Goal: Task Accomplishment & Management: Manage account settings

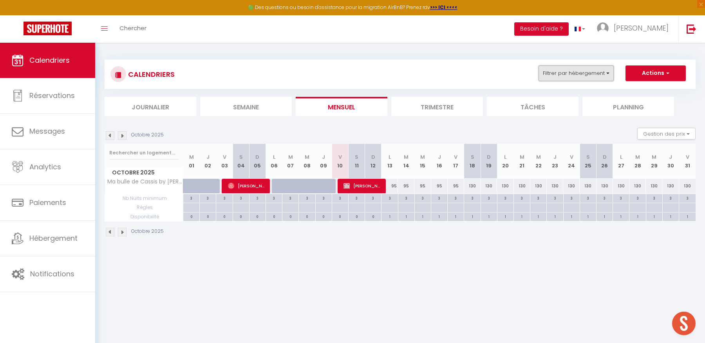
click at [584, 76] on button "Filtrer par hébergement" at bounding box center [575, 73] width 75 height 16
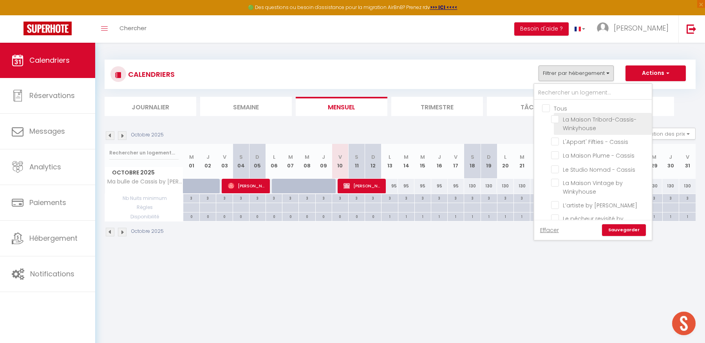
click at [556, 118] on input "La Maison Tribord-Cassis-Winkyhouse" at bounding box center [600, 119] width 98 height 8
checkbox input "true"
checkbox input "false"
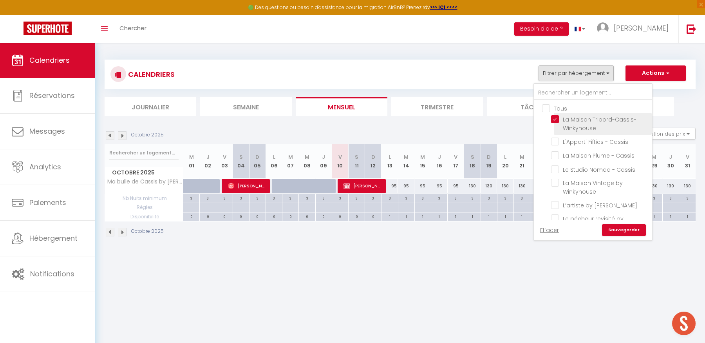
checkbox input "false"
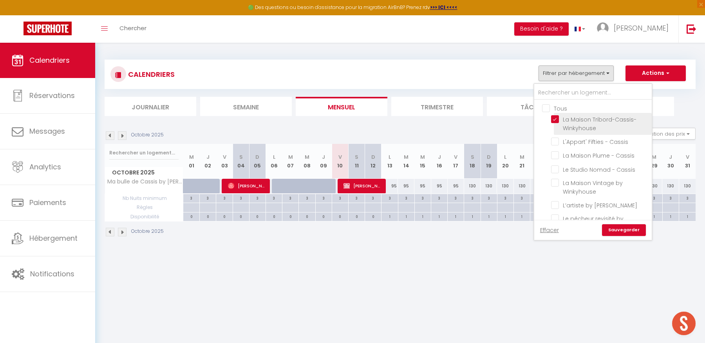
checkbox input "false"
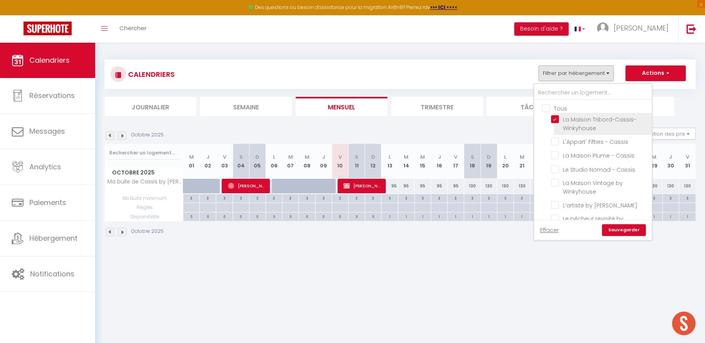
checkbox input "false"
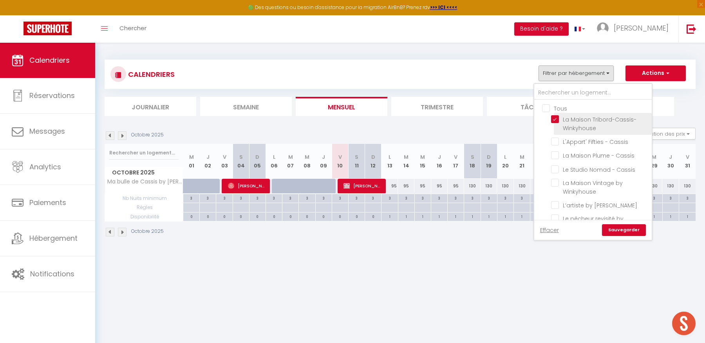
checkbox input "false"
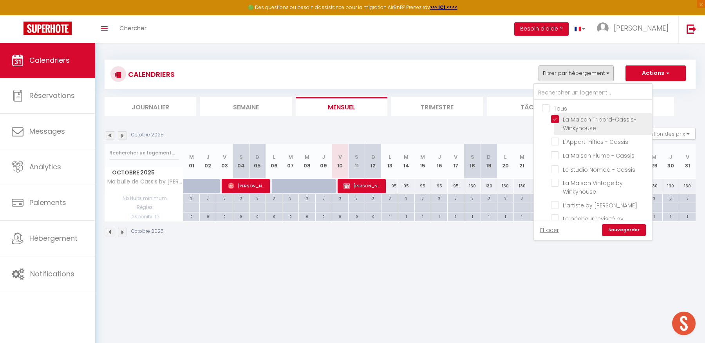
checkbox input "false"
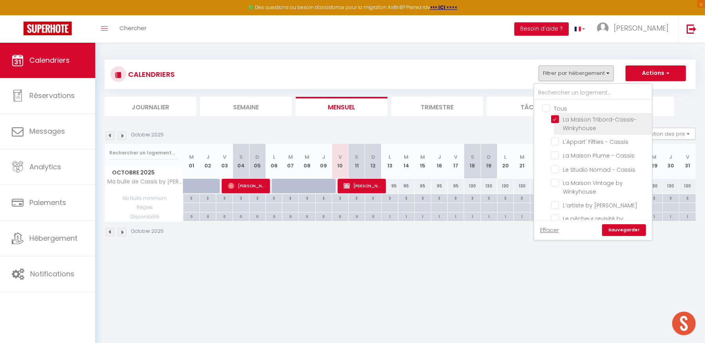
checkbox input "false"
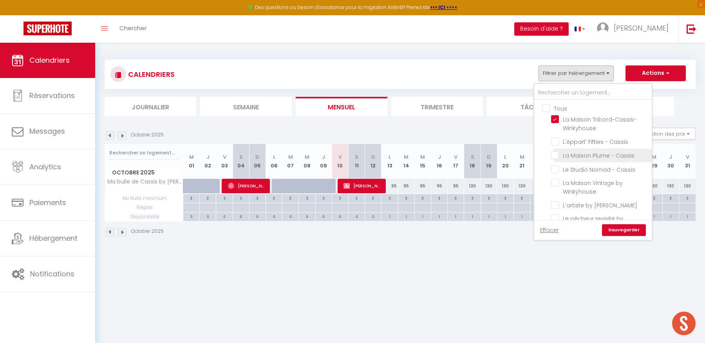
drag, startPoint x: 558, startPoint y: 140, endPoint x: 555, endPoint y: 149, distance: 9.5
click at [558, 140] on input "L'Appart' Fifties - Cassis" at bounding box center [600, 141] width 98 height 8
checkbox input "true"
checkbox input "false"
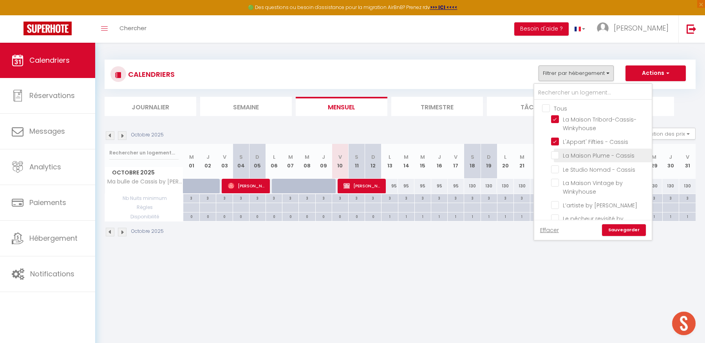
checkbox input "false"
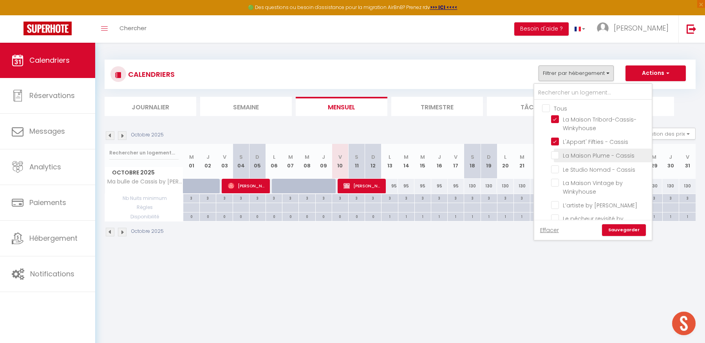
checkbox input "false"
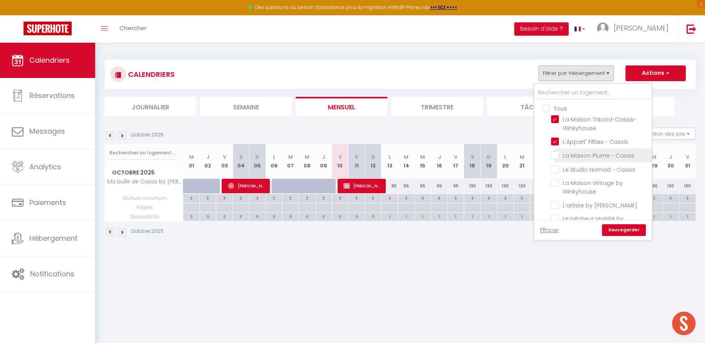
checkbox input "false"
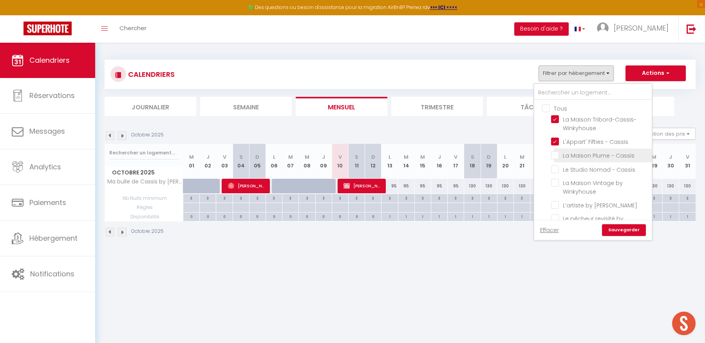
checkbox input "false"
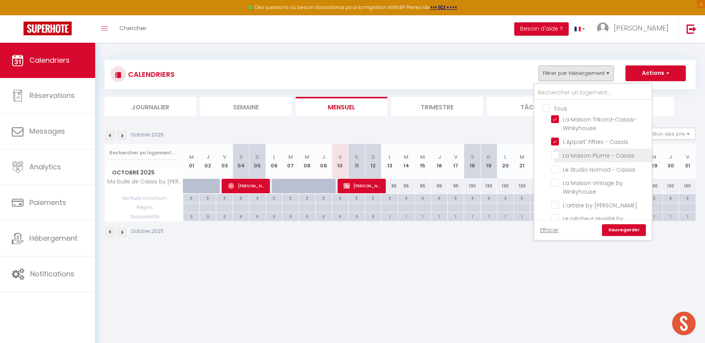
checkbox input "false"
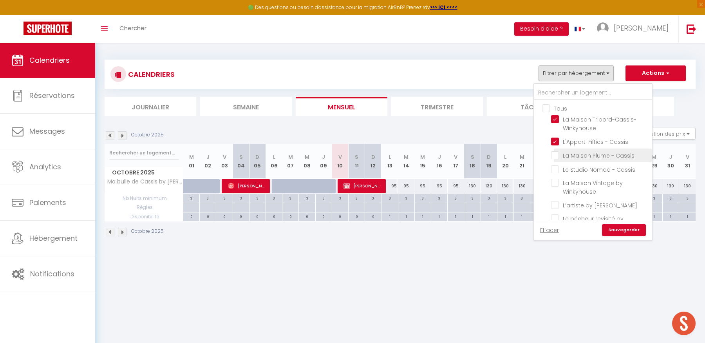
checkbox input "false"
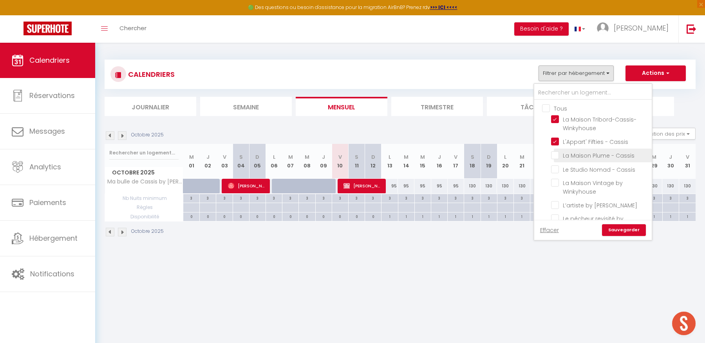
click at [554, 156] on input "La Maison Plume - Cassis" at bounding box center [600, 155] width 98 height 8
checkbox input "true"
checkbox input "false"
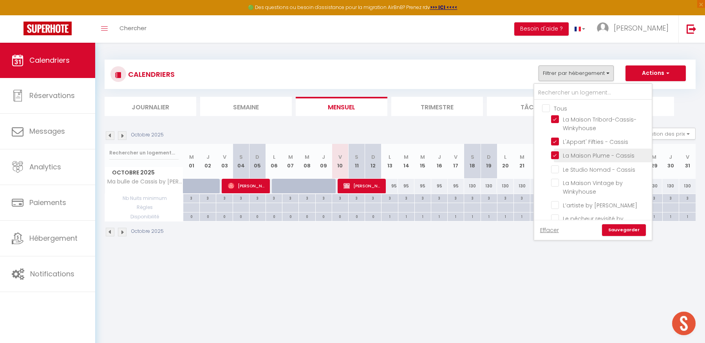
checkbox input "false"
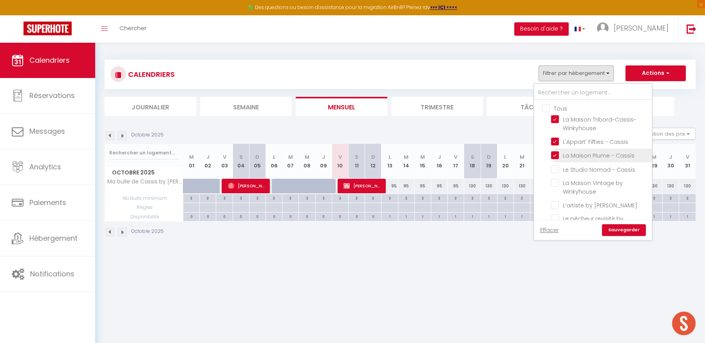
checkbox input "false"
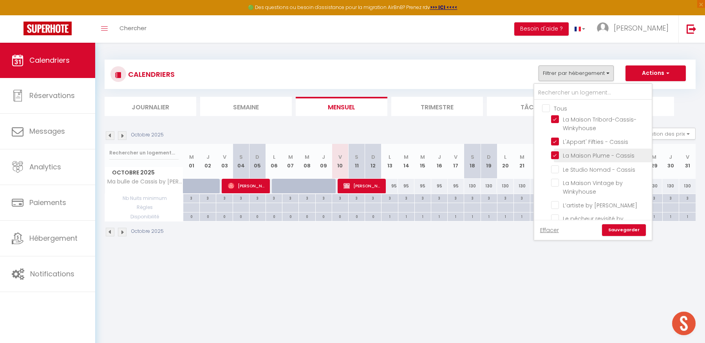
checkbox input "false"
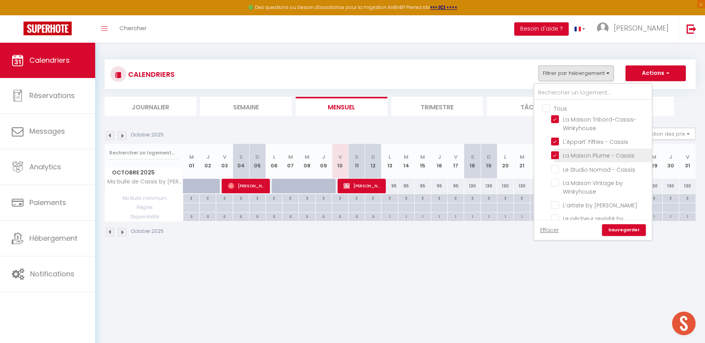
checkbox input "false"
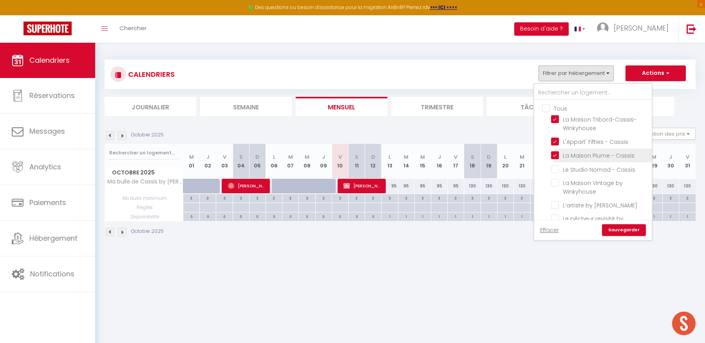
checkbox input "false"
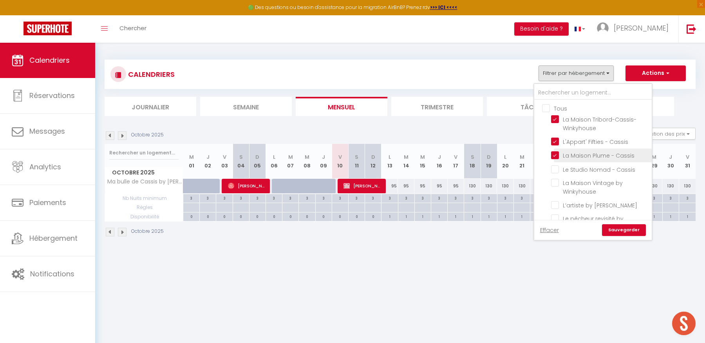
checkbox input "false"
click at [556, 168] on input "Le Studio Nomad - Cassis" at bounding box center [600, 168] width 98 height 8
checkbox input "true"
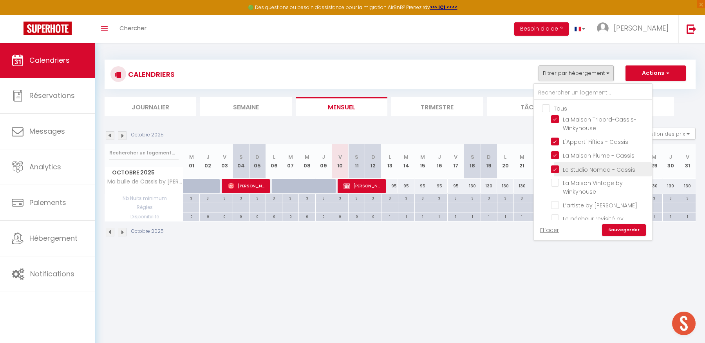
checkbox input "false"
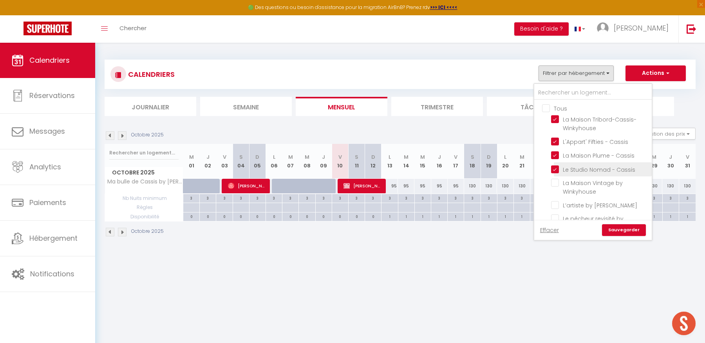
checkbox input "false"
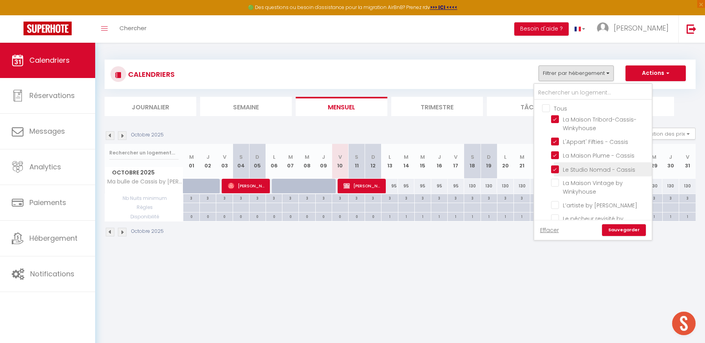
checkbox input "false"
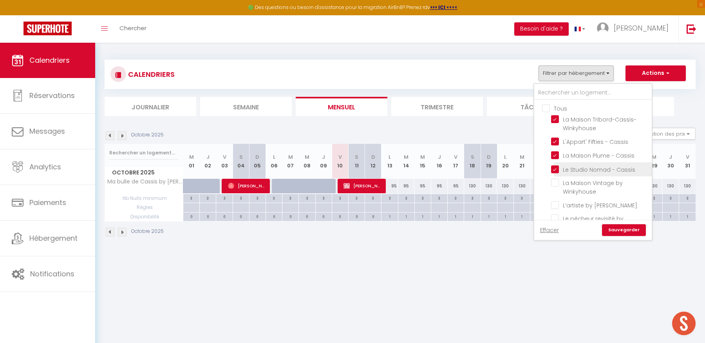
checkbox input "false"
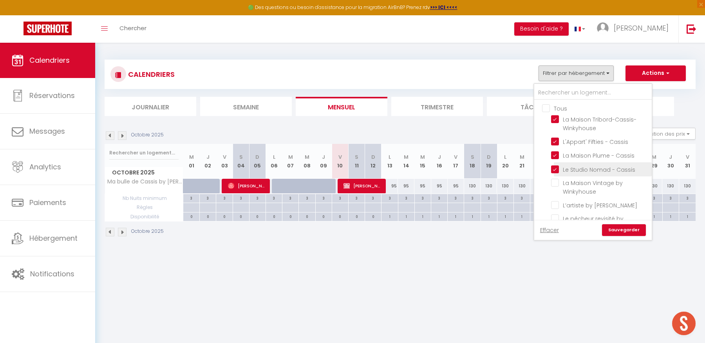
checkbox input "false"
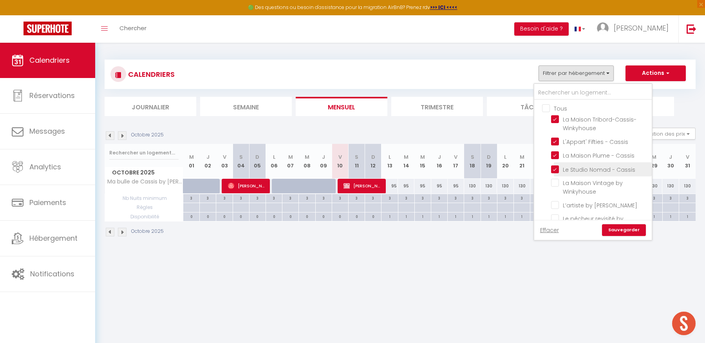
checkbox input "false"
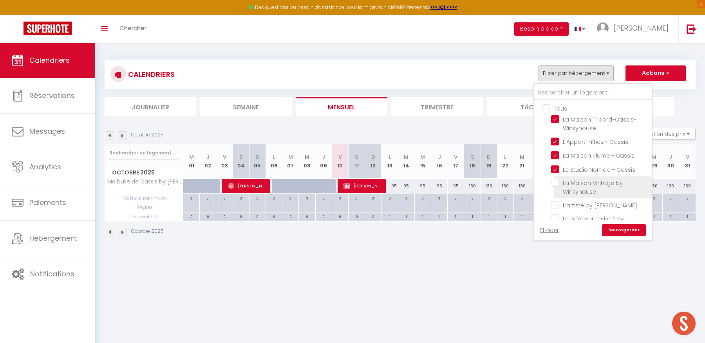
click at [554, 183] on input "La Maison Vintage by Winkyhouse" at bounding box center [600, 183] width 98 height 8
checkbox input "true"
checkbox input "false"
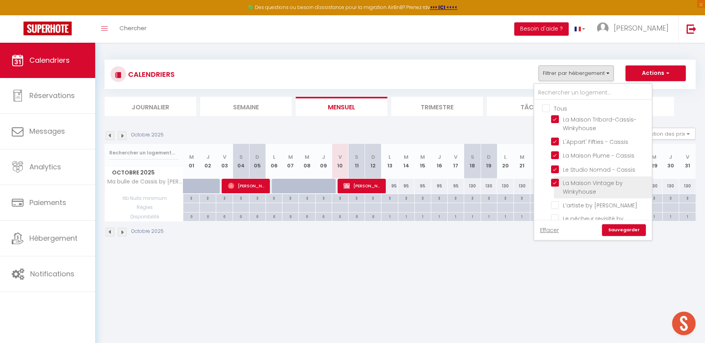
checkbox input "false"
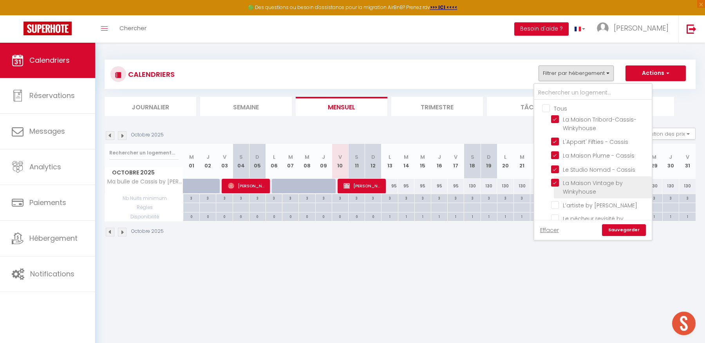
checkbox input "false"
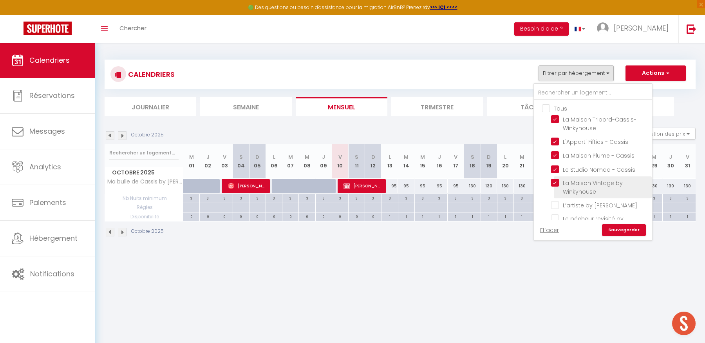
checkbox input "false"
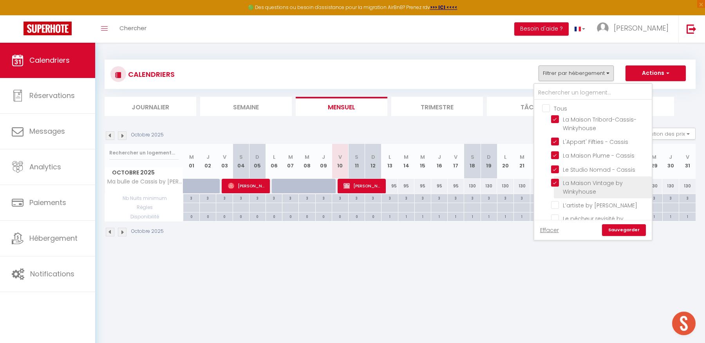
checkbox input "false"
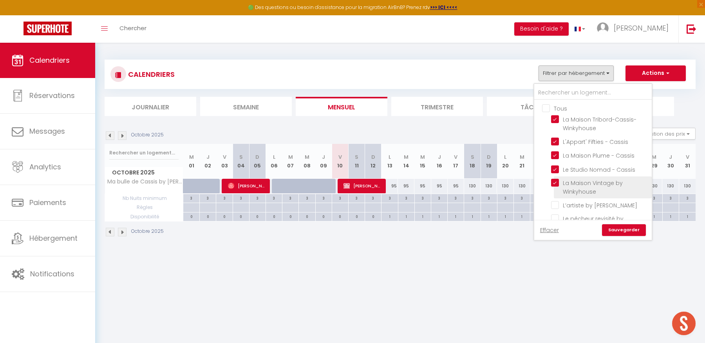
checkbox input "false"
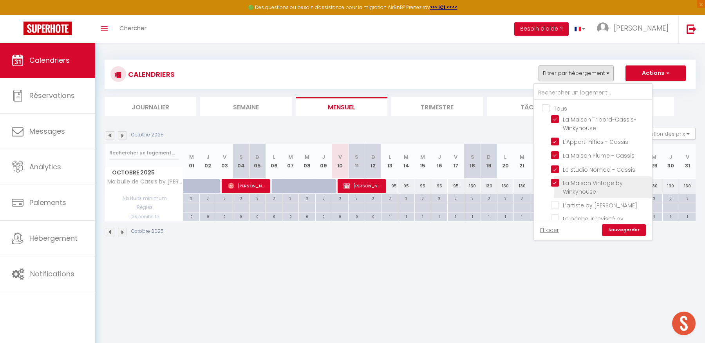
checkbox input "false"
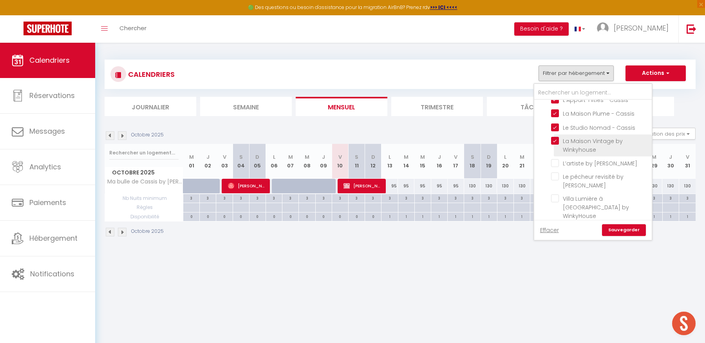
scroll to position [54, 0]
click at [556, 151] on input "L’artiste by [PERSON_NAME]" at bounding box center [600, 151] width 98 height 8
checkbox input "true"
checkbox input "false"
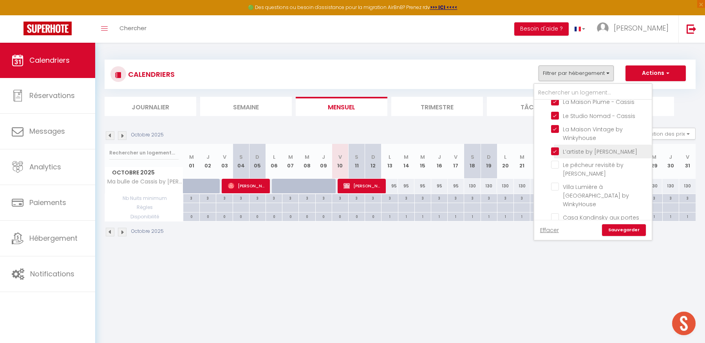
checkbox input "false"
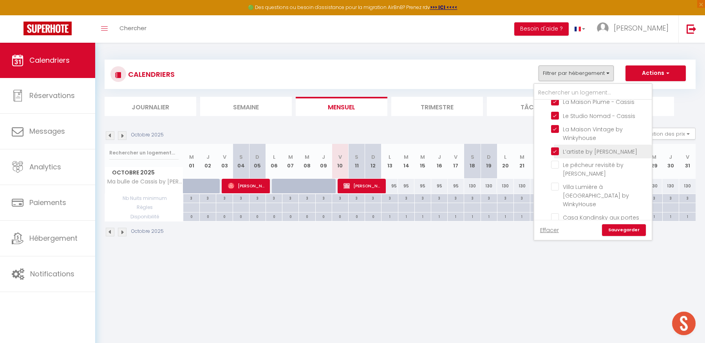
checkbox input "false"
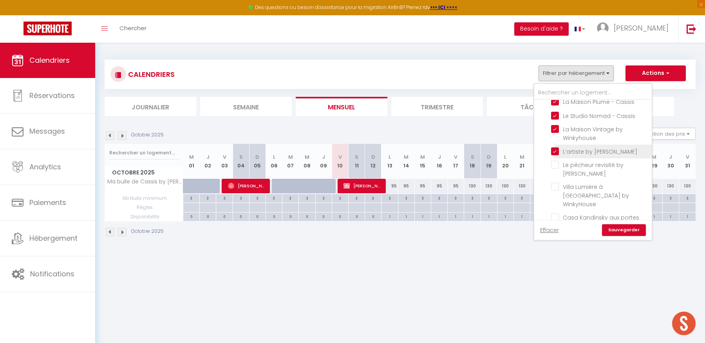
checkbox input "false"
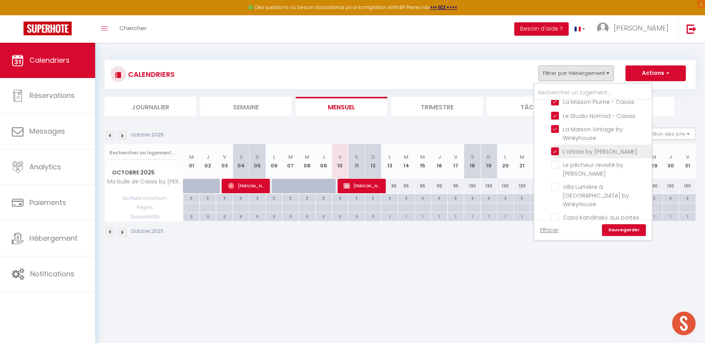
checkbox input "false"
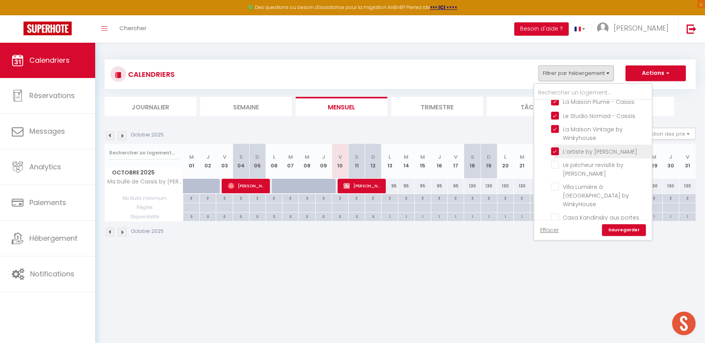
checkbox input "false"
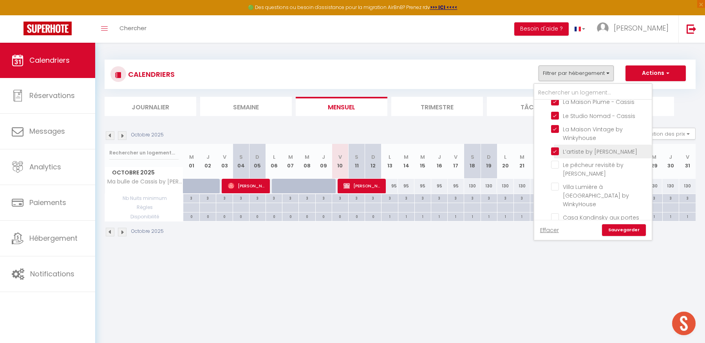
checkbox input "false"
drag, startPoint x: 554, startPoint y: 165, endPoint x: 555, endPoint y: 174, distance: 9.1
click at [554, 165] on input "Le pêcheur revisité by [PERSON_NAME]" at bounding box center [600, 165] width 98 height 8
checkbox input "true"
checkbox input "false"
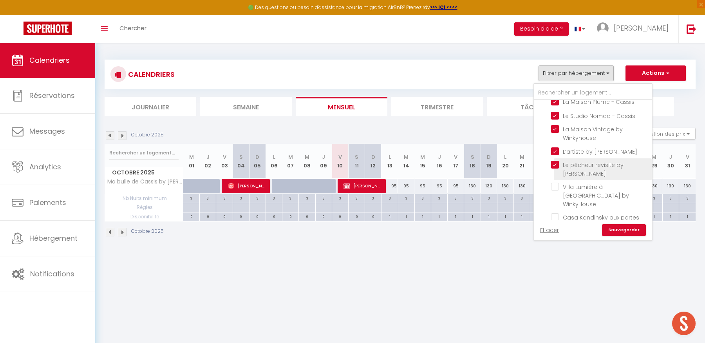
checkbox input "false"
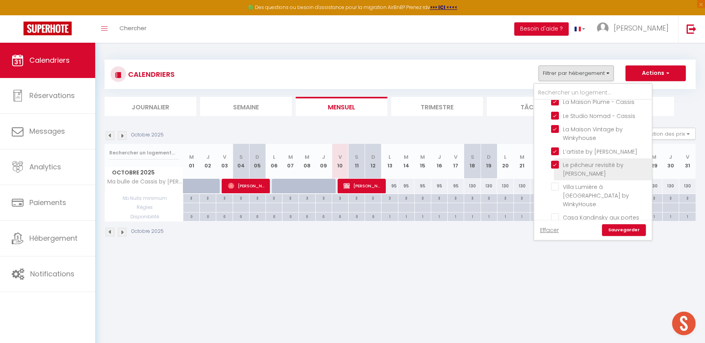
checkbox input "false"
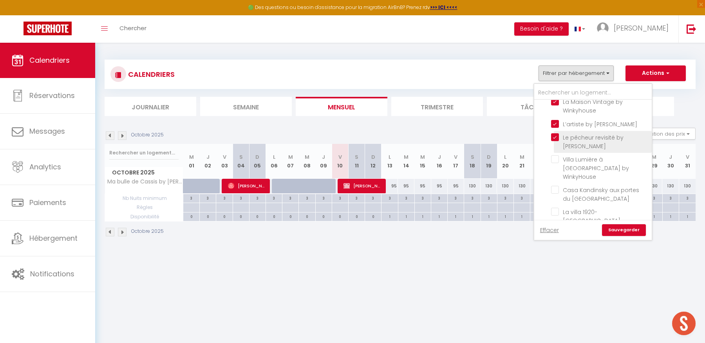
scroll to position [82, 0]
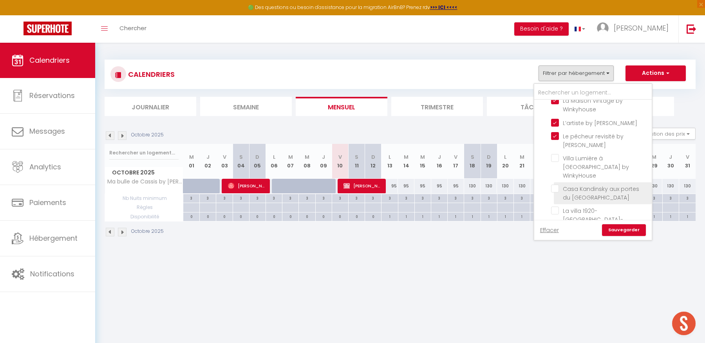
click at [551, 184] on input "Casa Kandinsky aux portes du [GEOGRAPHIC_DATA]" at bounding box center [600, 188] width 98 height 8
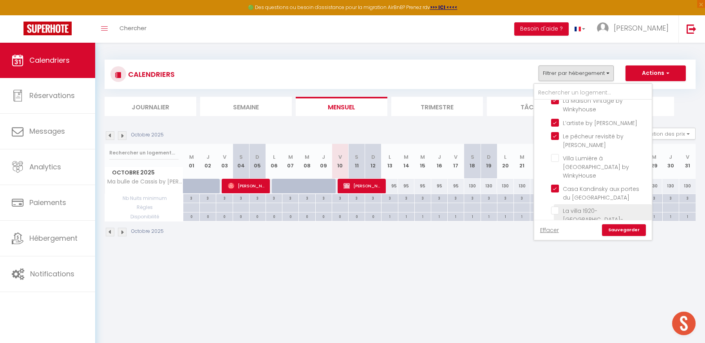
drag, startPoint x: 554, startPoint y: 199, endPoint x: 559, endPoint y: 199, distance: 4.7
click at [554, 206] on input "La villa 1920-[GEOGRAPHIC_DATA]-[GEOGRAPHIC_DATA]" at bounding box center [600, 210] width 98 height 8
click at [615, 229] on link "Sauvegarder" at bounding box center [624, 230] width 44 height 12
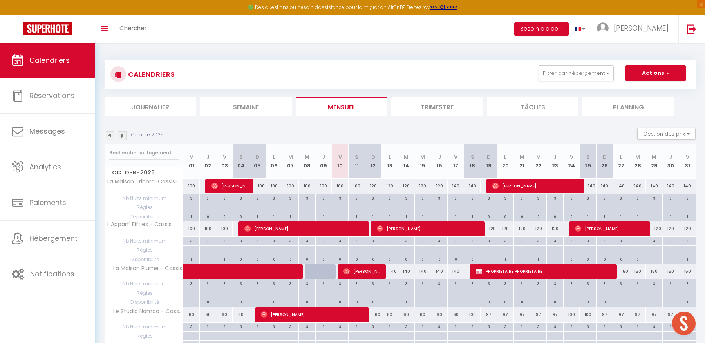
click at [394, 273] on div "140" at bounding box center [389, 271] width 16 height 14
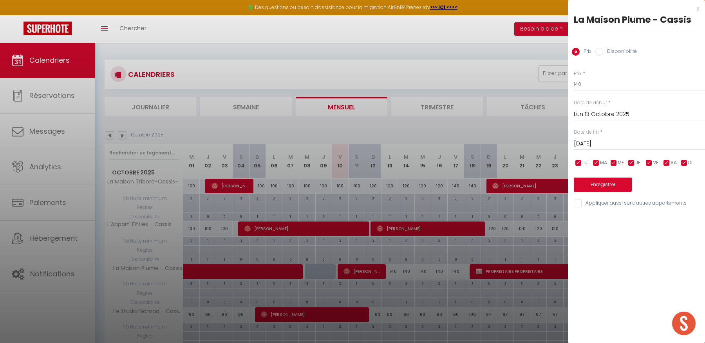
click at [604, 139] on input "[DATE]" at bounding box center [639, 144] width 131 height 10
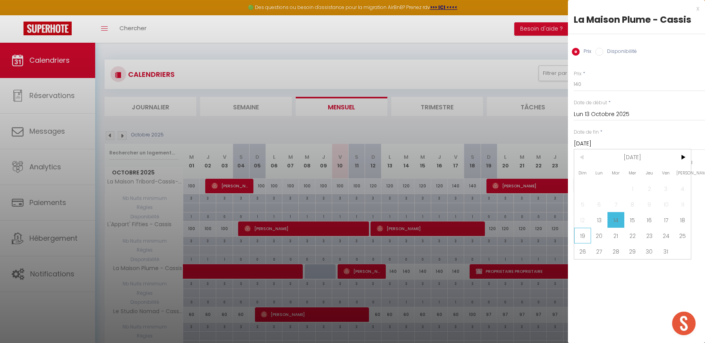
click at [587, 235] on span "19" at bounding box center [582, 235] width 17 height 16
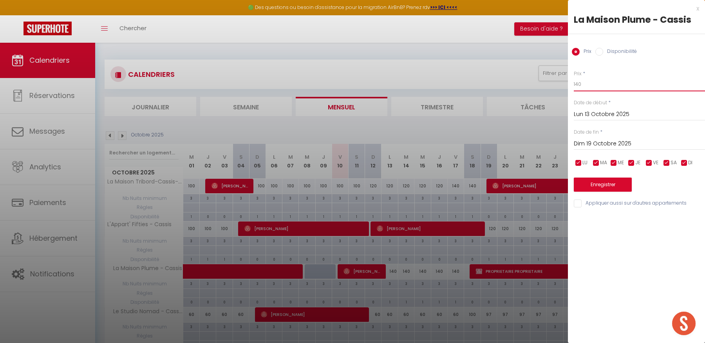
drag, startPoint x: 583, startPoint y: 84, endPoint x: 567, endPoint y: 85, distance: 15.3
click at [568, 85] on div "Prix * 140 Statut * Disponible Indisponible Date de début * [DATE] < [DATE] > D…" at bounding box center [636, 134] width 137 height 148
click at [592, 187] on button "Enregistrer" at bounding box center [603, 184] width 58 height 14
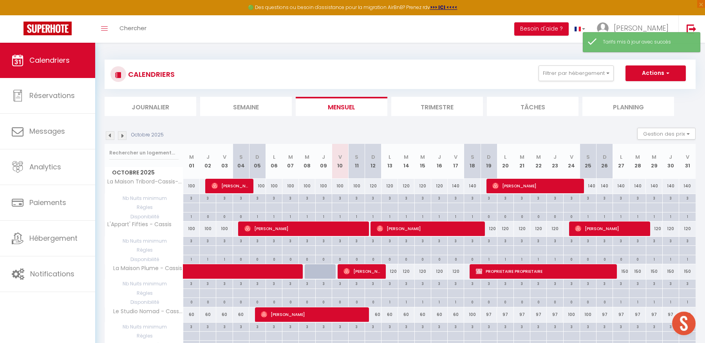
click at [626, 273] on div "150" at bounding box center [621, 271] width 16 height 14
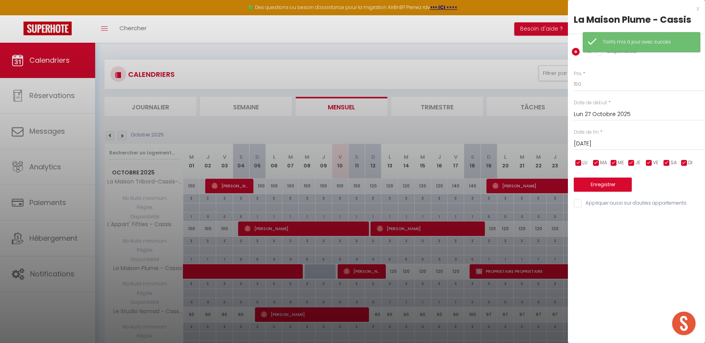
click at [619, 144] on input "[DATE]" at bounding box center [639, 144] width 131 height 10
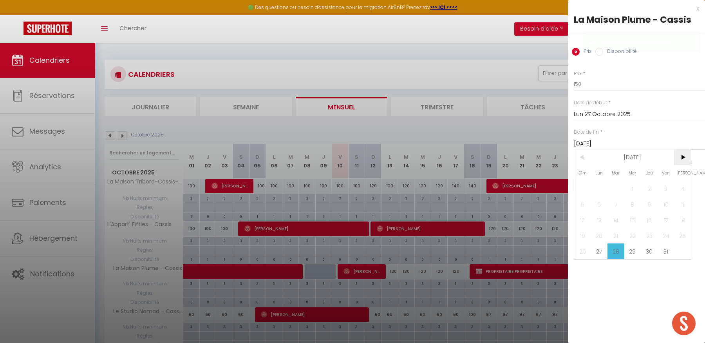
click at [689, 157] on span ">" at bounding box center [682, 157] width 17 height 16
click at [634, 202] on span "5" at bounding box center [632, 204] width 17 height 16
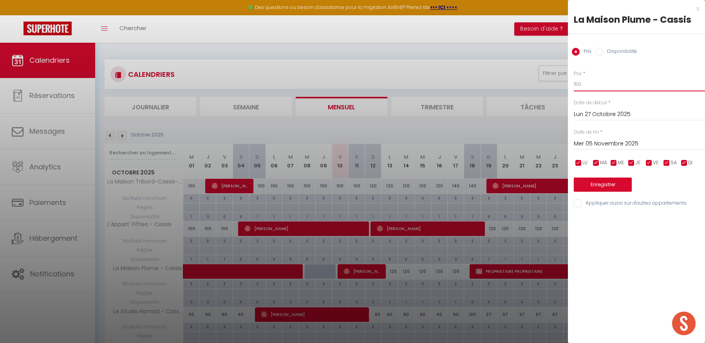
drag, startPoint x: 582, startPoint y: 84, endPoint x: 572, endPoint y: 84, distance: 9.4
click at [572, 84] on div "Prix * 150 Statut * Disponible Indisponible Date de début * [DATE] < [DATE] > D…" at bounding box center [636, 134] width 137 height 148
click at [597, 179] on button "Enregistrer" at bounding box center [603, 184] width 58 height 14
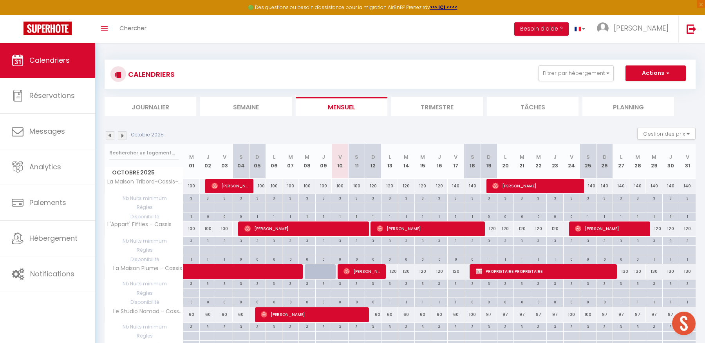
click at [371, 186] on div "120" at bounding box center [373, 186] width 16 height 14
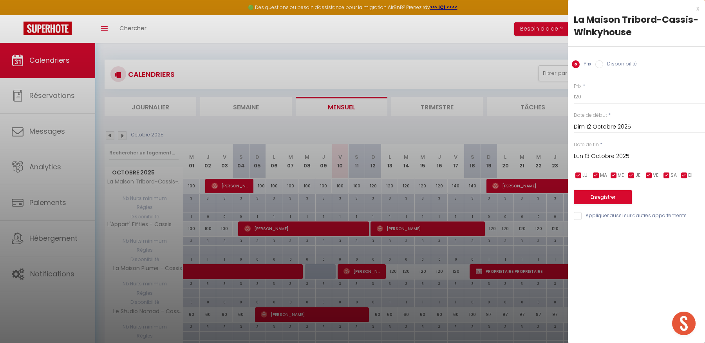
click at [638, 155] on input "Lun 13 Octobre 2025" at bounding box center [639, 156] width 131 height 10
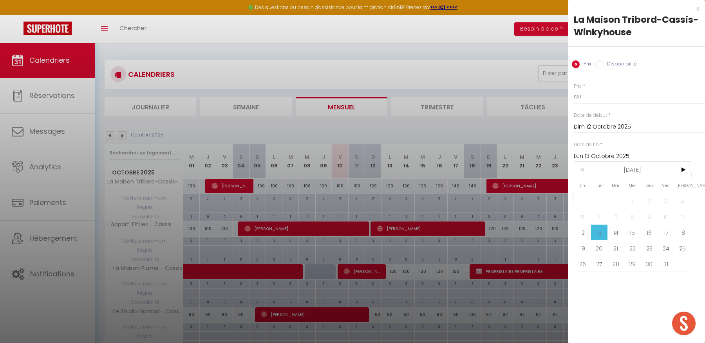
drag, startPoint x: 588, startPoint y: 248, endPoint x: 591, endPoint y: 223, distance: 25.3
click at [588, 248] on span "19" at bounding box center [582, 248] width 17 height 16
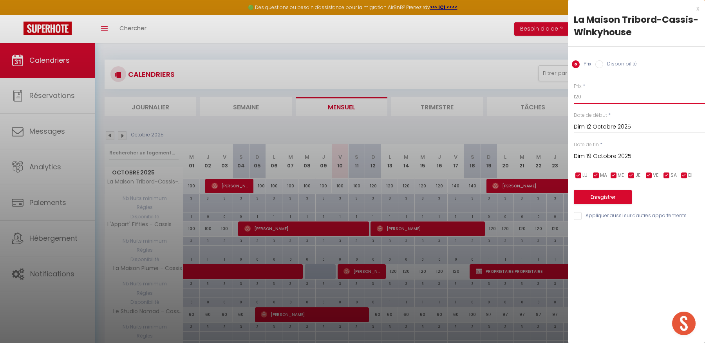
drag, startPoint x: 592, startPoint y: 97, endPoint x: 557, endPoint y: 95, distance: 34.9
click at [557, 95] on body "🟢 Des questions ou besoin d'assistance pour la migration AirBnB? Prenez rdv >>>…" at bounding box center [352, 341] width 705 height 596
click at [599, 196] on button "Enregistrer" at bounding box center [603, 197] width 58 height 14
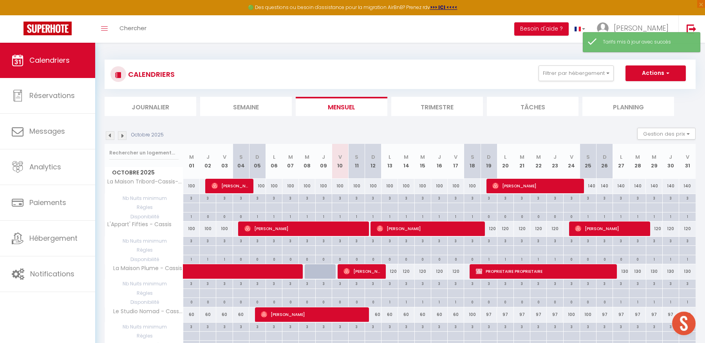
click at [592, 188] on div "140" at bounding box center [587, 186] width 16 height 14
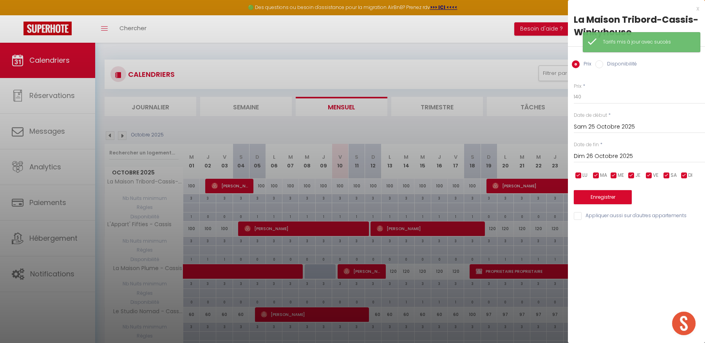
click at [614, 159] on input "Dim 26 Octobre 2025" at bounding box center [639, 156] width 131 height 10
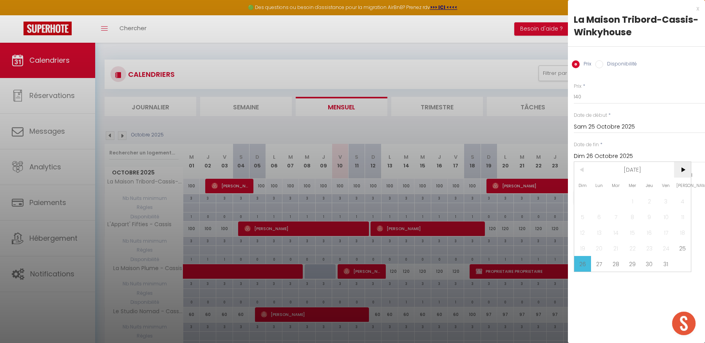
click at [680, 168] on span ">" at bounding box center [682, 170] width 17 height 16
click at [646, 217] on span "6" at bounding box center [648, 217] width 17 height 16
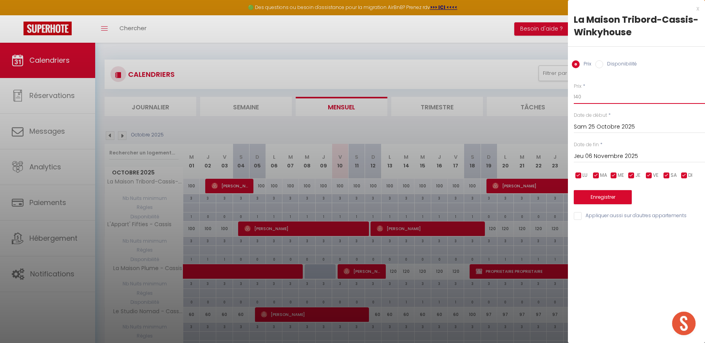
drag, startPoint x: 586, startPoint y: 98, endPoint x: 567, endPoint y: 97, distance: 18.4
click at [568, 97] on div "Prix * 140 Statut * Disponible Indisponible Date de début * [DATE] < [DATE] > D…" at bounding box center [636, 147] width 137 height 148
click at [626, 197] on button "Enregistrer" at bounding box center [603, 197] width 58 height 14
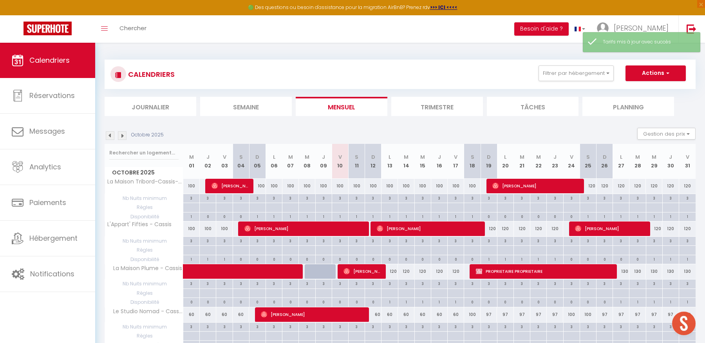
click at [494, 228] on div "120" at bounding box center [488, 228] width 16 height 14
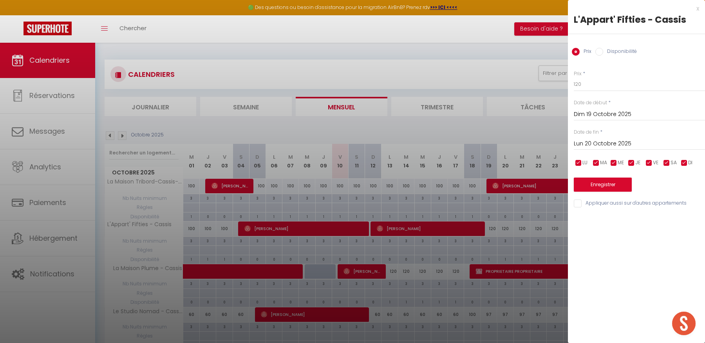
click at [636, 140] on input "Lun 20 Octobre 2025" at bounding box center [639, 144] width 131 height 10
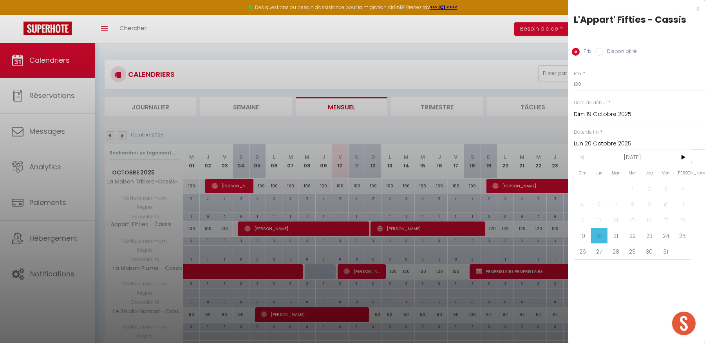
drag, startPoint x: 680, startPoint y: 235, endPoint x: 664, endPoint y: 193, distance: 44.2
click at [680, 235] on span "25" at bounding box center [682, 235] width 17 height 16
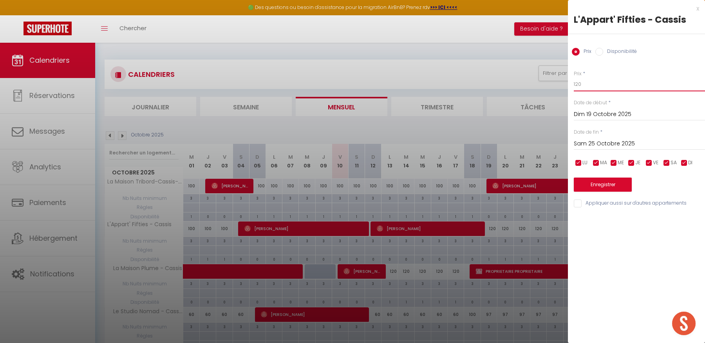
drag, startPoint x: 583, startPoint y: 83, endPoint x: 566, endPoint y: 82, distance: 16.9
click at [566, 82] on body "🟢 Des questions ou besoin d'assistance pour la migration AirBnB? Prenez rdv >>>…" at bounding box center [352, 341] width 705 height 596
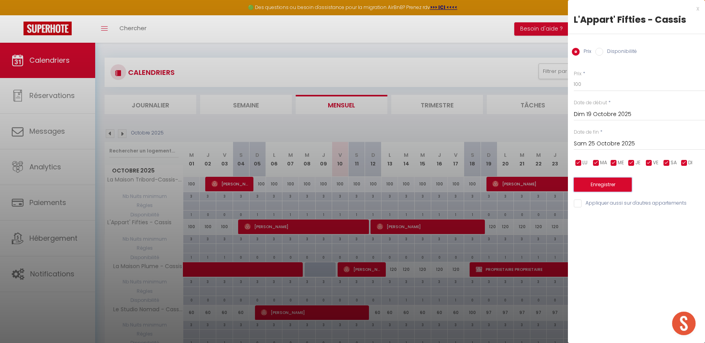
click at [592, 187] on button "Enregistrer" at bounding box center [603, 184] width 58 height 14
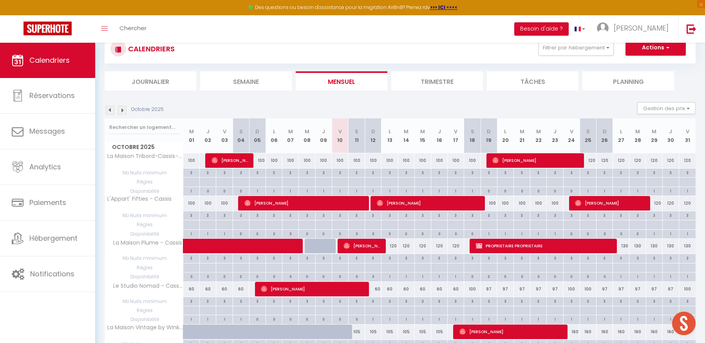
scroll to position [41, 0]
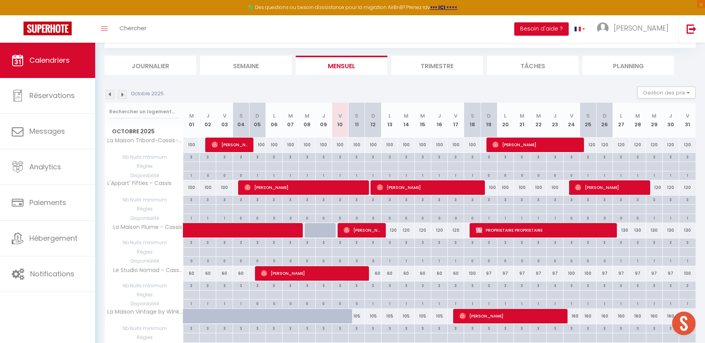
click at [472, 273] on div "100" at bounding box center [472, 273] width 16 height 14
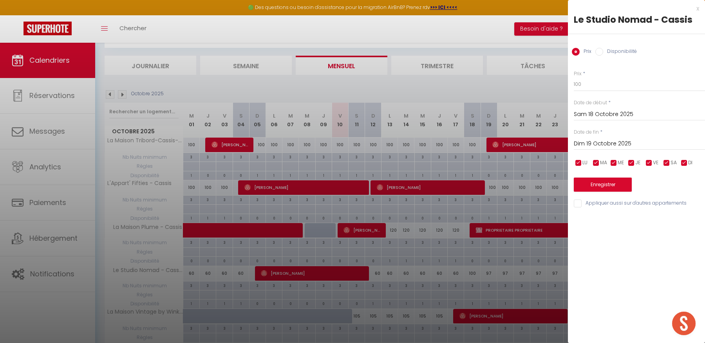
click at [639, 144] on input "Dim 19 Octobre 2025" at bounding box center [639, 144] width 131 height 10
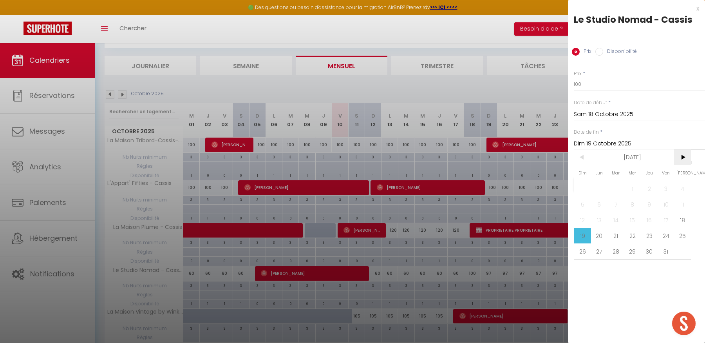
click at [681, 154] on span ">" at bounding box center [682, 157] width 17 height 16
click at [679, 198] on span "8" at bounding box center [682, 204] width 17 height 16
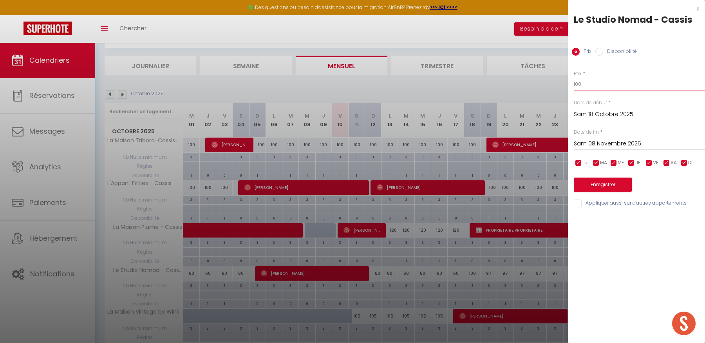
drag, startPoint x: 583, startPoint y: 84, endPoint x: 568, endPoint y: 83, distance: 14.5
click at [568, 83] on div "Prix * 100 Statut * Disponible Indisponible Date de début * [DATE] < [DATE] > D…" at bounding box center [636, 134] width 137 height 148
click at [585, 182] on button "Enregistrer" at bounding box center [603, 184] width 58 height 14
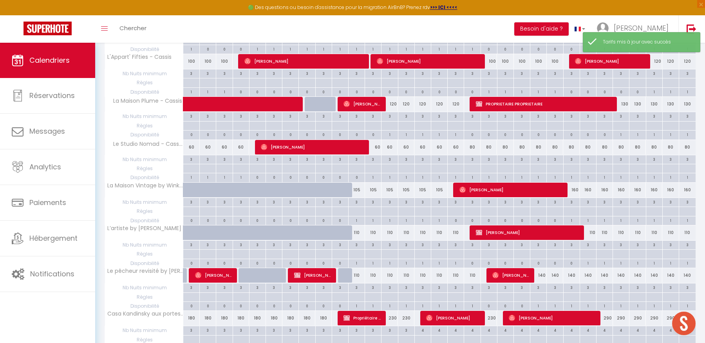
scroll to position [174, 0]
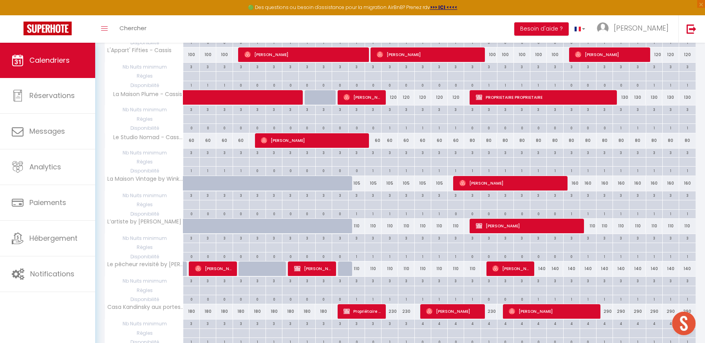
click at [572, 185] on div "160" at bounding box center [571, 183] width 16 height 14
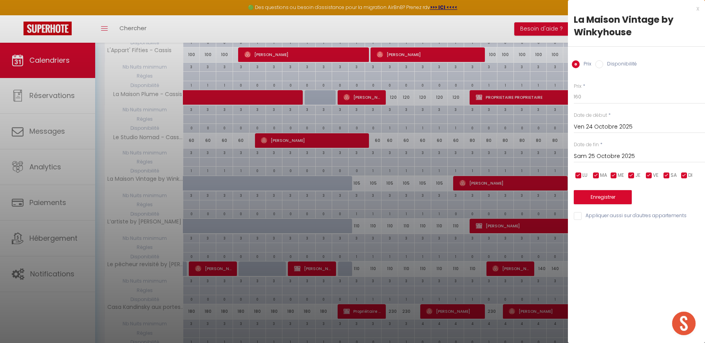
click at [595, 156] on input "Sam 25 Octobre 2025" at bounding box center [639, 156] width 131 height 10
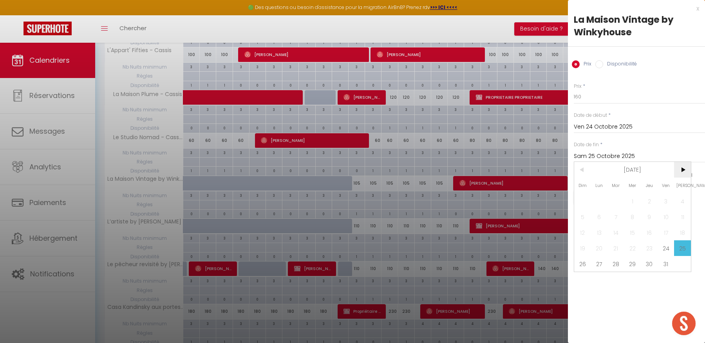
drag, startPoint x: 684, startPoint y: 170, endPoint x: 681, endPoint y: 175, distance: 5.6
click at [684, 170] on span ">" at bounding box center [682, 170] width 17 height 16
click at [679, 211] on span "8" at bounding box center [682, 217] width 17 height 16
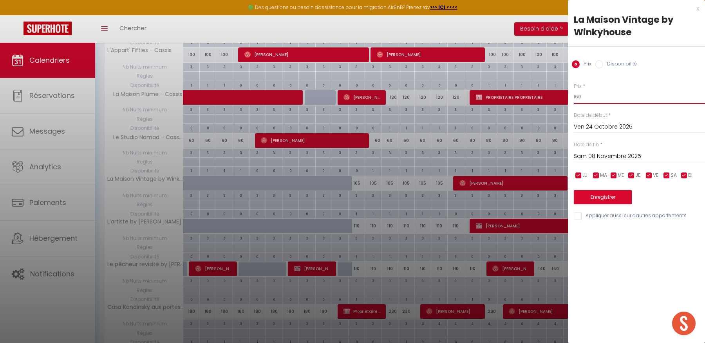
drag, startPoint x: 583, startPoint y: 97, endPoint x: 569, endPoint y: 97, distance: 14.5
click at [569, 97] on div "Prix * 160 Statut * Disponible Indisponible Date de début * [DATE] < [DATE] > D…" at bounding box center [636, 147] width 137 height 148
click at [594, 197] on button "Enregistrer" at bounding box center [603, 197] width 58 height 14
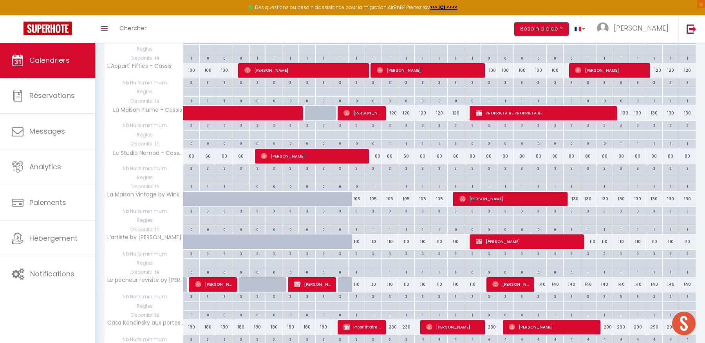
scroll to position [160, 0]
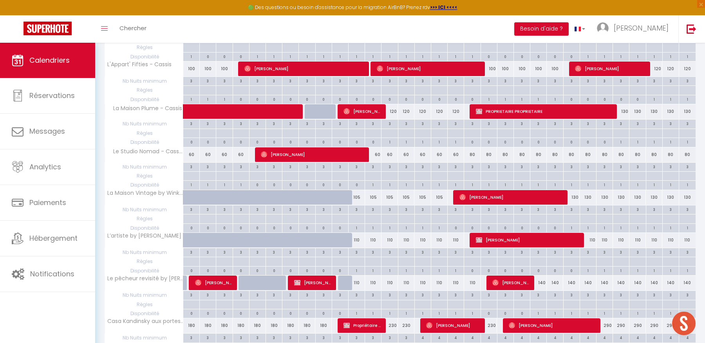
click at [357, 242] on div "110" at bounding box center [356, 240] width 16 height 14
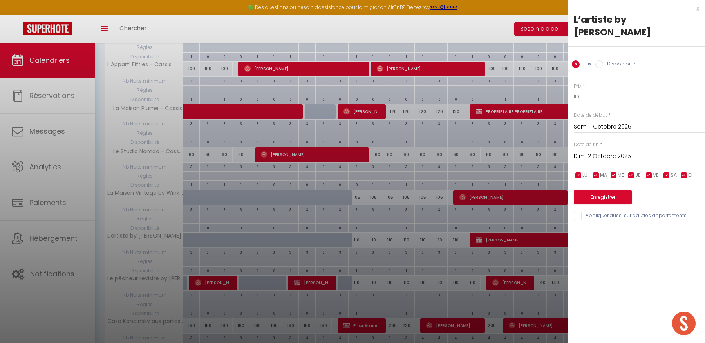
click at [597, 155] on input "Dim 12 Octobre 2025" at bounding box center [639, 156] width 131 height 10
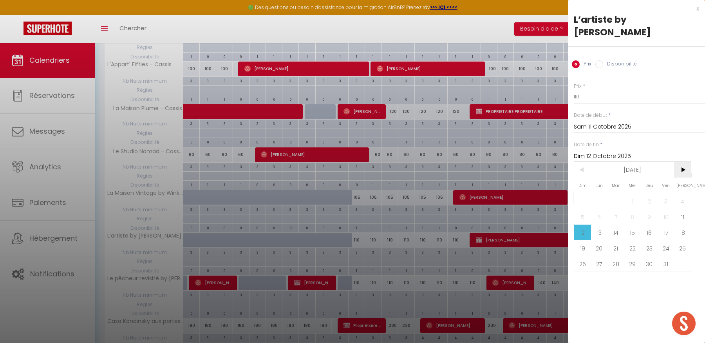
click at [675, 168] on span ">" at bounding box center [682, 170] width 17 height 16
click at [642, 138] on div "Prix * 110 Statut * Disponible Indisponible Date de début * [DATE] < [DATE] > D…" at bounding box center [636, 147] width 137 height 148
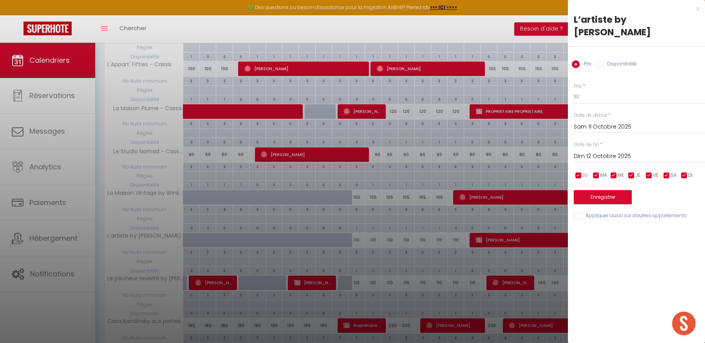
drag, startPoint x: 695, startPoint y: 8, endPoint x: 691, endPoint y: 10, distance: 4.6
click at [695, 8] on div "x" at bounding box center [633, 8] width 131 height 9
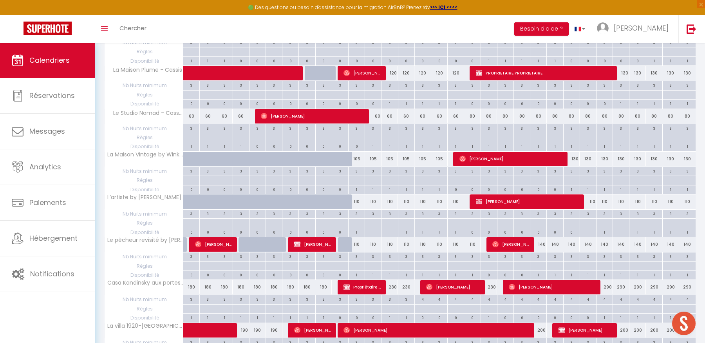
scroll to position [225, 0]
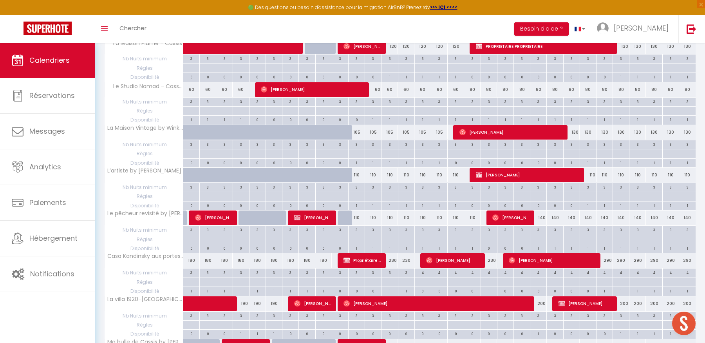
click at [360, 177] on div "110" at bounding box center [356, 175] width 16 height 14
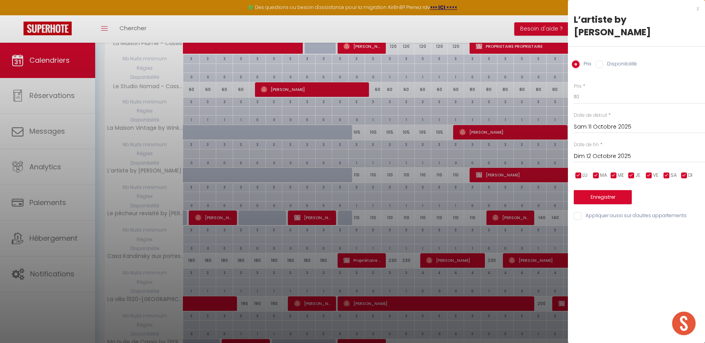
click at [594, 157] on input "Dim 12 Octobre 2025" at bounding box center [639, 156] width 131 height 10
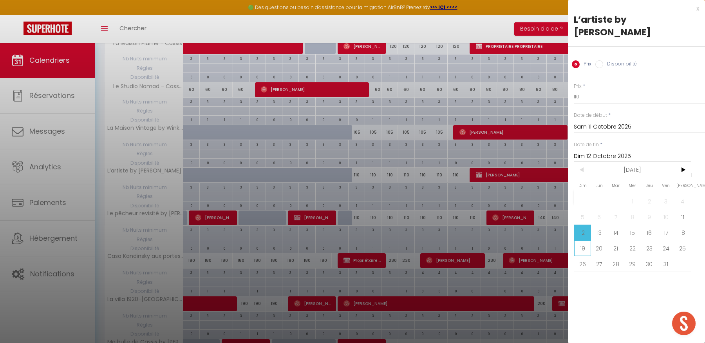
click at [582, 244] on span "19" at bounding box center [582, 248] width 17 height 16
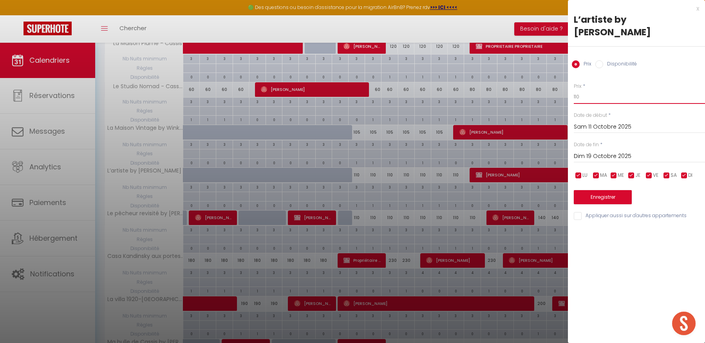
drag, startPoint x: 582, startPoint y: 96, endPoint x: 565, endPoint y: 95, distance: 16.4
click at [565, 95] on body "🟢 Des questions ou besoin d'assistance pour la migration AirBnB? Prenez rdv >>>…" at bounding box center [352, 116] width 705 height 596
click at [596, 196] on button "Enregistrer" at bounding box center [603, 197] width 58 height 14
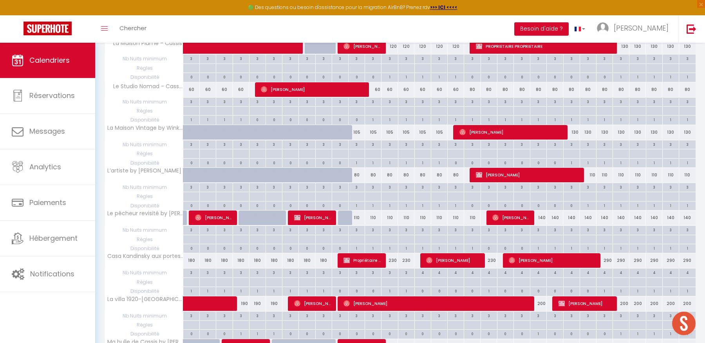
click at [359, 218] on div "110" at bounding box center [356, 217] width 16 height 14
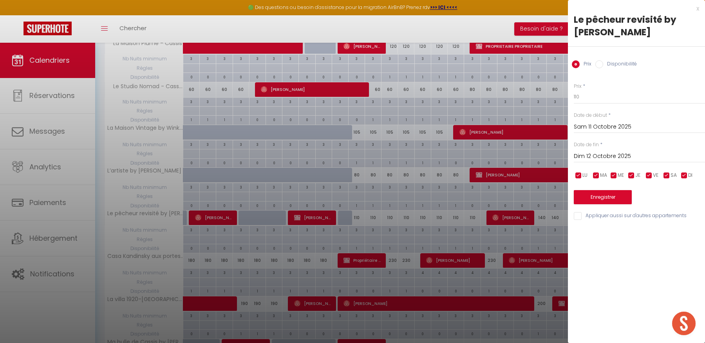
click at [603, 154] on input "Dim 12 Octobre 2025" at bounding box center [639, 156] width 131 height 10
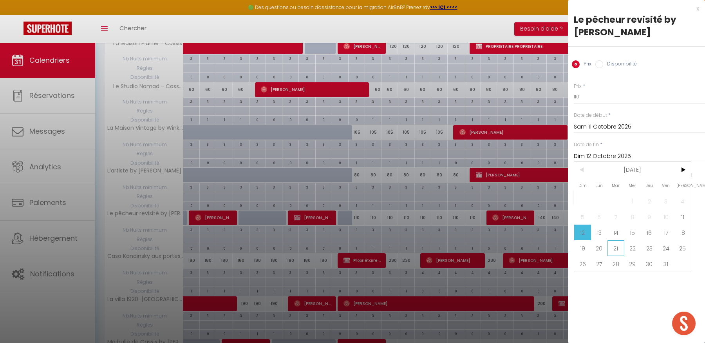
click at [614, 249] on span "21" at bounding box center [615, 248] width 17 height 16
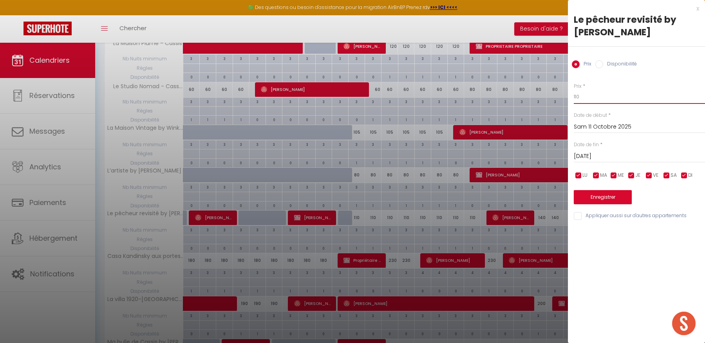
drag, startPoint x: 579, startPoint y: 97, endPoint x: 569, endPoint y: 97, distance: 10.2
click at [569, 97] on div "Prix * 110 Statut * Disponible Indisponible Date de début * [DATE] < [DATE] > D…" at bounding box center [636, 147] width 137 height 148
click at [599, 193] on button "Enregistrer" at bounding box center [603, 197] width 58 height 14
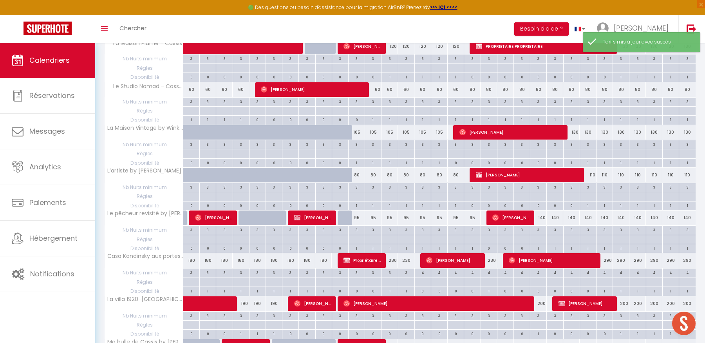
click at [539, 220] on div "140" at bounding box center [538, 217] width 16 height 14
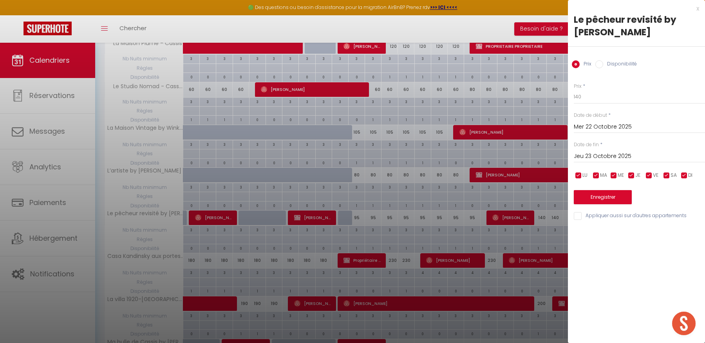
click at [621, 156] on input "Jeu 23 Octobre 2025" at bounding box center [639, 156] width 131 height 10
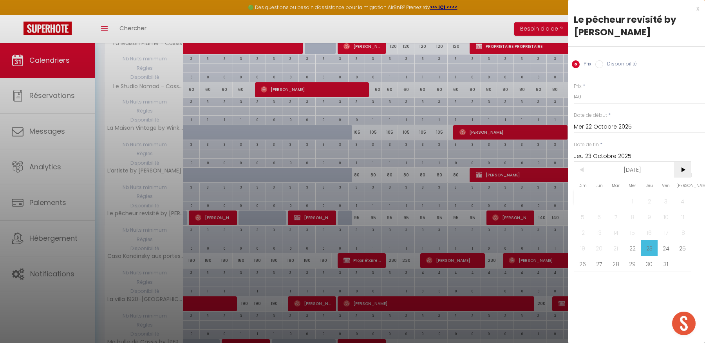
click at [689, 170] on span ">" at bounding box center [682, 170] width 17 height 16
drag, startPoint x: 678, startPoint y: 215, endPoint x: 666, endPoint y: 195, distance: 23.0
click at [677, 215] on span "8" at bounding box center [682, 217] width 17 height 16
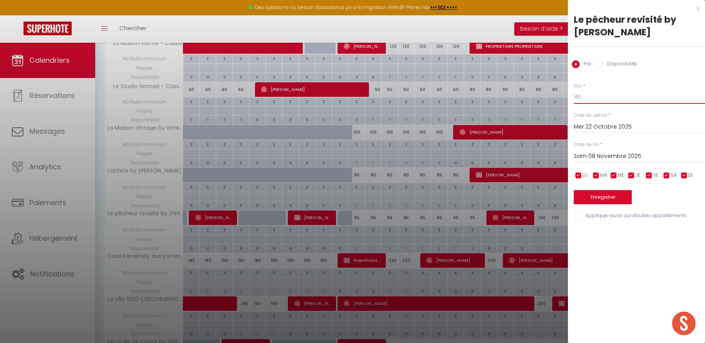
drag, startPoint x: 585, startPoint y: 98, endPoint x: 563, endPoint y: 97, distance: 21.9
click at [563, 97] on body "🟢 Des questions ou besoin d'assistance pour la migration AirBnB? Prenez rdv >>>…" at bounding box center [352, 116] width 705 height 596
click at [622, 193] on button "Enregistrer" at bounding box center [603, 197] width 58 height 14
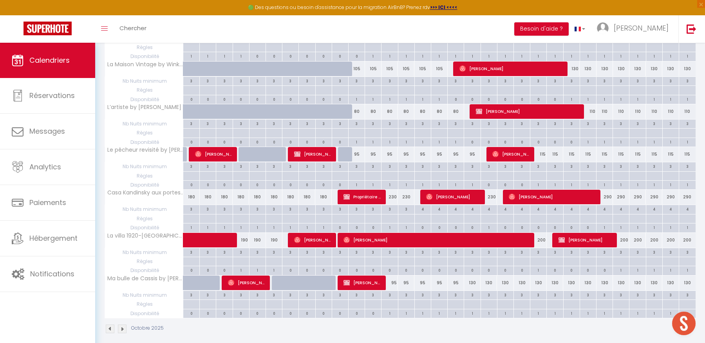
scroll to position [296, 0]
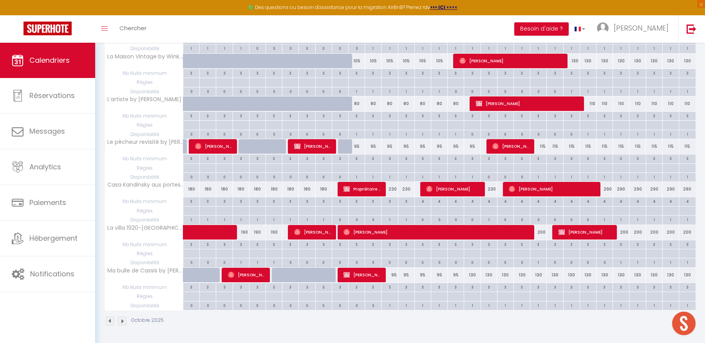
click at [624, 232] on div "200" at bounding box center [621, 232] width 16 height 14
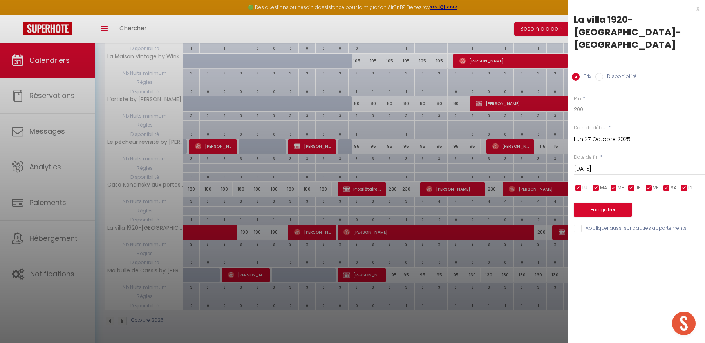
click at [617, 164] on input "[DATE]" at bounding box center [639, 169] width 131 height 10
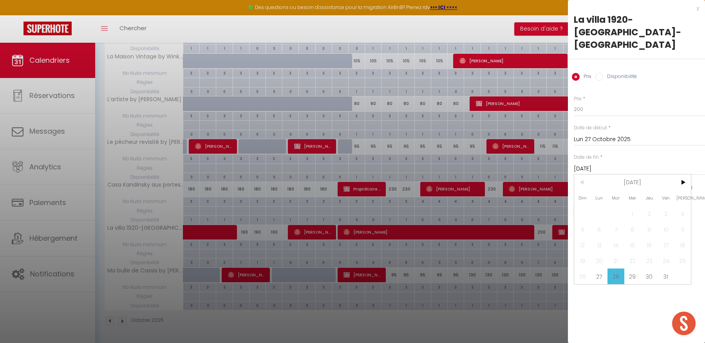
drag, startPoint x: 682, startPoint y: 170, endPoint x: 680, endPoint y: 177, distance: 7.6
click at [682, 174] on span ">" at bounding box center [682, 182] width 17 height 16
click at [683, 221] on span "8" at bounding box center [682, 229] width 17 height 16
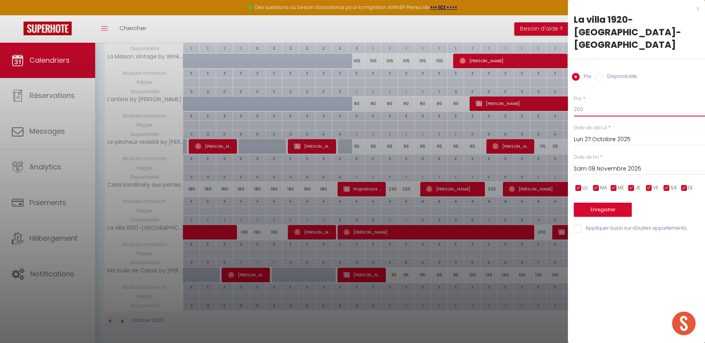
drag, startPoint x: 592, startPoint y: 97, endPoint x: 558, endPoint y: 97, distance: 34.1
click at [558, 97] on body "🟢 Des questions ou besoin d'assistance pour la migration AirBnB? Prenez rdv >>>…" at bounding box center [352, 45] width 705 height 596
click at [596, 202] on button "Enregistrer" at bounding box center [603, 209] width 58 height 14
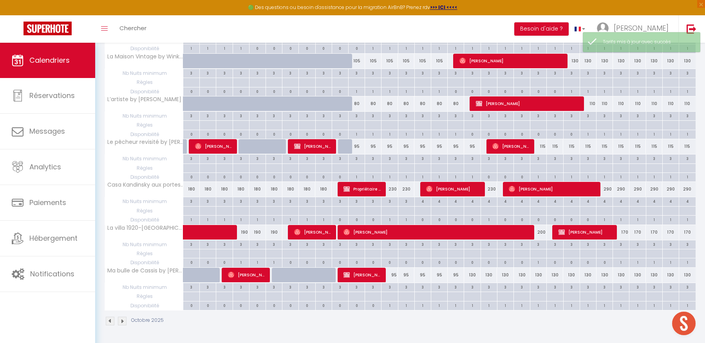
click at [471, 276] on div "130" at bounding box center [472, 274] width 16 height 14
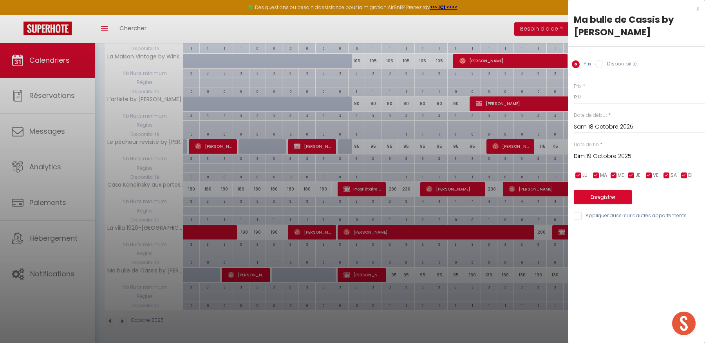
click at [619, 155] on input "Dim 19 Octobre 2025" at bounding box center [639, 156] width 131 height 10
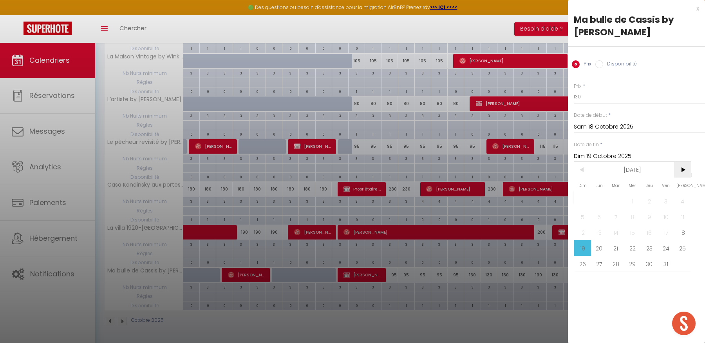
click at [678, 166] on span ">" at bounding box center [682, 170] width 17 height 16
drag, startPoint x: 680, startPoint y: 215, endPoint x: 656, endPoint y: 171, distance: 49.1
click at [680, 215] on span "8" at bounding box center [682, 217] width 17 height 16
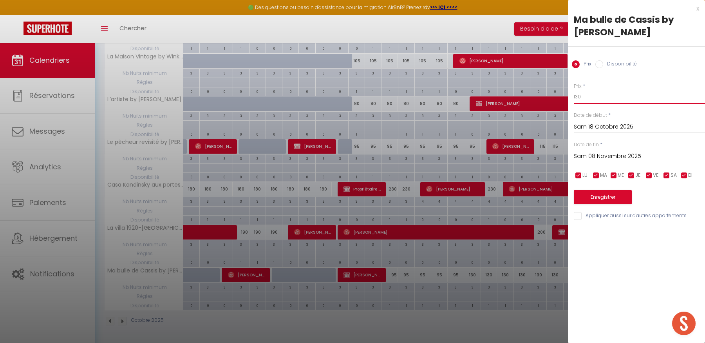
drag, startPoint x: 589, startPoint y: 97, endPoint x: 558, endPoint y: 96, distance: 31.3
click at [558, 96] on body "🟢 Des questions ou besoin d'assistance pour la migration AirBnB? Prenez rdv >>>…" at bounding box center [352, 45] width 705 height 596
click at [601, 198] on button "Enregistrer" at bounding box center [603, 197] width 58 height 14
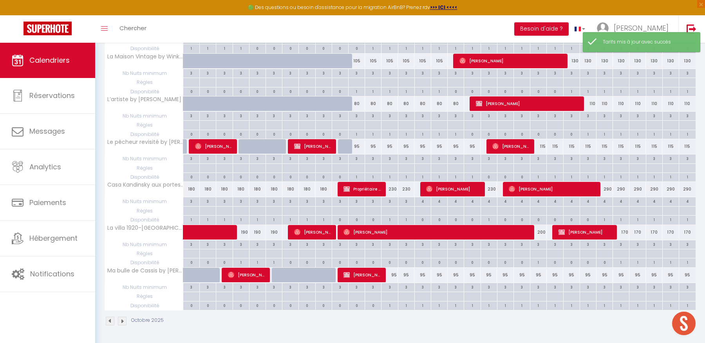
scroll to position [0, 0]
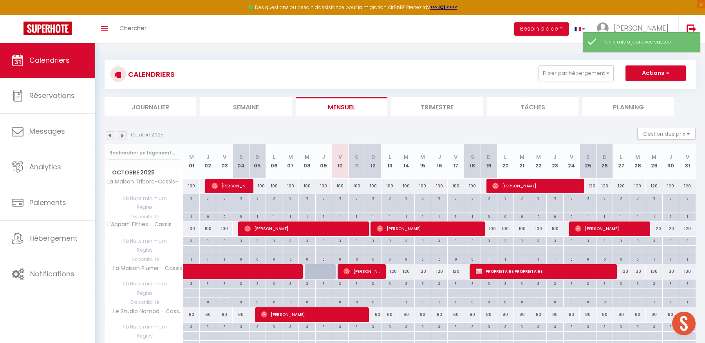
click at [120, 136] on img at bounding box center [122, 135] width 9 height 9
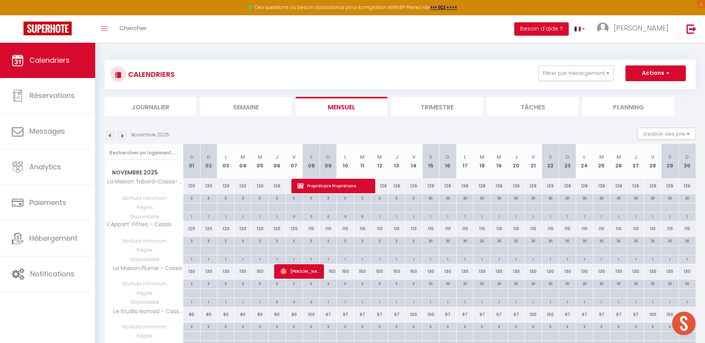
drag, startPoint x: 122, startPoint y: 135, endPoint x: 127, endPoint y: 136, distance: 5.1
click at [122, 135] on img at bounding box center [122, 135] width 9 height 9
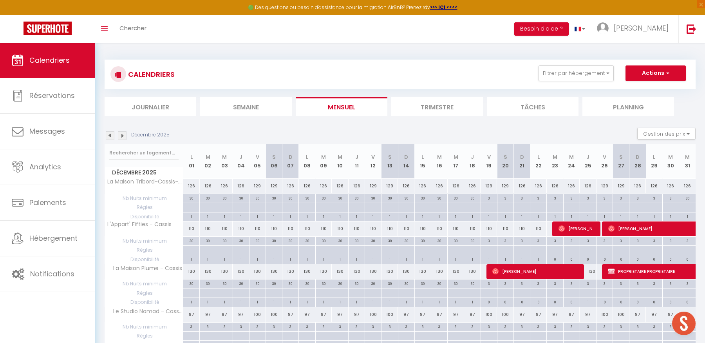
click at [110, 135] on img at bounding box center [110, 135] width 9 height 9
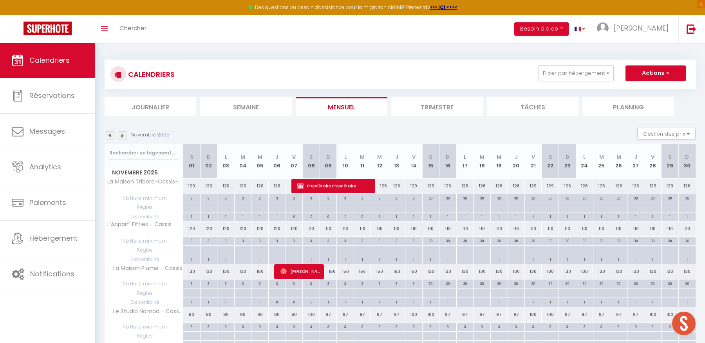
click at [110, 135] on img at bounding box center [110, 135] width 9 height 9
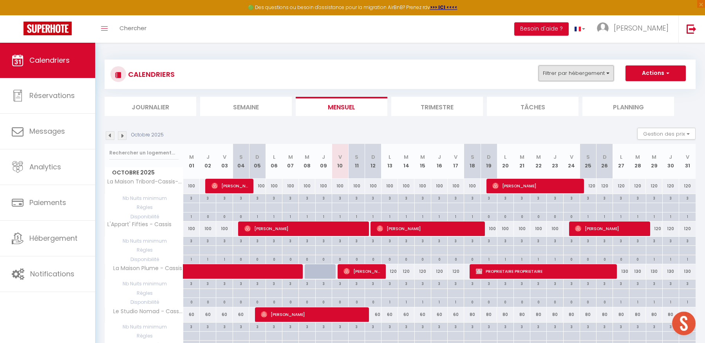
click at [570, 69] on button "Filtrer par hébergement" at bounding box center [575, 73] width 75 height 16
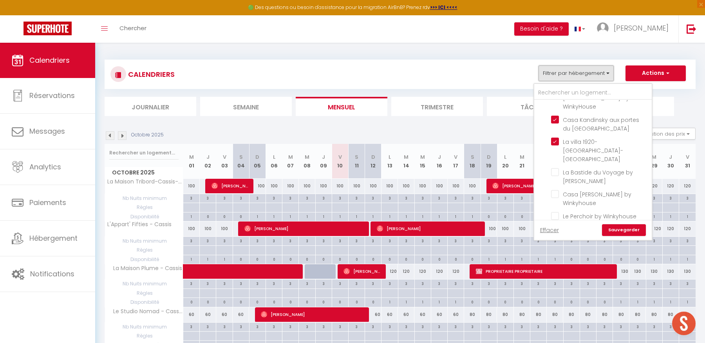
scroll to position [123, 0]
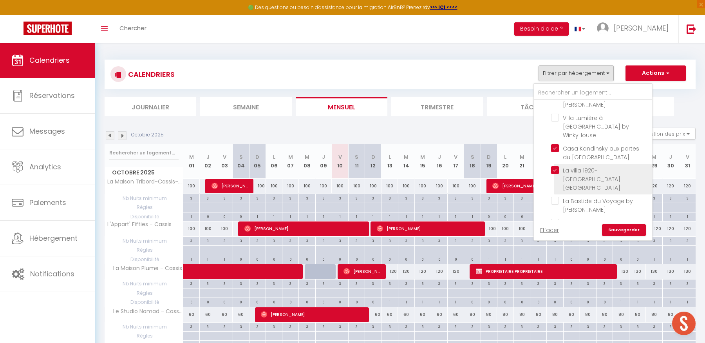
click at [556, 166] on input "La villa 1920-[GEOGRAPHIC_DATA]-[GEOGRAPHIC_DATA]" at bounding box center [600, 170] width 98 height 8
click at [554, 190] on input "Casa [PERSON_NAME] by Winkyhouse" at bounding box center [600, 194] width 98 height 8
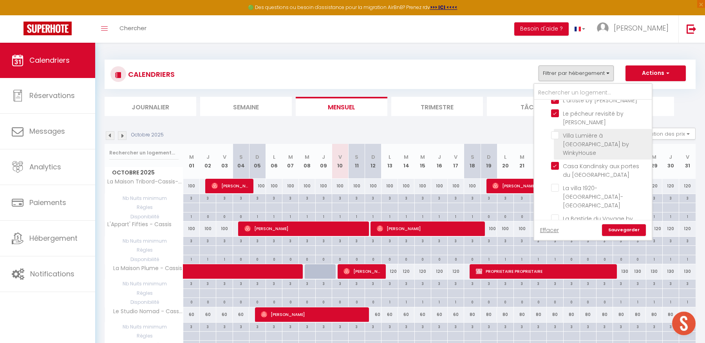
scroll to position [93, 0]
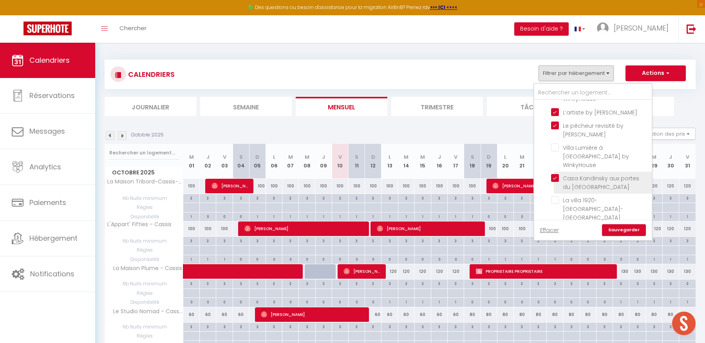
click at [555, 174] on input "Casa Kandinsky aux portes du [GEOGRAPHIC_DATA]" at bounding box center [600, 178] width 98 height 8
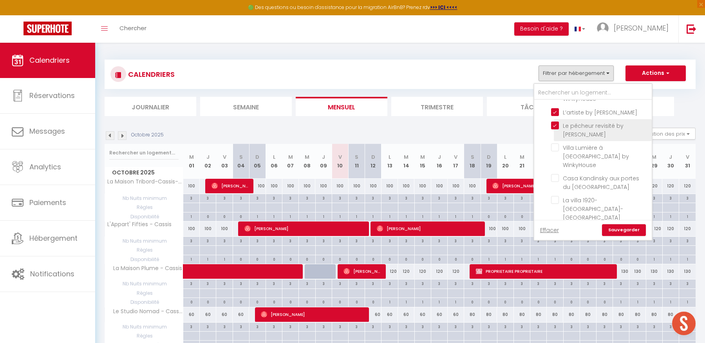
drag, startPoint x: 556, startPoint y: 128, endPoint x: 554, endPoint y: 121, distance: 7.7
click at [556, 128] on input "Le pêcheur revisité by [PERSON_NAME]" at bounding box center [600, 125] width 98 height 8
click at [554, 109] on input "L’artiste by [PERSON_NAME]" at bounding box center [600, 112] width 98 height 8
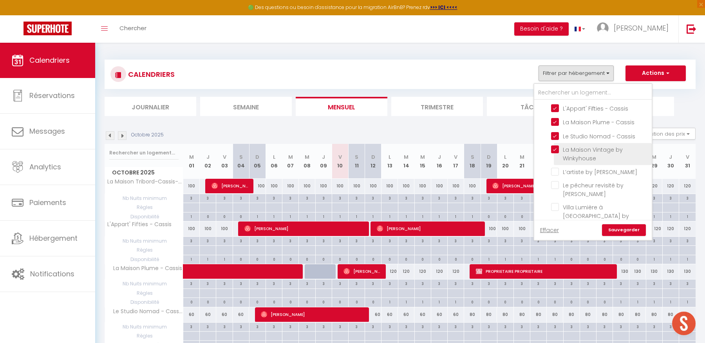
scroll to position [21, 0]
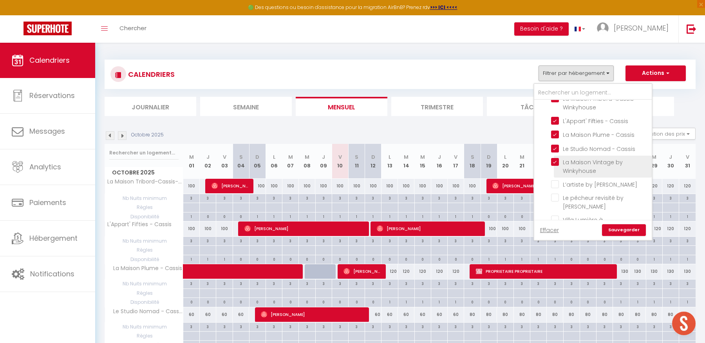
click at [559, 161] on input "La Maison Vintage by Winkyhouse" at bounding box center [600, 162] width 98 height 8
click at [559, 148] on input "Le Studio Nomad - Cassis" at bounding box center [600, 148] width 98 height 8
click at [556, 135] on input "La Maison Plume - Cassis" at bounding box center [600, 134] width 98 height 8
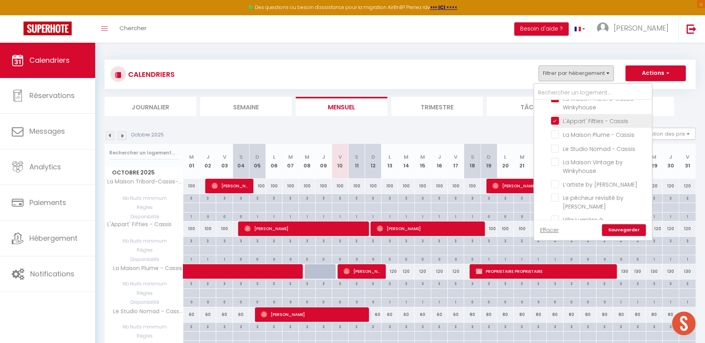
click at [555, 122] on input "L'Appart' Fifties - Cassis" at bounding box center [600, 120] width 98 height 8
click at [555, 122] on input "La Maison Tribord-Cassis-Winkyhouse" at bounding box center [600, 119] width 98 height 8
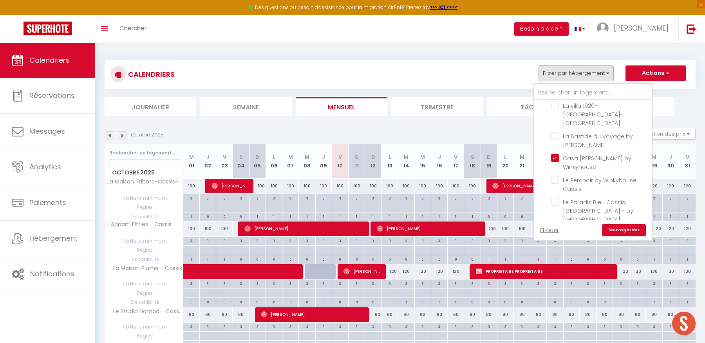
scroll to position [174, 0]
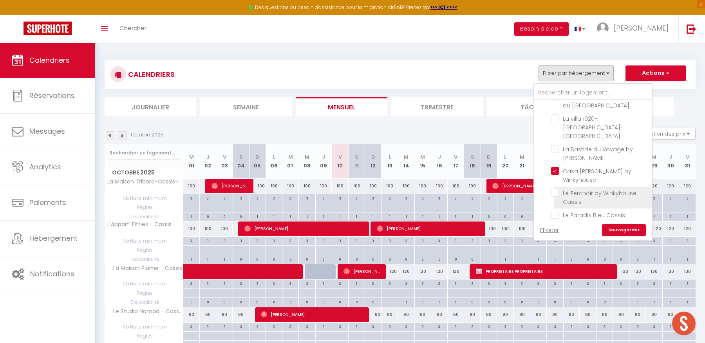
click at [554, 189] on input "Le Perchoir by Winkyhouse Cassis" at bounding box center [600, 193] width 98 height 8
click at [554, 211] on input "Le Paradis Bleu Cassis - [GEOGRAPHIC_DATA] - by [GEOGRAPHIC_DATA]" at bounding box center [600, 215] width 98 height 8
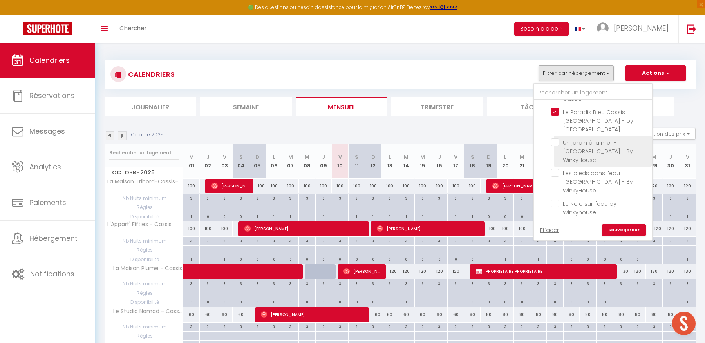
click at [556, 138] on input "Un jardin à la mer - [GEOGRAPHIC_DATA] - By WinkyHouse" at bounding box center [600, 142] width 98 height 8
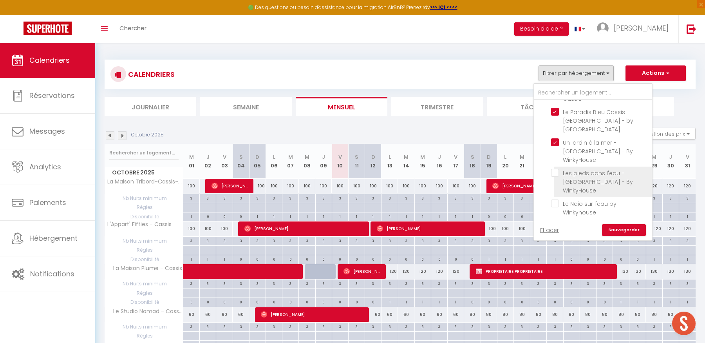
click at [554, 169] on input "Les pieds dans l'eau - [GEOGRAPHIC_DATA] - By WinkyHouse" at bounding box center [600, 173] width 98 height 8
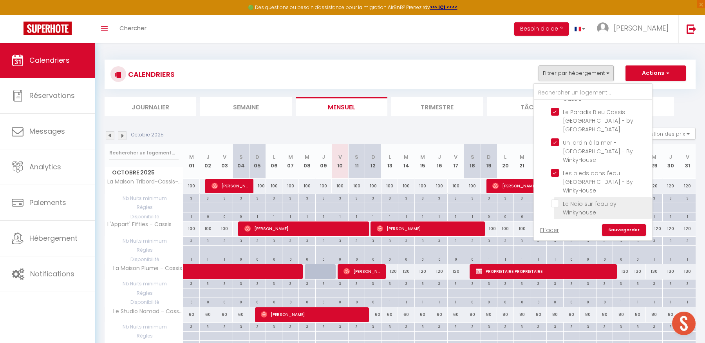
click at [555, 199] on input "Le Naio sur l'eau by Winkyhouse" at bounding box center [600, 203] width 98 height 8
click at [554, 221] on input "Roccafortis by WinkyHouse" at bounding box center [600, 225] width 98 height 8
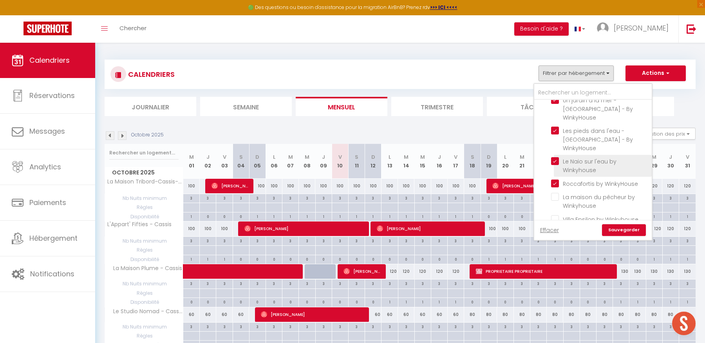
scroll to position [324, 0]
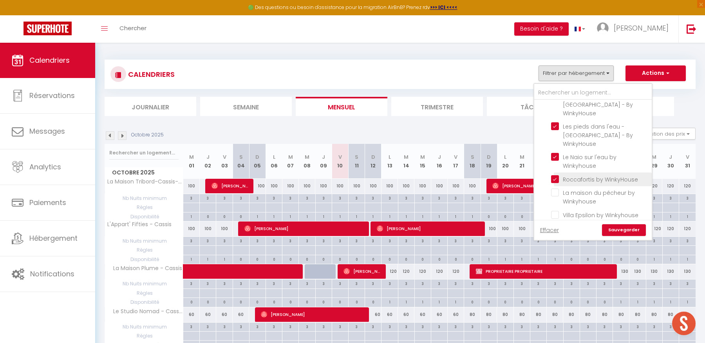
click at [555, 175] on input "Roccafortis by WinkyHouse" at bounding box center [600, 179] width 98 height 8
click at [556, 188] on input "La maison du pêcheur by Winkyhouse" at bounding box center [600, 192] width 98 height 8
click at [554, 224] on input "Le POP FLAT by Winkyhouse" at bounding box center [600, 228] width 98 height 8
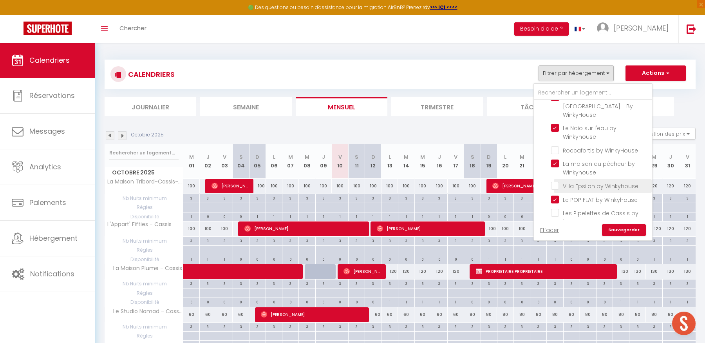
scroll to position [368, 0]
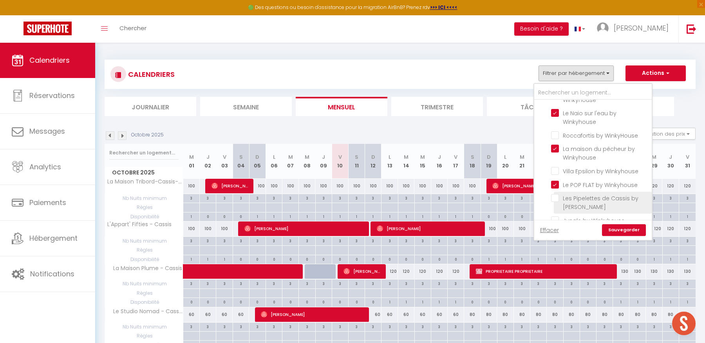
click at [556, 194] on input "Les Pipelettes de Cassis by [PERSON_NAME]" at bounding box center [600, 198] width 98 height 8
click at [555, 215] on input "Jungle by Winkyhouse" at bounding box center [600, 219] width 98 height 8
click at [554, 229] on input "La Cigale Enchantée by [PERSON_NAME]" at bounding box center [600, 233] width 98 height 8
drag, startPoint x: 554, startPoint y: 212, endPoint x: 561, endPoint y: 195, distance: 18.4
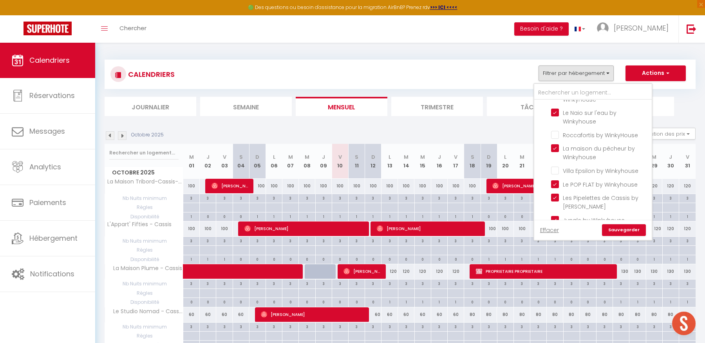
click at [554, 251] on input "Cap Winky à Cassis - Winkyhouse" at bounding box center [600, 255] width 98 height 8
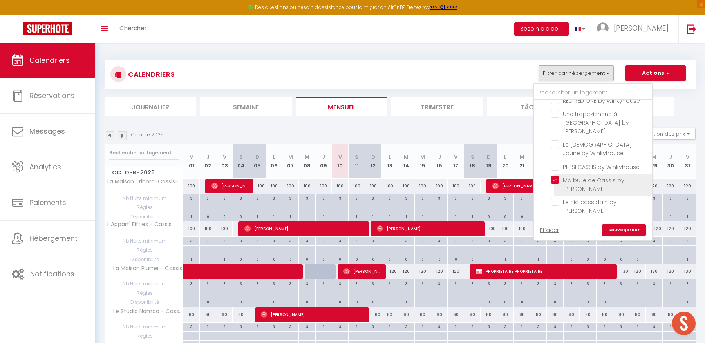
click at [555, 176] on input "Ma bulle de Cassis by [PERSON_NAME]" at bounding box center [600, 180] width 98 height 8
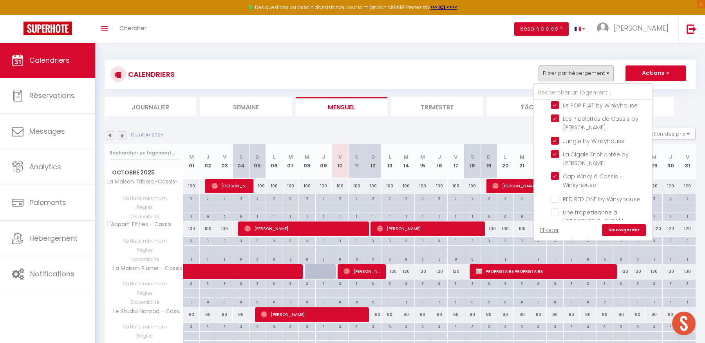
scroll to position [419, 0]
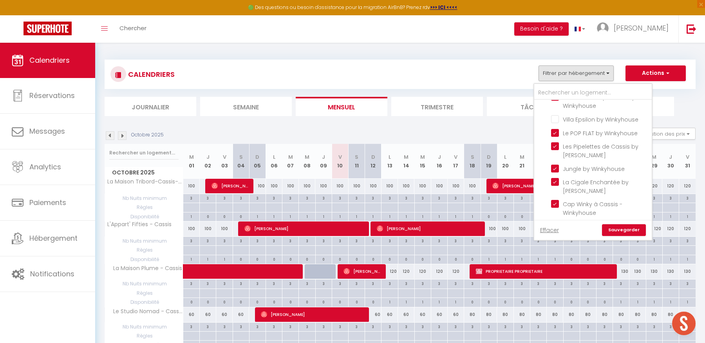
click at [626, 229] on link "Sauvegarder" at bounding box center [624, 230] width 44 height 12
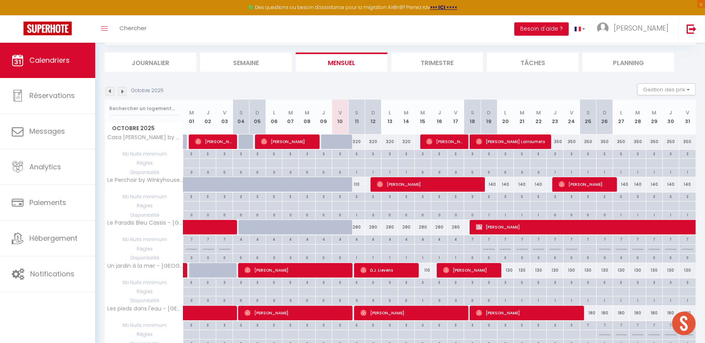
scroll to position [0, 0]
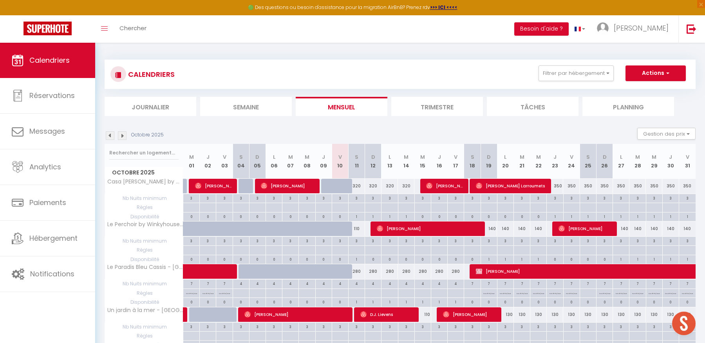
click at [361, 186] on div "320" at bounding box center [356, 186] width 16 height 14
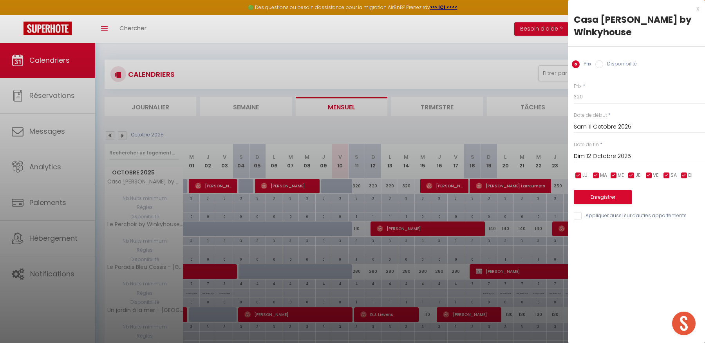
click at [630, 157] on input "Dim 12 Octobre 2025" at bounding box center [639, 156] width 131 height 10
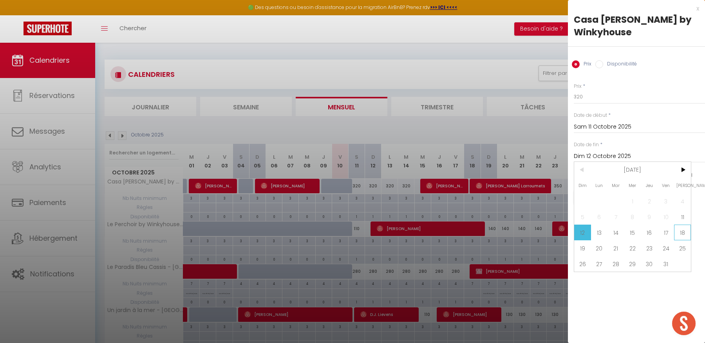
click at [675, 229] on span "18" at bounding box center [682, 232] width 17 height 16
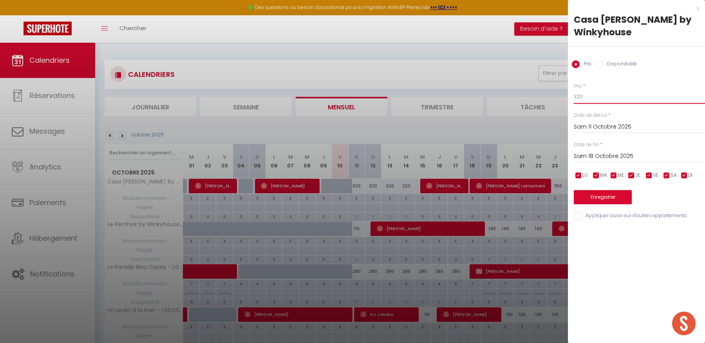
drag, startPoint x: 583, startPoint y: 96, endPoint x: 564, endPoint y: 95, distance: 18.8
click at [603, 198] on button "Enregistrer" at bounding box center [603, 197] width 58 height 14
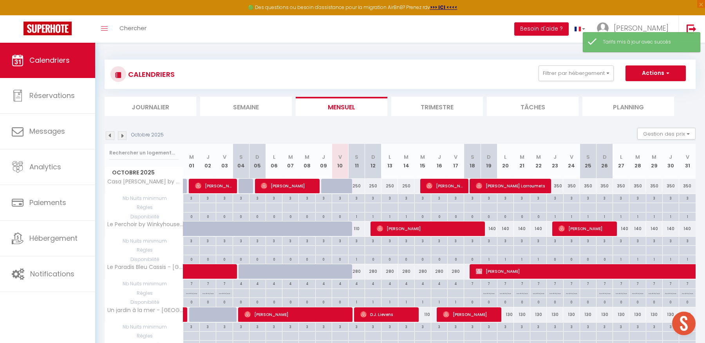
click at [557, 187] on div "350" at bounding box center [555, 186] width 16 height 14
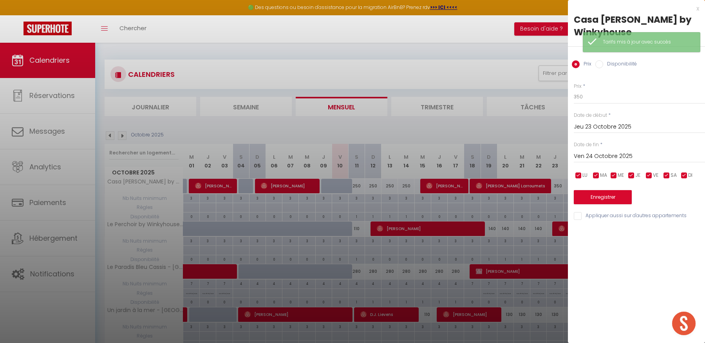
click at [590, 154] on input "Ven 24 Octobre 2025" at bounding box center [639, 156] width 131 height 10
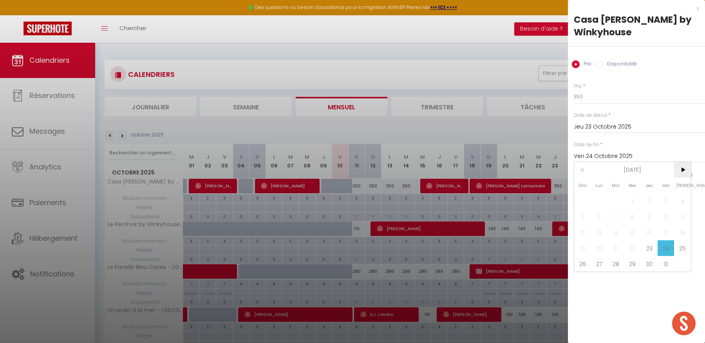
click at [680, 166] on span ">" at bounding box center [682, 170] width 17 height 16
click at [682, 216] on span "8" at bounding box center [682, 217] width 17 height 16
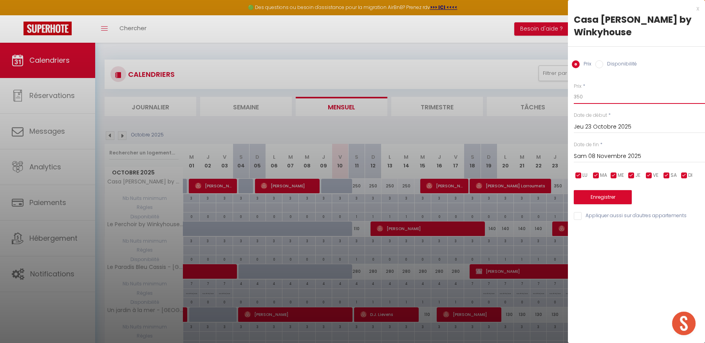
drag, startPoint x: 583, startPoint y: 96, endPoint x: 570, endPoint y: 96, distance: 12.1
click at [570, 96] on div "Prix * 350 Statut * Disponible Indisponible Date de début * [DATE] < [DATE] > D…" at bounding box center [636, 147] width 137 height 148
click at [588, 199] on button "Enregistrer" at bounding box center [603, 197] width 58 height 14
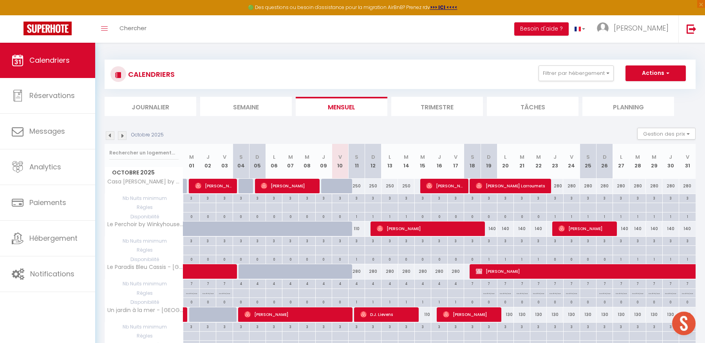
click at [492, 230] on div "140" at bounding box center [488, 228] width 16 height 14
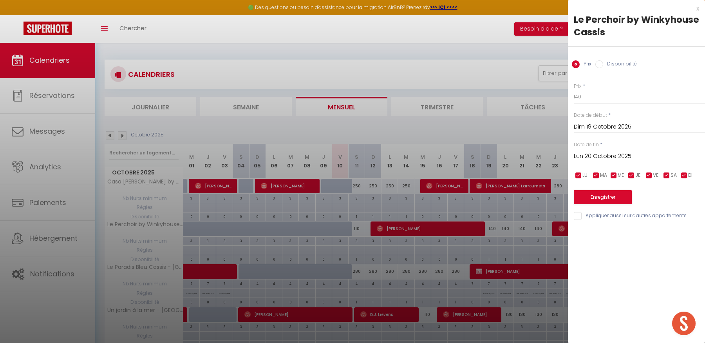
click at [625, 155] on input "Lun 20 Octobre 2025" at bounding box center [639, 156] width 131 height 10
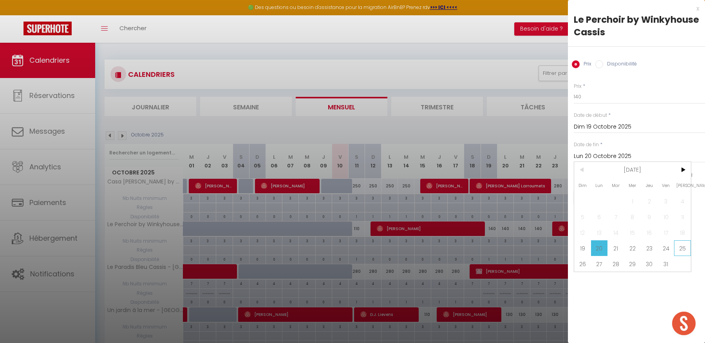
click at [684, 245] on span "25" at bounding box center [682, 248] width 17 height 16
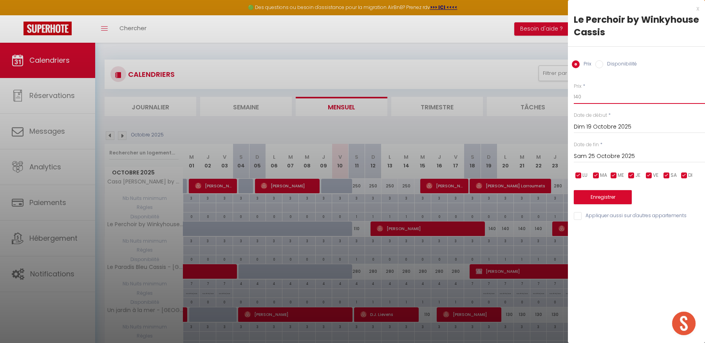
drag, startPoint x: 586, startPoint y: 96, endPoint x: 566, endPoint y: 103, distance: 21.2
click at [591, 201] on button "Enregistrer" at bounding box center [603, 197] width 58 height 14
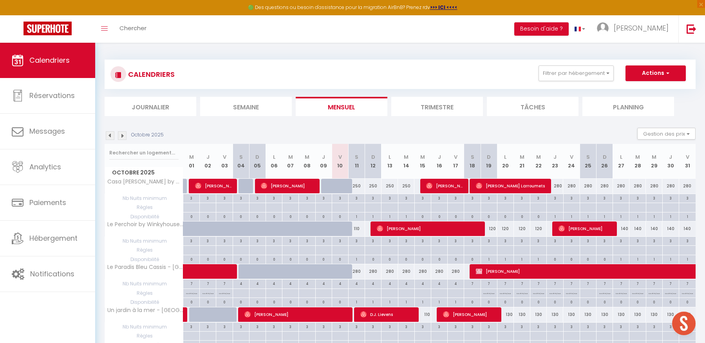
click at [358, 273] on div "280" at bounding box center [356, 271] width 16 height 14
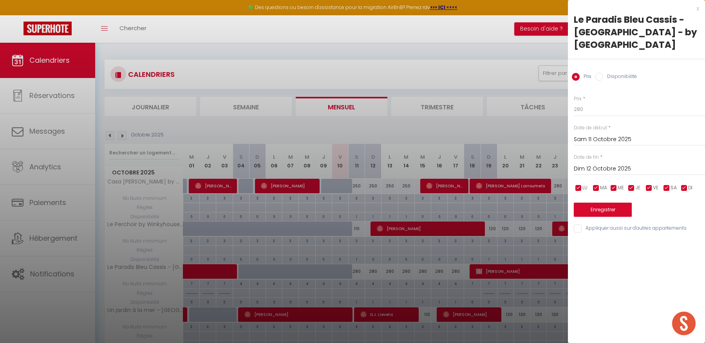
click at [606, 169] on input "Dim 12 Octobre 2025" at bounding box center [639, 169] width 131 height 10
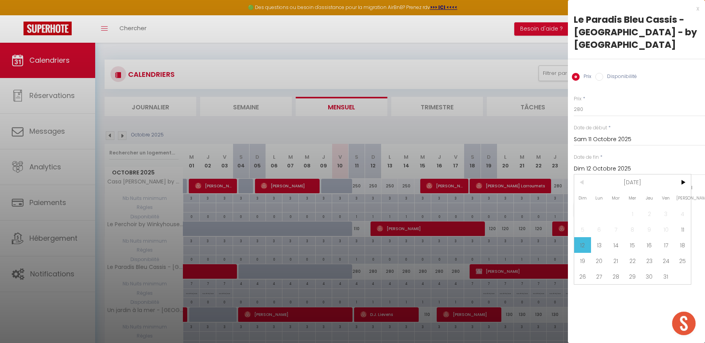
drag, startPoint x: 582, startPoint y: 263, endPoint x: 583, endPoint y: 214, distance: 48.6
click at [582, 263] on span "19" at bounding box center [582, 261] width 17 height 16
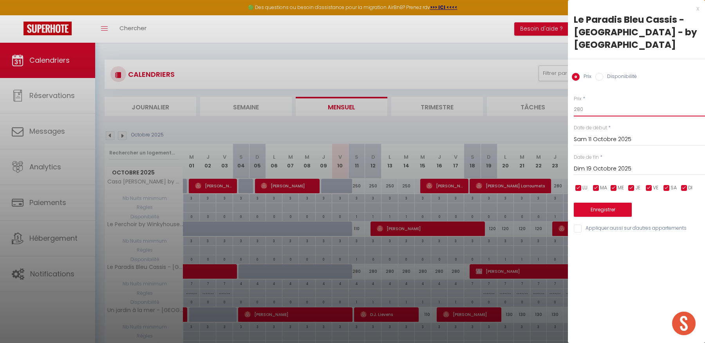
drag, startPoint x: 584, startPoint y: 109, endPoint x: 552, endPoint y: 108, distance: 31.7
click at [600, 209] on button "Enregistrer" at bounding box center [603, 209] width 58 height 14
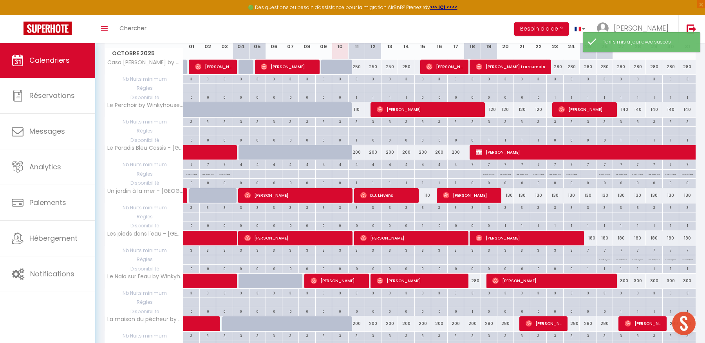
scroll to position [125, 0]
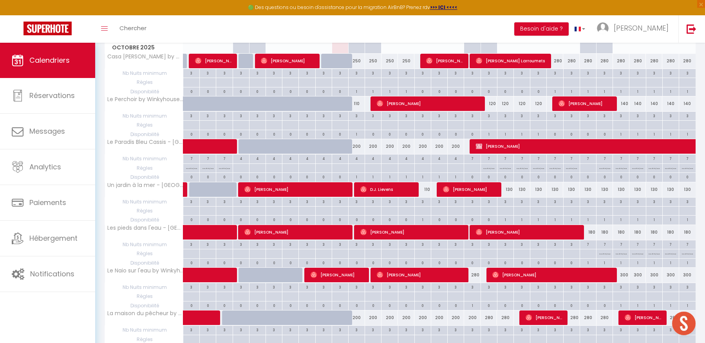
click at [512, 192] on div "130" at bounding box center [505, 189] width 16 height 14
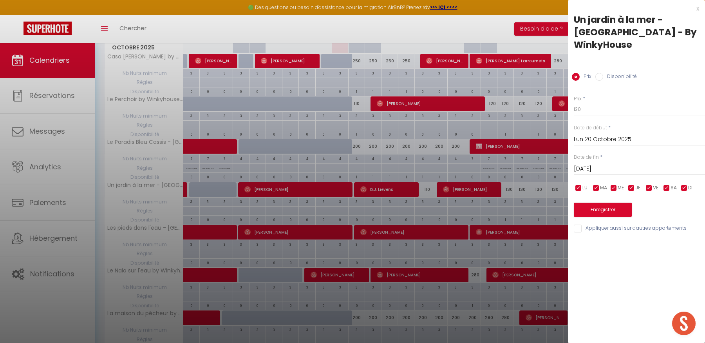
click at [605, 164] on input "[DATE]" at bounding box center [639, 169] width 131 height 10
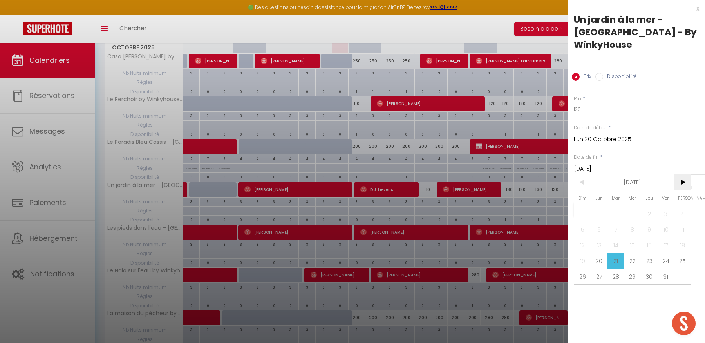
click at [677, 174] on span ">" at bounding box center [682, 182] width 17 height 16
drag, startPoint x: 682, startPoint y: 216, endPoint x: 668, endPoint y: 185, distance: 34.2
click at [682, 221] on span "8" at bounding box center [682, 229] width 17 height 16
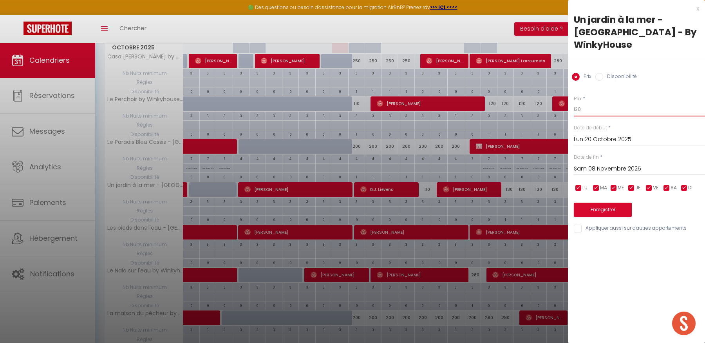
drag, startPoint x: 585, startPoint y: 97, endPoint x: 572, endPoint y: 97, distance: 13.3
click at [572, 97] on div "Prix * 130 Statut * Disponible Indisponible Date de début * [DATE] < [DATE] > D…" at bounding box center [636, 159] width 137 height 148
click at [598, 202] on button "Enregistrer" at bounding box center [603, 209] width 58 height 14
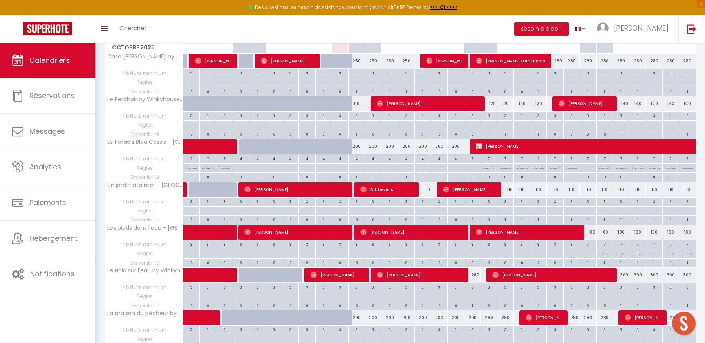
click at [593, 230] on div "180" at bounding box center [587, 232] width 16 height 14
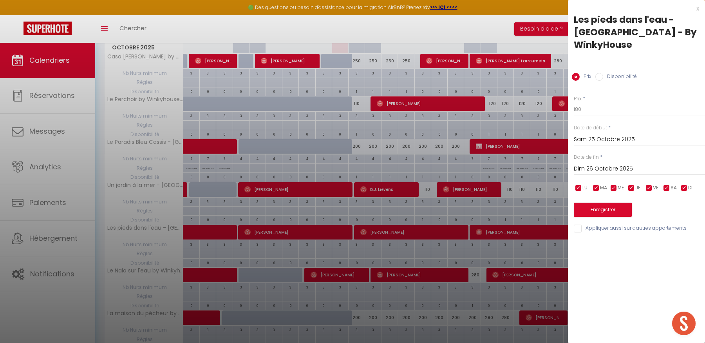
click at [615, 164] on input "Dim 26 Octobre 2025" at bounding box center [639, 169] width 131 height 10
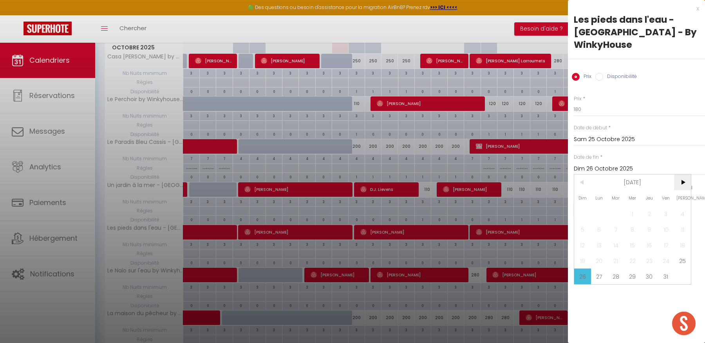
drag, startPoint x: 677, startPoint y: 166, endPoint x: 676, endPoint y: 174, distance: 7.9
click at [677, 174] on span ">" at bounding box center [682, 182] width 17 height 16
drag, startPoint x: 682, startPoint y: 212, endPoint x: 658, endPoint y: 169, distance: 49.2
click at [682, 221] on span "8" at bounding box center [682, 229] width 17 height 16
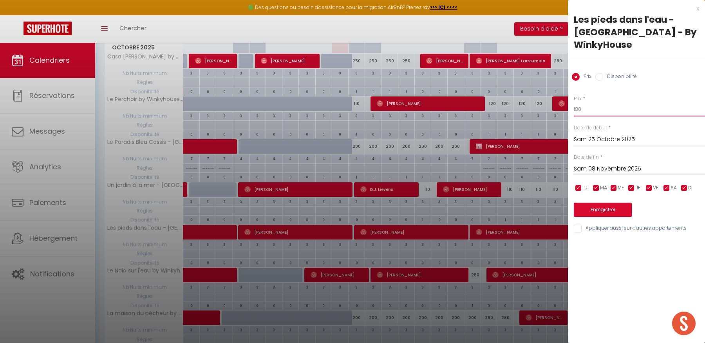
drag, startPoint x: 585, startPoint y: 98, endPoint x: 571, endPoint y: 97, distance: 14.5
click at [571, 97] on div "Prix * 180 Statut * Disponible Indisponible Date de début * [DATE] < [DATE] > D…" at bounding box center [636, 159] width 137 height 148
click at [588, 202] on button "Enregistrer" at bounding box center [603, 209] width 58 height 14
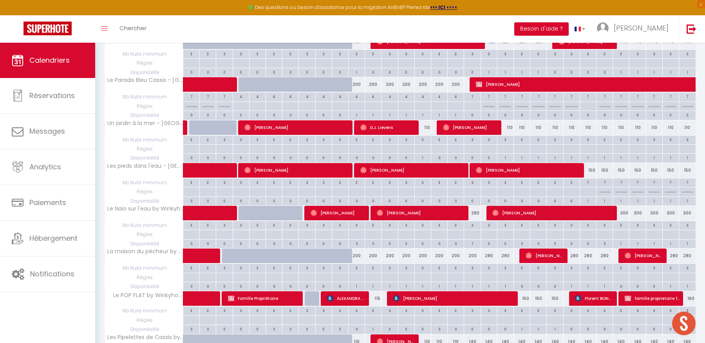
scroll to position [190, 0]
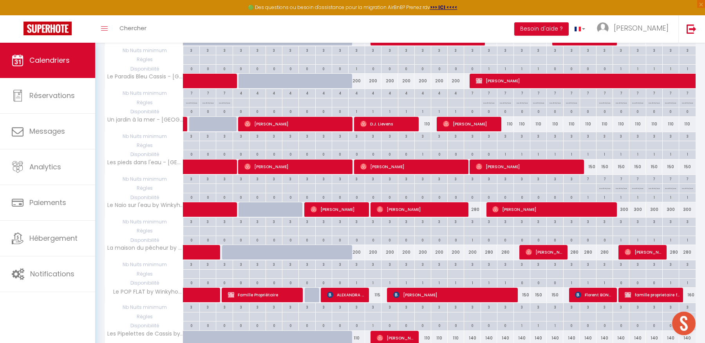
click at [624, 207] on div "300" at bounding box center [621, 209] width 16 height 14
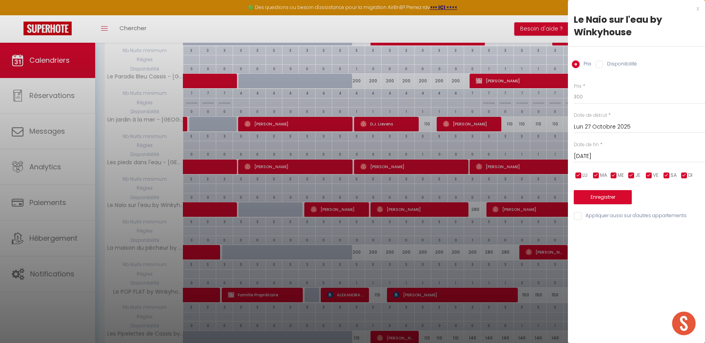
click at [657, 157] on input "[DATE]" at bounding box center [639, 156] width 131 height 10
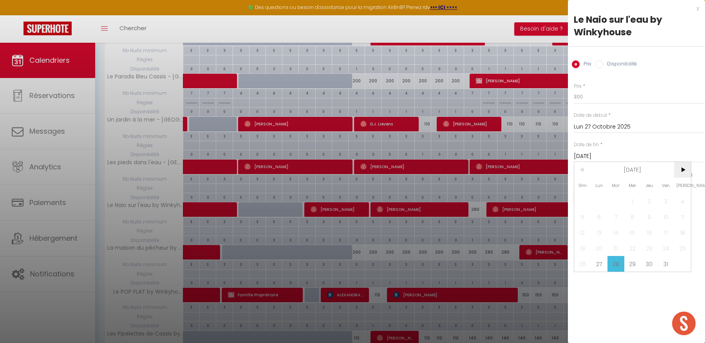
click at [687, 167] on span ">" at bounding box center [682, 170] width 17 height 16
drag, startPoint x: 683, startPoint y: 214, endPoint x: 658, endPoint y: 200, distance: 28.7
click at [683, 213] on span "8" at bounding box center [682, 217] width 17 height 16
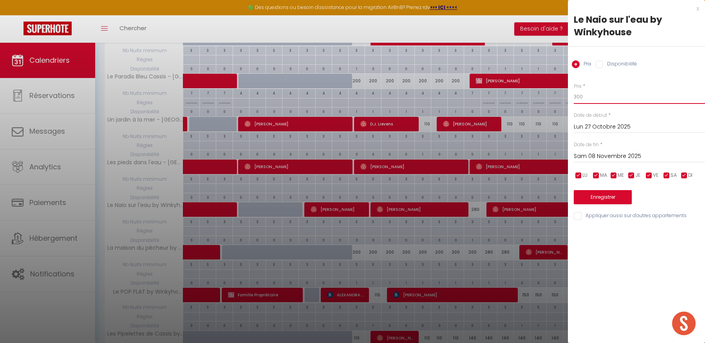
drag, startPoint x: 587, startPoint y: 99, endPoint x: 566, endPoint y: 104, distance: 21.4
click at [565, 97] on body "🟢 Des questions ou besoin d'assistance pour la migration AirBnB? Prenez rdv >>>…" at bounding box center [352, 192] width 705 height 681
click at [589, 196] on button "Enregistrer" at bounding box center [603, 197] width 58 height 14
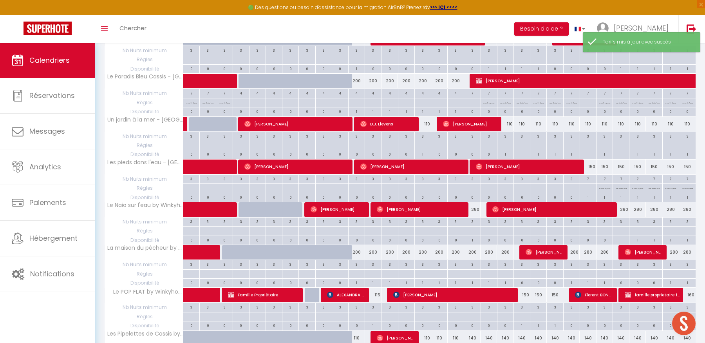
click at [359, 254] on div "200" at bounding box center [356, 252] width 16 height 14
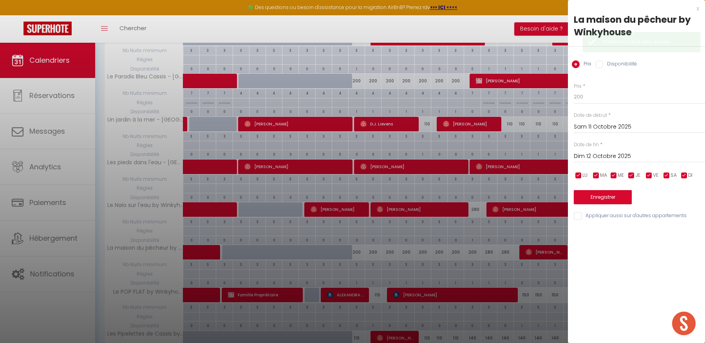
click at [616, 153] on input "Dim 12 Octobre 2025" at bounding box center [639, 156] width 131 height 10
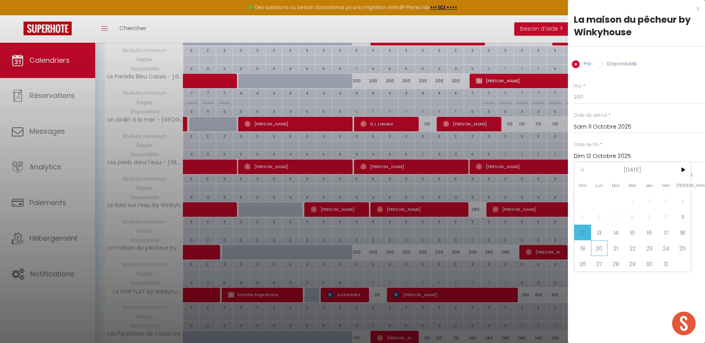
click at [599, 246] on span "20" at bounding box center [599, 248] width 17 height 16
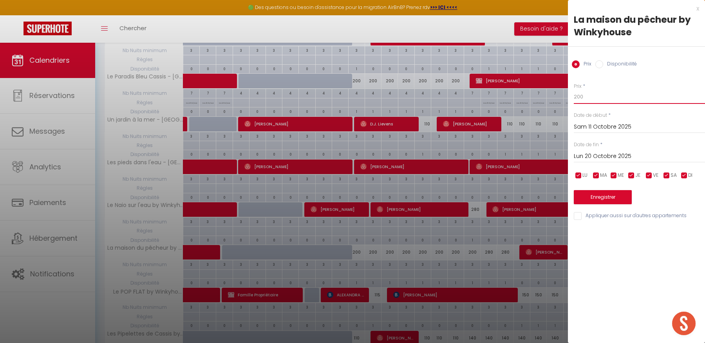
drag, startPoint x: 584, startPoint y: 96, endPoint x: 566, endPoint y: 111, distance: 24.5
click at [558, 97] on body "🟢 Des questions ou besoin d'assistance pour la migration AirBnB? Prenez rdv >>>…" at bounding box center [352, 192] width 705 height 681
click at [618, 196] on button "Enregistrer" at bounding box center [603, 197] width 58 height 14
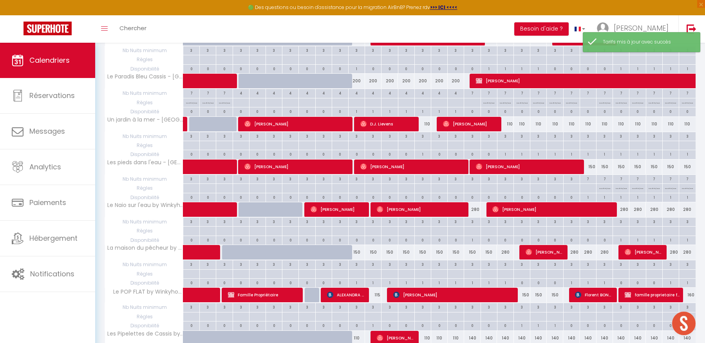
click at [505, 252] on div "280" at bounding box center [505, 252] width 16 height 14
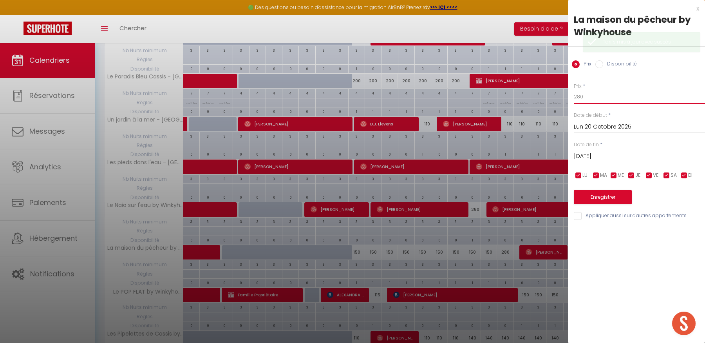
drag, startPoint x: 577, startPoint y: 96, endPoint x: 556, endPoint y: 96, distance: 21.9
click at [556, 96] on body "🟢 Des questions ou besoin d'assistance pour la migration AirBnB? Prenez rdv >>>…" at bounding box center [352, 192] width 705 height 681
click at [579, 198] on button "Enregistrer" at bounding box center [603, 197] width 58 height 14
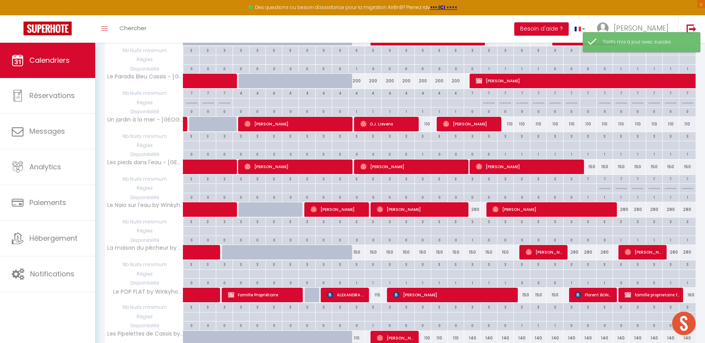
click at [574, 254] on div "280" at bounding box center [571, 252] width 16 height 14
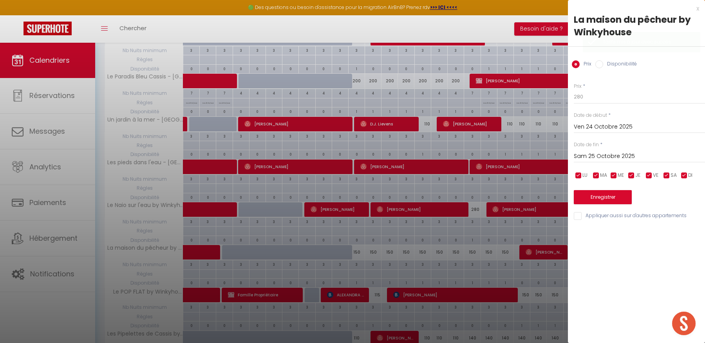
click at [636, 157] on input "Sam 25 Octobre 2025" at bounding box center [639, 156] width 131 height 10
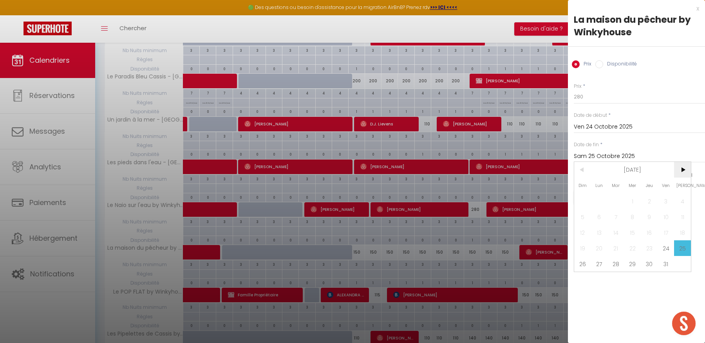
click at [682, 170] on span ">" at bounding box center [682, 170] width 17 height 16
drag, startPoint x: 685, startPoint y: 214, endPoint x: 639, endPoint y: 184, distance: 54.9
click at [685, 214] on span "8" at bounding box center [682, 217] width 17 height 16
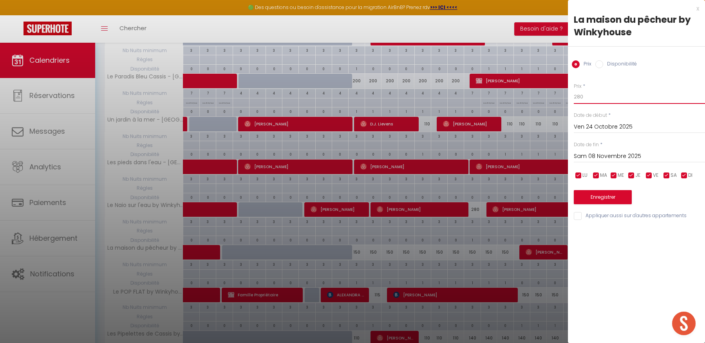
drag, startPoint x: 586, startPoint y: 96, endPoint x: 555, endPoint y: 95, distance: 30.9
click at [555, 95] on body "🟢 Des questions ou besoin d'assistance pour la migration AirBnB? Prenez rdv >>>…" at bounding box center [352, 192] width 705 height 681
click at [590, 197] on button "Enregistrer" at bounding box center [603, 197] width 58 height 14
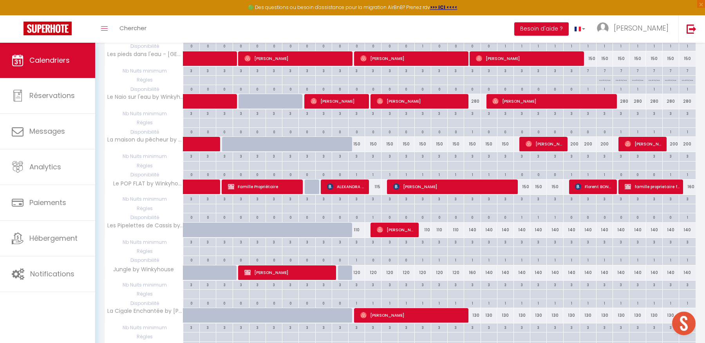
scroll to position [298, 0]
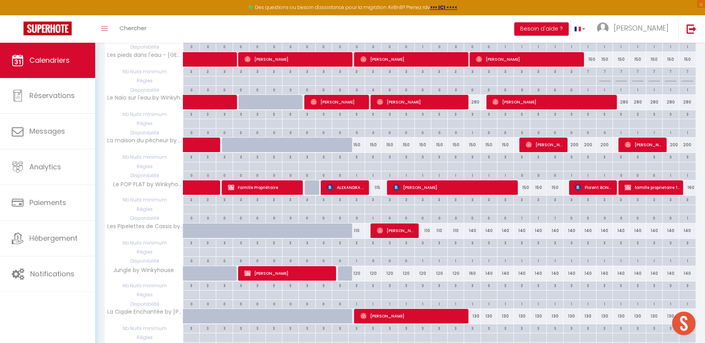
click at [525, 186] on div "150" at bounding box center [522, 187] width 16 height 14
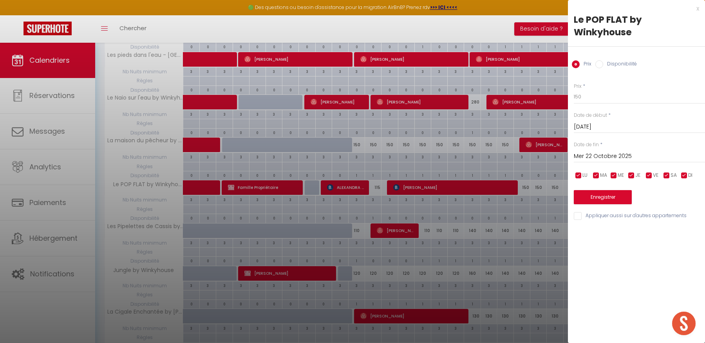
click at [607, 155] on input "Mer 22 Octobre 2025" at bounding box center [639, 156] width 131 height 10
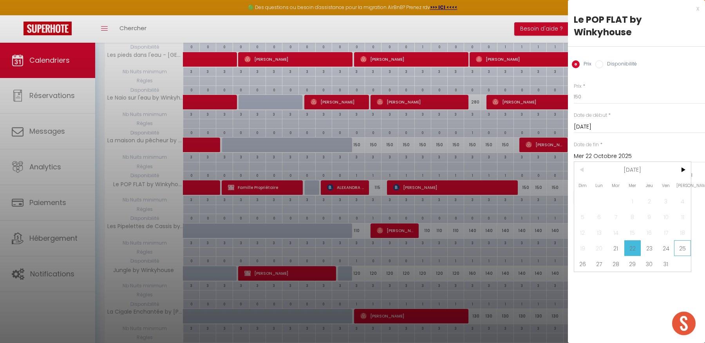
click at [680, 245] on span "25" at bounding box center [682, 248] width 17 height 16
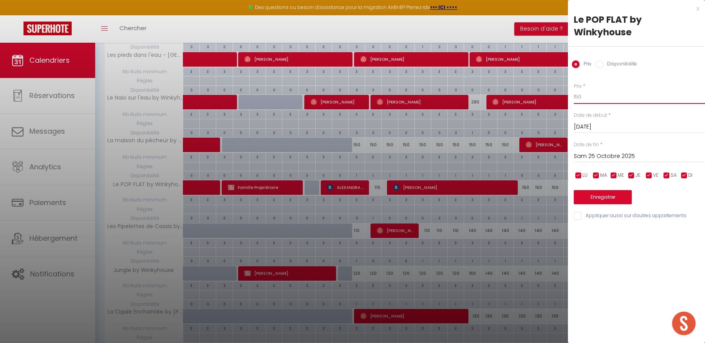
drag, startPoint x: 584, startPoint y: 96, endPoint x: 567, endPoint y: 95, distance: 16.9
click at [568, 94] on div "Prix * 150 Statut * Disponible Indisponible Date de début * [DATE] < [DATE] > D…" at bounding box center [636, 147] width 137 height 148
click at [617, 194] on button "Enregistrer" at bounding box center [603, 197] width 58 height 14
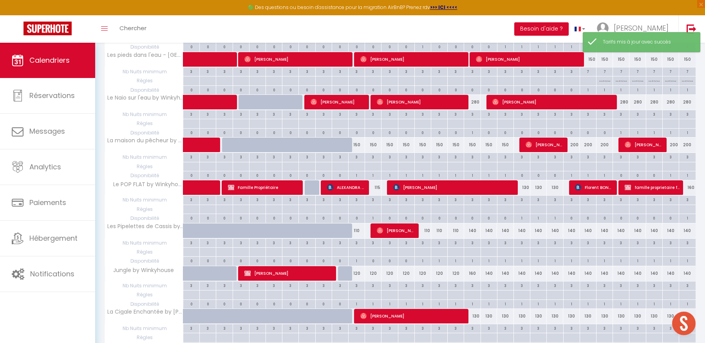
click at [688, 189] on div "160" at bounding box center [687, 187] width 16 height 14
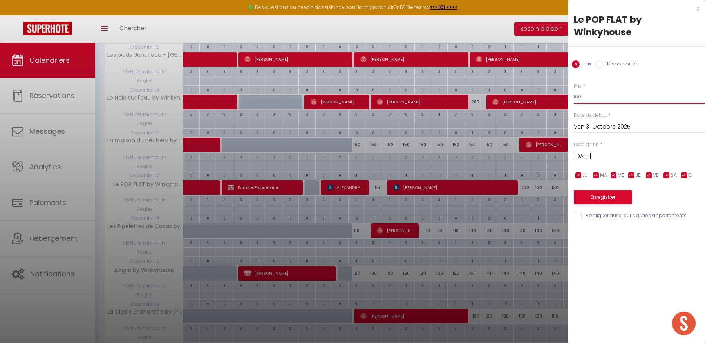
drag, startPoint x: 583, startPoint y: 96, endPoint x: 570, endPoint y: 97, distance: 13.0
click at [570, 96] on div "Prix * 160 Statut * Disponible Indisponible Date de début * [DATE] < [DATE] > D…" at bounding box center [636, 147] width 137 height 148
click at [597, 155] on input "[DATE]" at bounding box center [639, 156] width 131 height 10
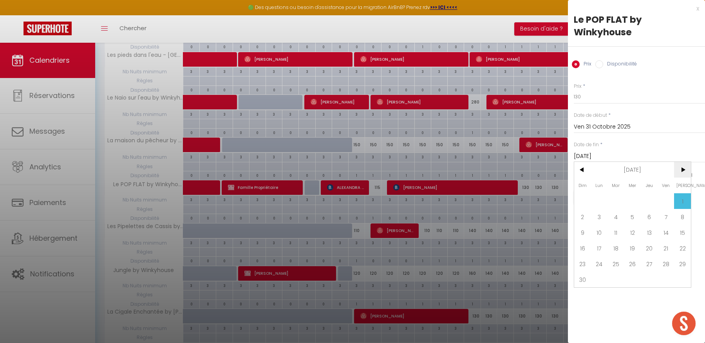
click at [683, 170] on span ">" at bounding box center [682, 170] width 17 height 16
drag, startPoint x: 583, startPoint y: 170, endPoint x: 600, endPoint y: 179, distance: 18.7
click at [583, 170] on span "<" at bounding box center [582, 170] width 17 height 16
click at [682, 220] on span "8" at bounding box center [682, 217] width 17 height 16
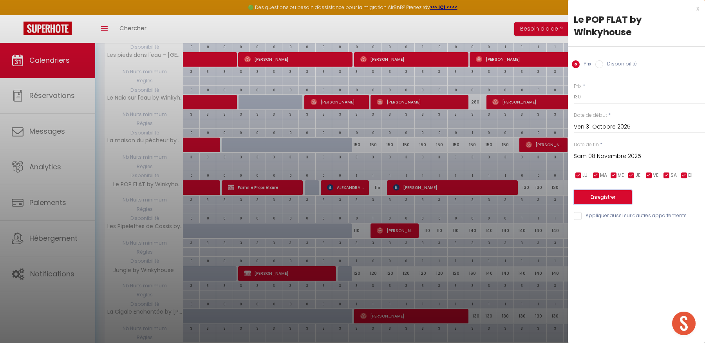
click at [617, 196] on button "Enregistrer" at bounding box center [603, 197] width 58 height 14
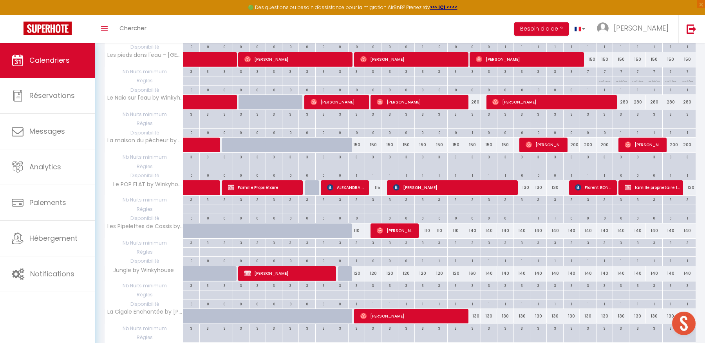
click at [471, 230] on div "140" at bounding box center [472, 230] width 16 height 14
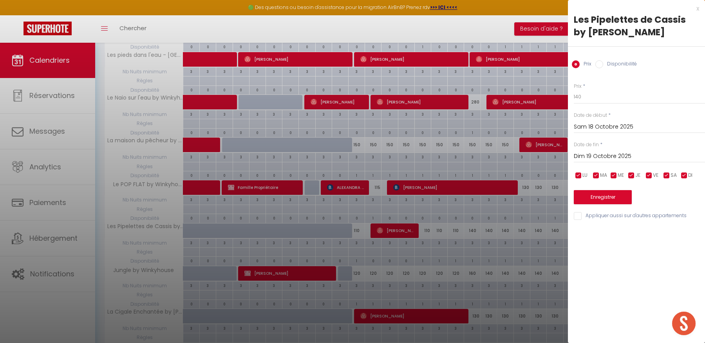
click at [616, 157] on input "Dim 19 Octobre 2025" at bounding box center [639, 156] width 131 height 10
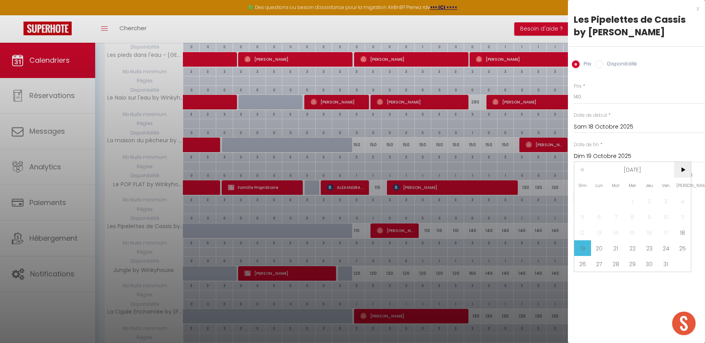
click at [683, 166] on span ">" at bounding box center [682, 170] width 17 height 16
drag, startPoint x: 682, startPoint y: 218, endPoint x: 668, endPoint y: 200, distance: 22.9
click at [681, 218] on span "8" at bounding box center [682, 217] width 17 height 16
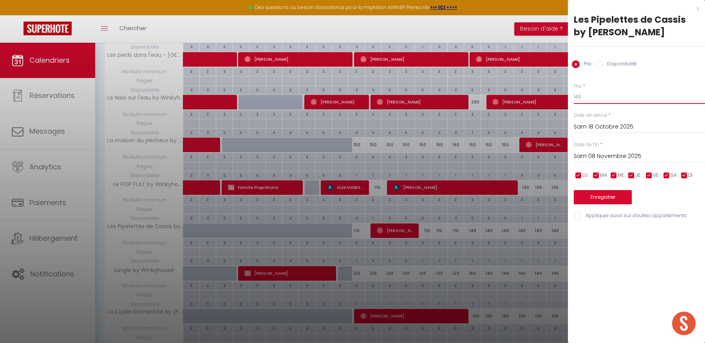
drag, startPoint x: 581, startPoint y: 97, endPoint x: 559, endPoint y: 96, distance: 21.5
click at [559, 96] on body "🟢 Des questions ou besoin d'assistance pour la migration AirBnB? Prenez rdv >>>…" at bounding box center [352, 85] width 705 height 681
click at [582, 194] on button "Enregistrer" at bounding box center [603, 197] width 58 height 14
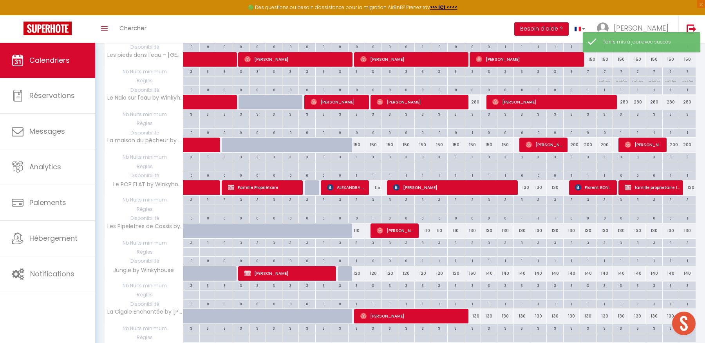
click at [472, 274] on div "160" at bounding box center [472, 273] width 16 height 14
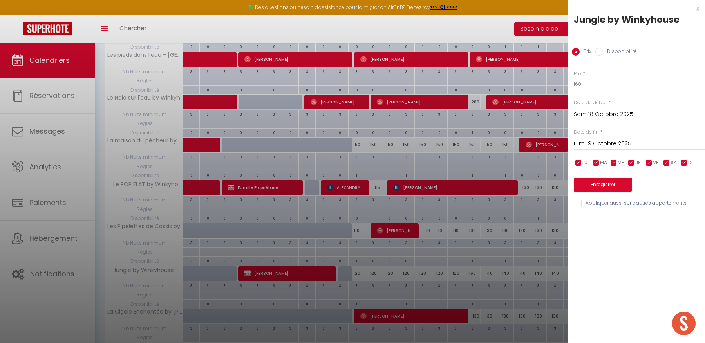
click at [607, 145] on input "Dim 19 Octobre 2025" at bounding box center [639, 144] width 131 height 10
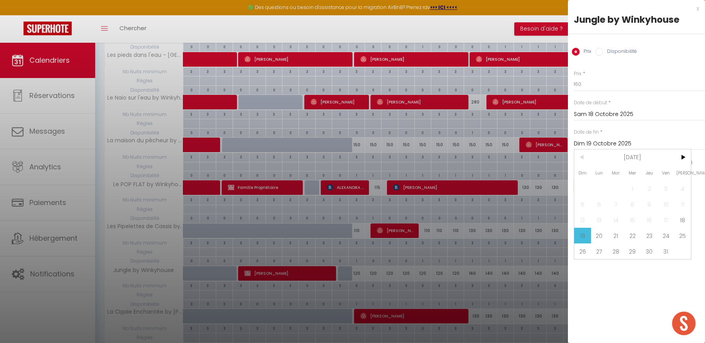
drag, startPoint x: 682, startPoint y: 153, endPoint x: 680, endPoint y: 165, distance: 12.7
click at [682, 153] on span ">" at bounding box center [682, 157] width 17 height 16
drag, startPoint x: 681, startPoint y: 202, endPoint x: 623, endPoint y: 155, distance: 74.3
click at [679, 201] on span "8" at bounding box center [682, 204] width 17 height 16
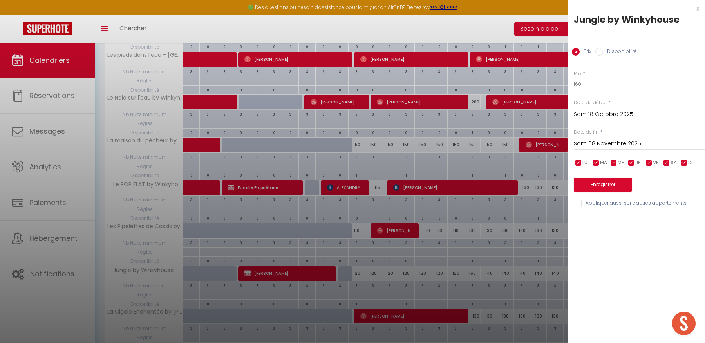
drag, startPoint x: 585, startPoint y: 85, endPoint x: 561, endPoint y: 84, distance: 24.7
click at [561, 84] on body "🟢 Des questions ou besoin d'assistance pour la migration AirBnB? Prenez rdv >>>…" at bounding box center [352, 85] width 705 height 681
click at [586, 180] on button "Enregistrer" at bounding box center [603, 184] width 58 height 14
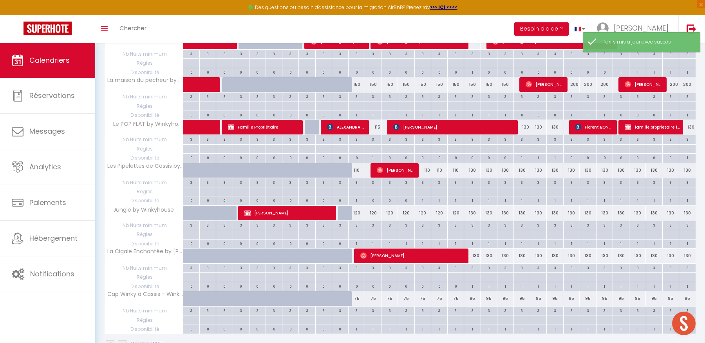
scroll to position [381, 0]
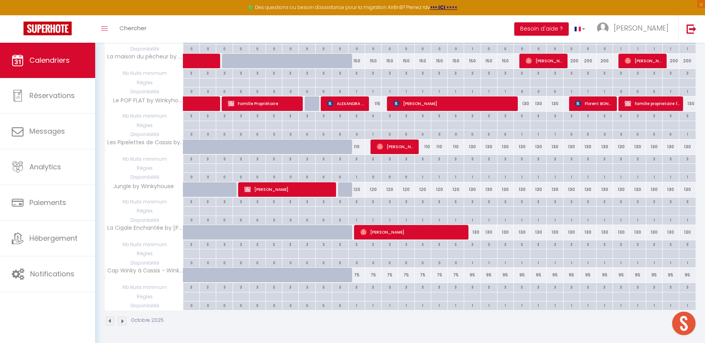
click at [476, 234] on div "130" at bounding box center [472, 232] width 16 height 14
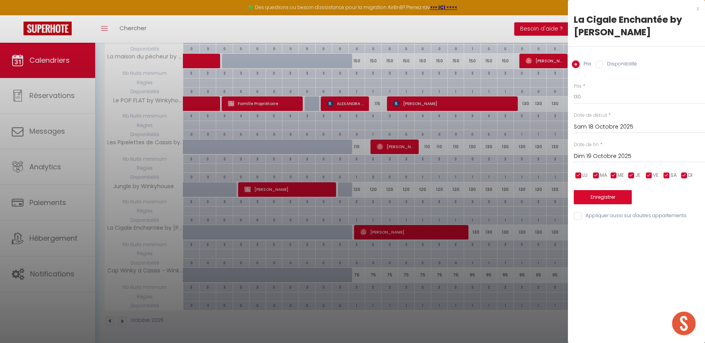
click at [671, 155] on input "Dim 19 Octobre 2025" at bounding box center [639, 156] width 131 height 10
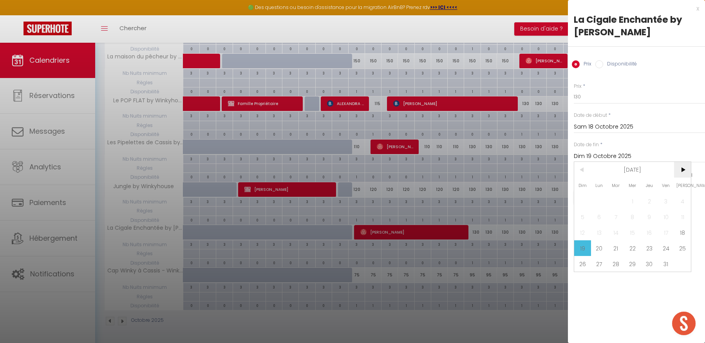
click at [682, 165] on span ">" at bounding box center [682, 170] width 17 height 16
drag, startPoint x: 682, startPoint y: 215, endPoint x: 675, endPoint y: 211, distance: 8.1
click at [682, 215] on span "8" at bounding box center [682, 217] width 17 height 16
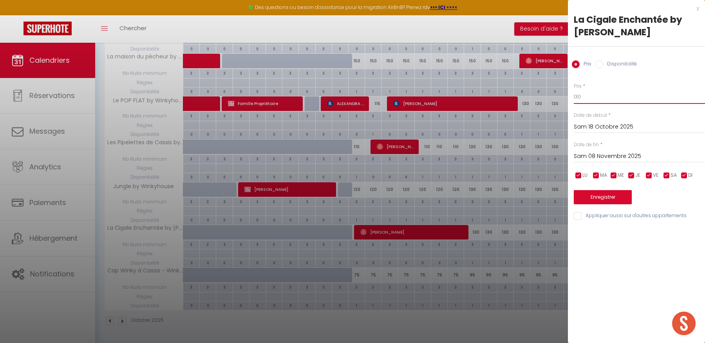
drag, startPoint x: 586, startPoint y: 97, endPoint x: 566, endPoint y: 96, distance: 20.0
click at [566, 96] on body "🟢 Des questions ou besoin d'assistance pour la migration AirBnB? Prenez rdv >>>…" at bounding box center [352, 1] width 705 height 681
click at [594, 193] on button "Enregistrer" at bounding box center [603, 197] width 58 height 14
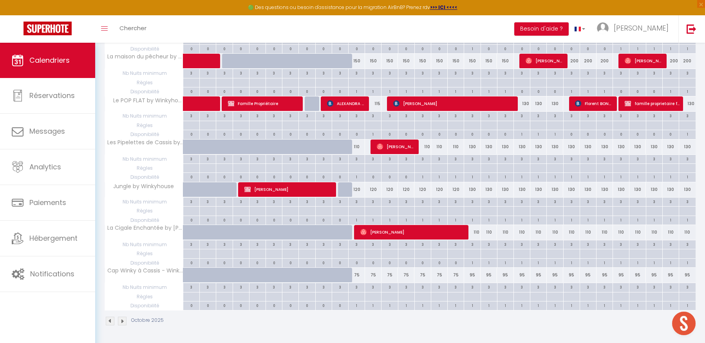
click at [473, 276] on div "95" at bounding box center [472, 274] width 16 height 14
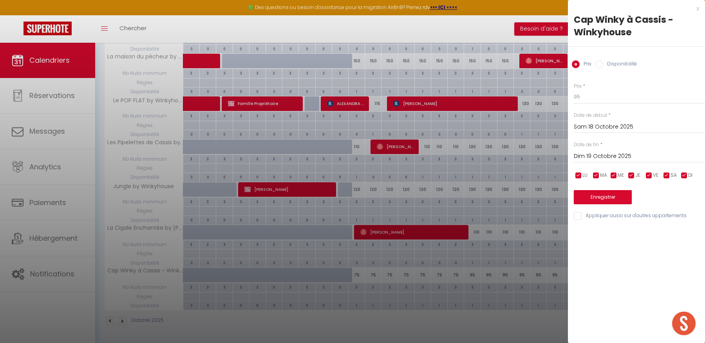
click at [475, 330] on div at bounding box center [352, 171] width 705 height 343
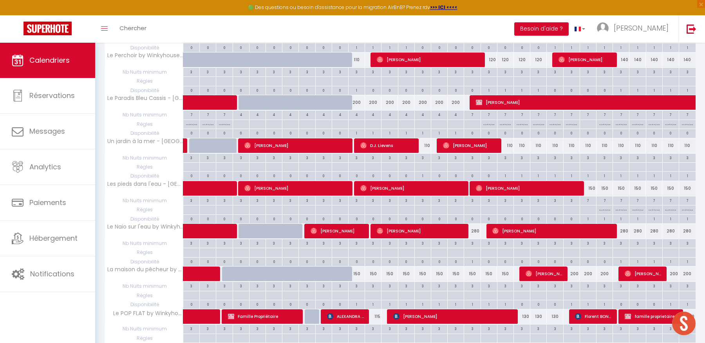
scroll to position [0, 0]
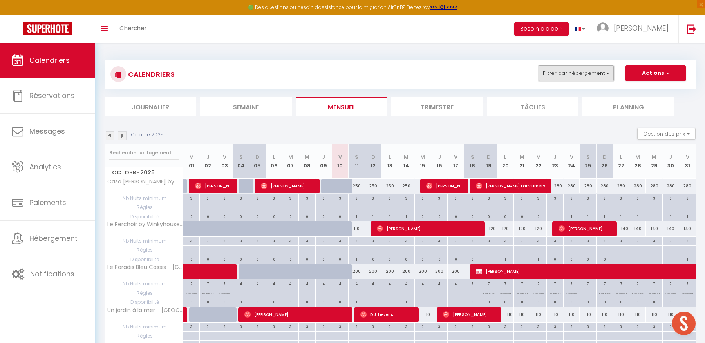
click at [568, 75] on button "Filtrer par hébergement" at bounding box center [575, 73] width 75 height 16
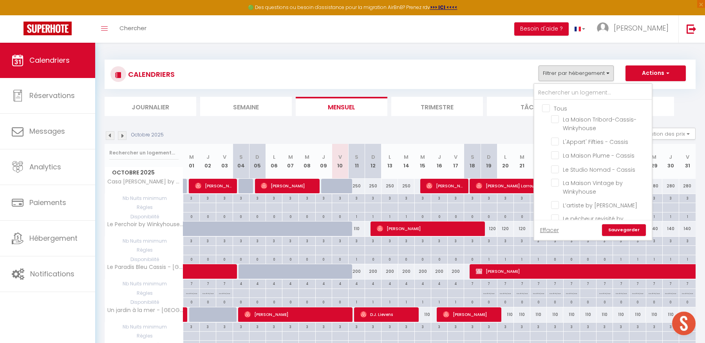
click at [547, 109] on input "Tous" at bounding box center [600, 108] width 117 height 8
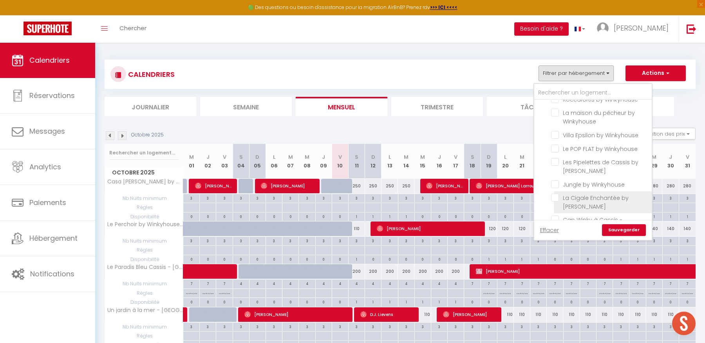
click at [557, 193] on input "La Cigale Enchantée by [PERSON_NAME]" at bounding box center [600, 197] width 98 height 8
click at [624, 227] on link "Sauvegarder" at bounding box center [624, 230] width 44 height 12
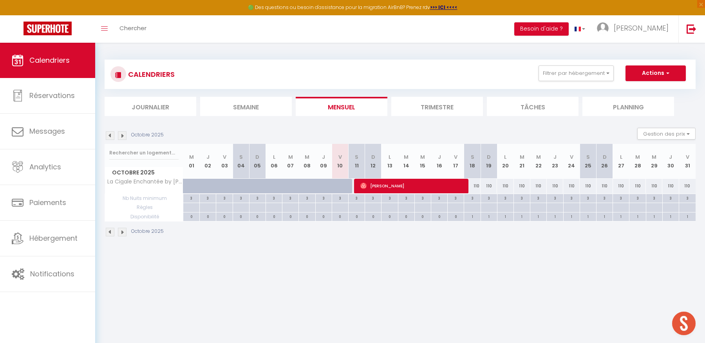
click at [123, 137] on img at bounding box center [122, 135] width 9 height 9
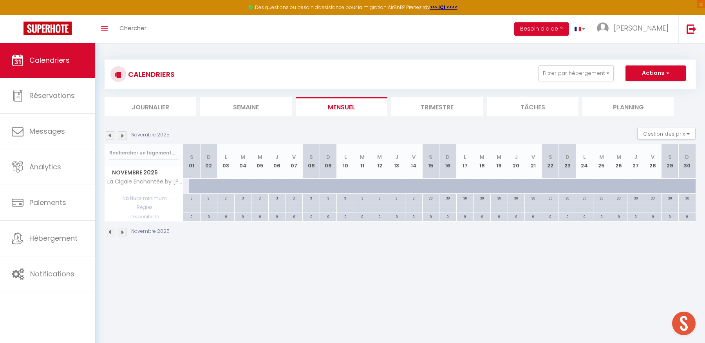
click at [122, 135] on img at bounding box center [122, 135] width 9 height 9
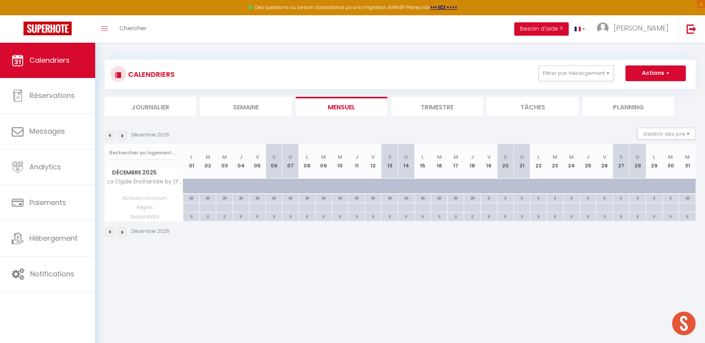
click at [122, 135] on img at bounding box center [122, 135] width 9 height 9
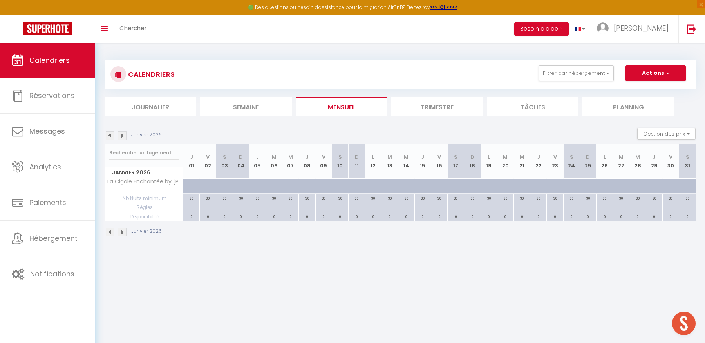
click at [122, 135] on img at bounding box center [122, 135] width 9 height 9
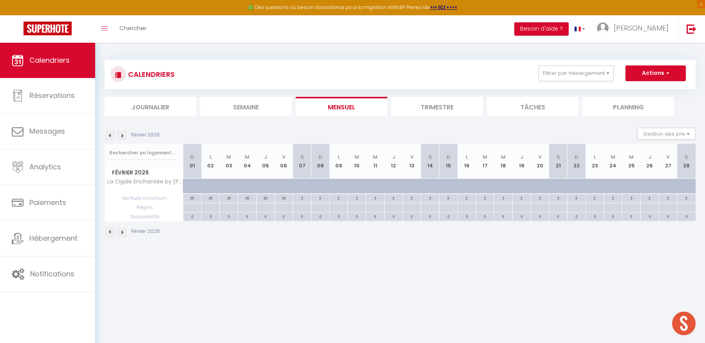
click at [122, 135] on img at bounding box center [122, 135] width 9 height 9
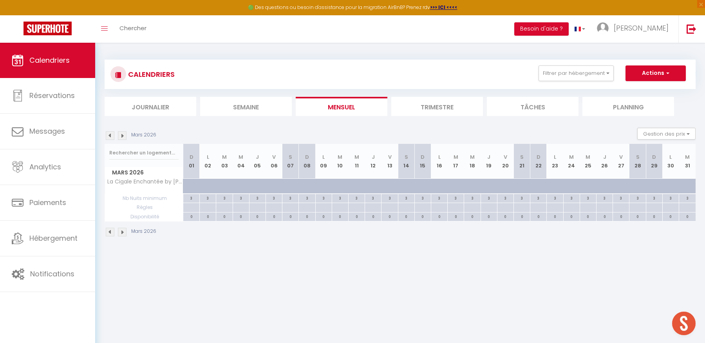
click at [122, 135] on img at bounding box center [122, 135] width 9 height 9
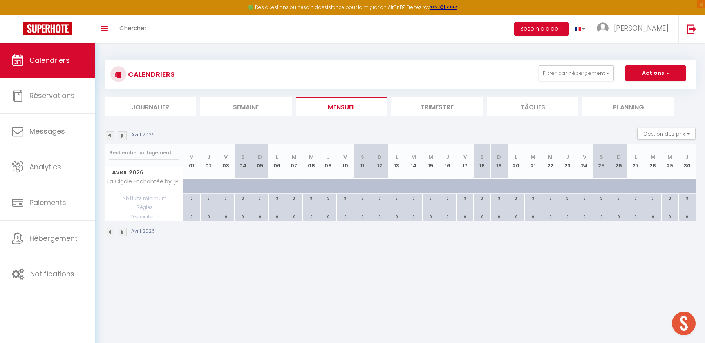
click at [122, 135] on img at bounding box center [122, 135] width 9 height 9
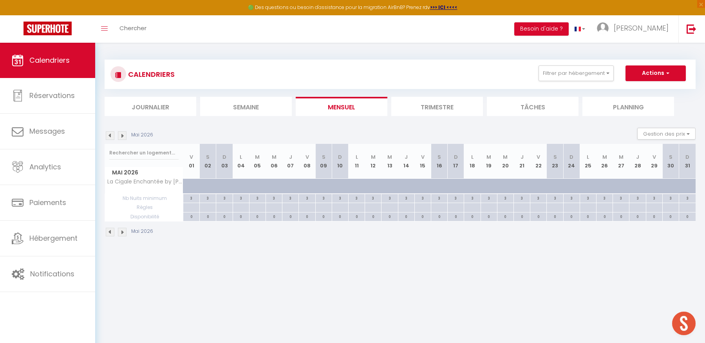
click at [122, 135] on img at bounding box center [122, 135] width 9 height 9
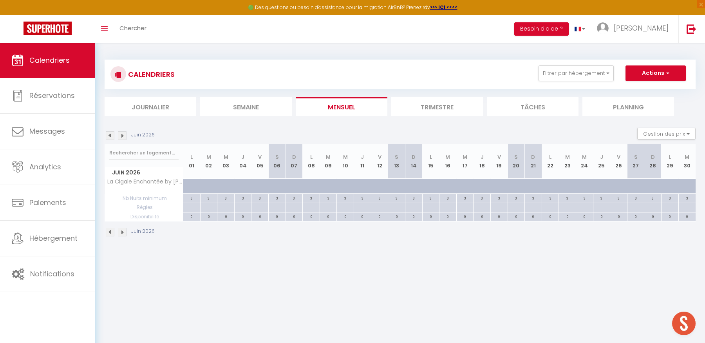
click at [122, 135] on img at bounding box center [122, 135] width 9 height 9
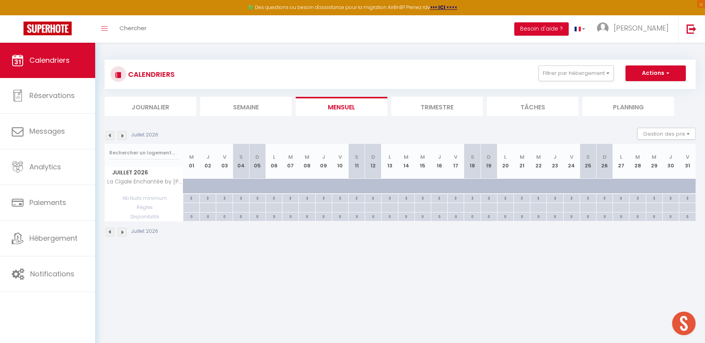
click at [122, 135] on img at bounding box center [122, 135] width 9 height 9
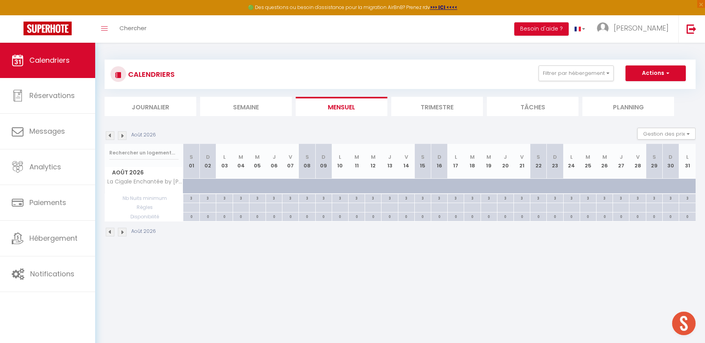
click at [122, 135] on img at bounding box center [122, 135] width 9 height 9
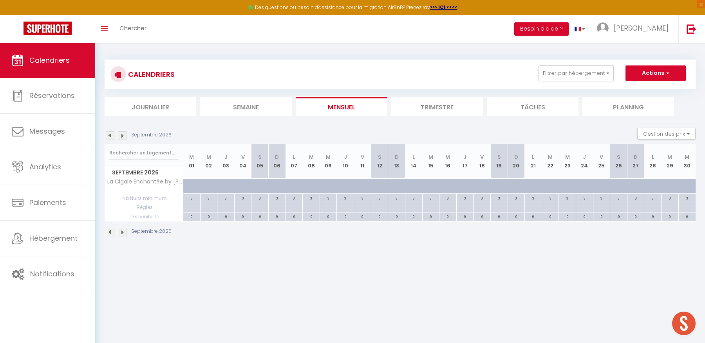
click at [122, 135] on img at bounding box center [122, 135] width 9 height 9
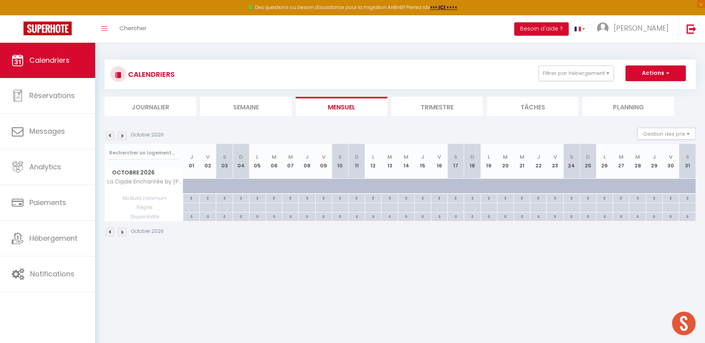
click at [122, 135] on img at bounding box center [122, 135] width 9 height 9
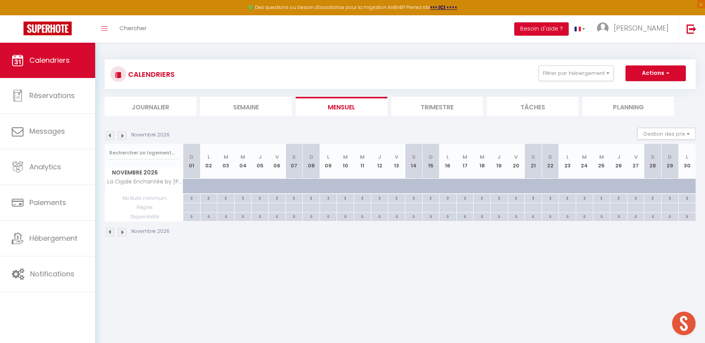
click at [122, 135] on img at bounding box center [122, 135] width 9 height 9
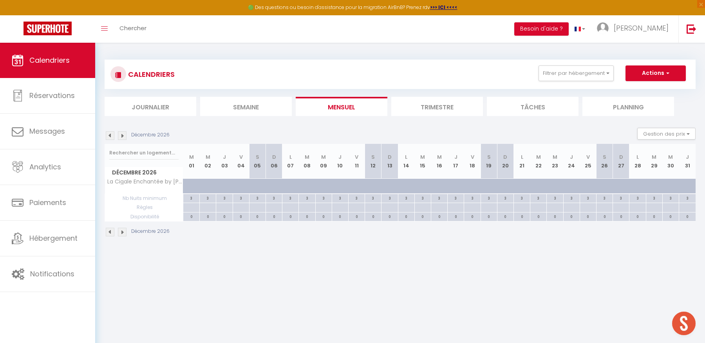
click at [122, 135] on img at bounding box center [122, 135] width 9 height 9
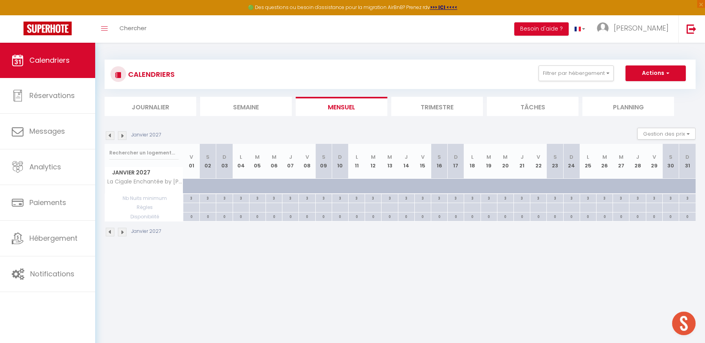
click at [122, 135] on img at bounding box center [122, 135] width 9 height 9
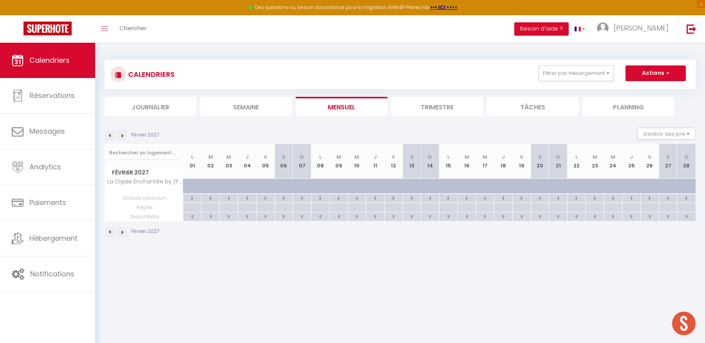
click at [122, 135] on img at bounding box center [122, 135] width 9 height 9
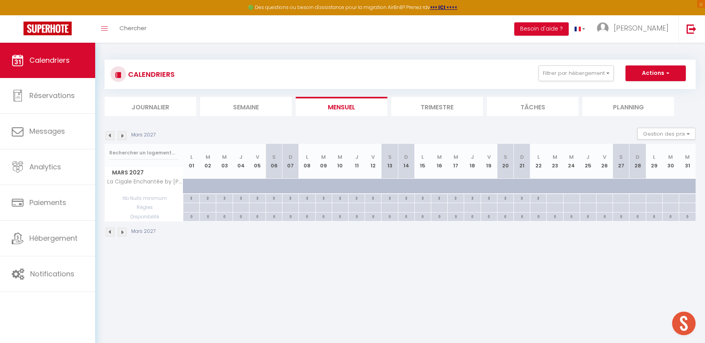
click at [110, 135] on img at bounding box center [110, 135] width 9 height 9
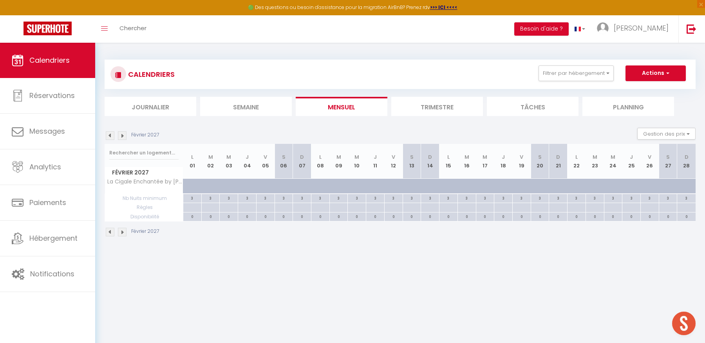
click at [110, 135] on img at bounding box center [110, 135] width 9 height 9
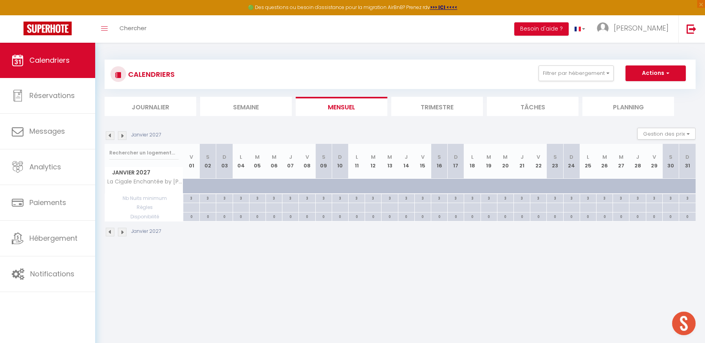
click at [110, 135] on img at bounding box center [110, 135] width 9 height 9
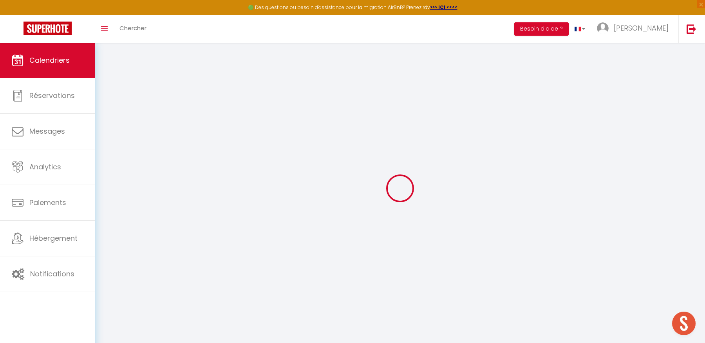
click at [110, 135] on div at bounding box center [400, 188] width 591 height 272
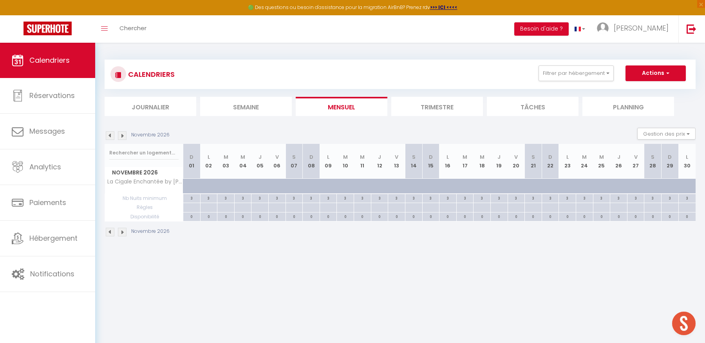
click at [110, 135] on img at bounding box center [110, 135] width 9 height 9
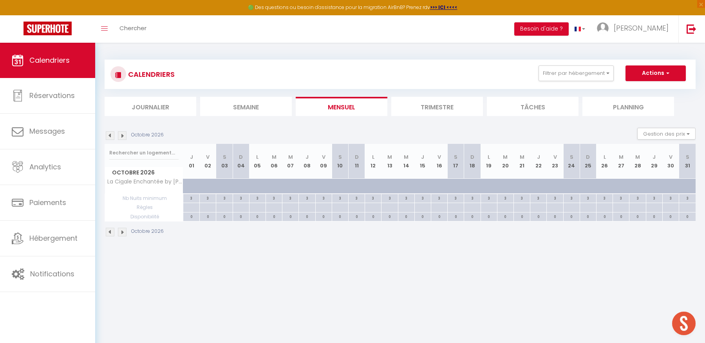
click at [110, 135] on img at bounding box center [110, 135] width 9 height 9
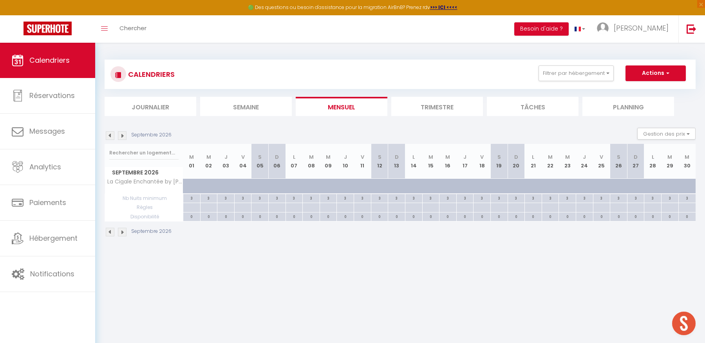
click at [110, 135] on img at bounding box center [110, 135] width 9 height 9
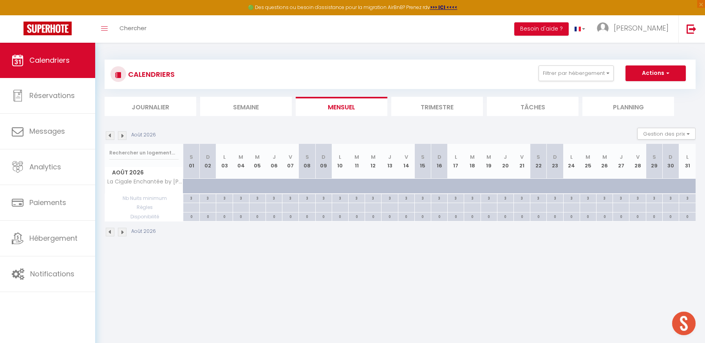
click at [110, 135] on img at bounding box center [110, 135] width 9 height 9
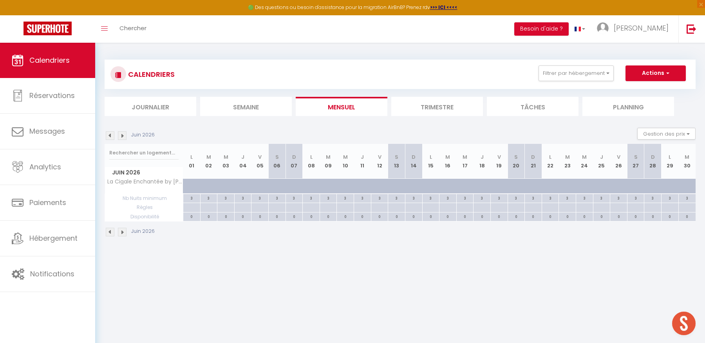
click at [110, 135] on img at bounding box center [110, 135] width 9 height 9
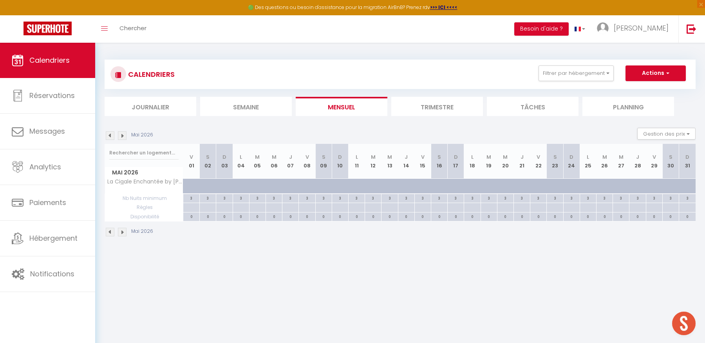
click at [110, 135] on img at bounding box center [110, 135] width 9 height 9
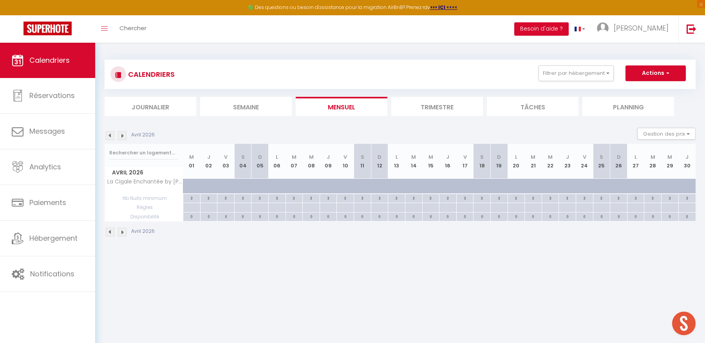
click at [110, 135] on img at bounding box center [110, 135] width 9 height 9
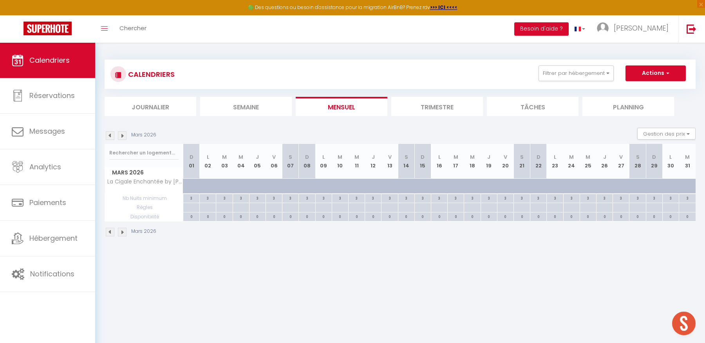
click at [110, 135] on img at bounding box center [110, 135] width 9 height 9
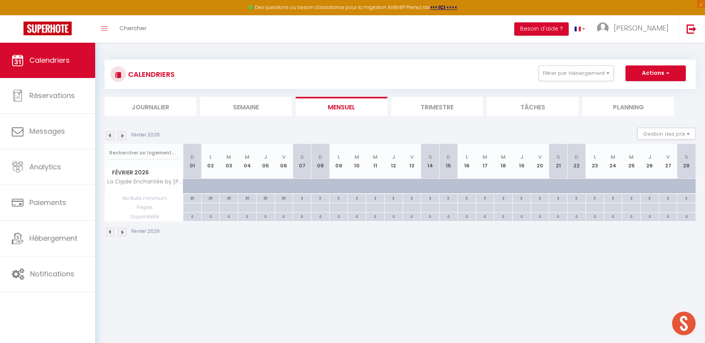
click at [110, 135] on img at bounding box center [110, 135] width 9 height 9
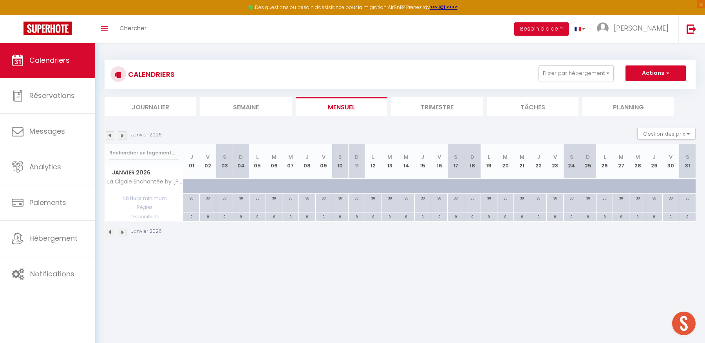
click at [110, 135] on img at bounding box center [110, 135] width 9 height 9
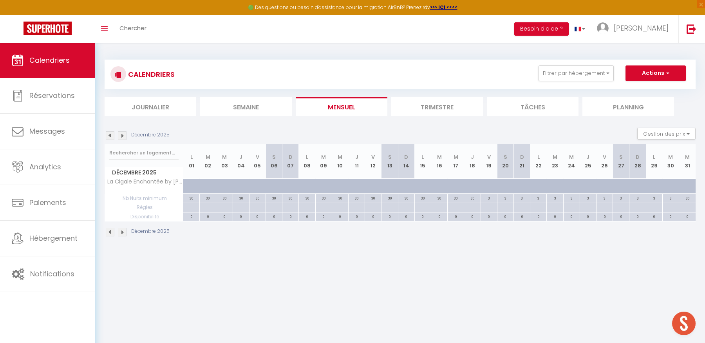
click at [110, 135] on img at bounding box center [110, 135] width 9 height 9
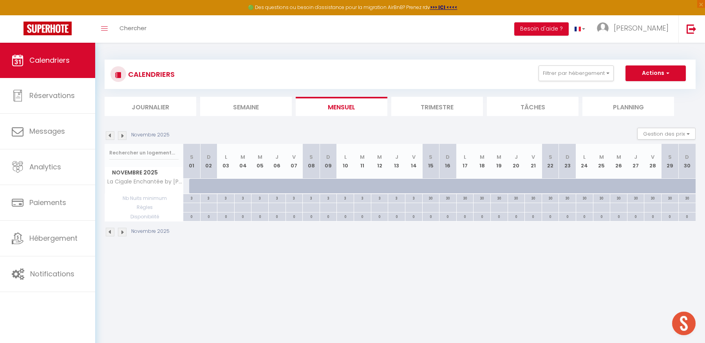
click at [110, 135] on img at bounding box center [110, 135] width 9 height 9
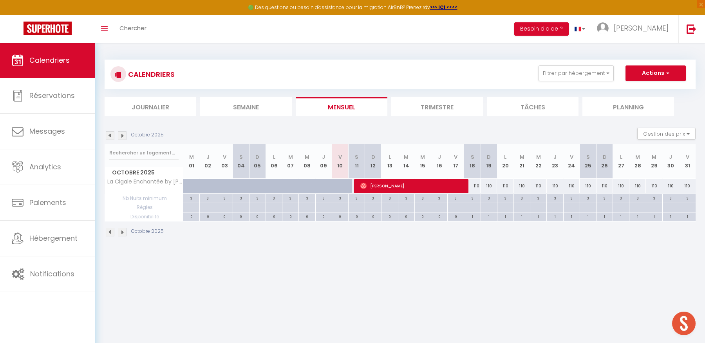
click at [123, 137] on img at bounding box center [122, 135] width 9 height 9
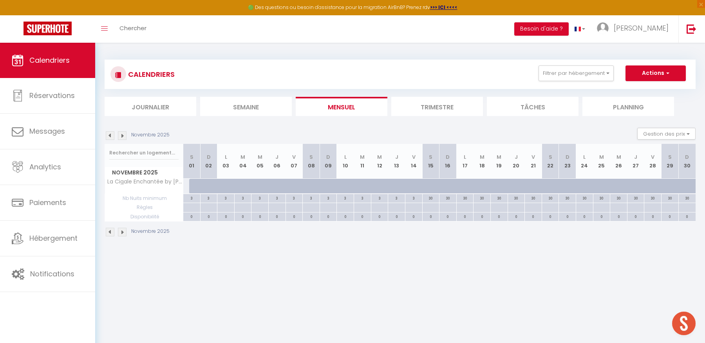
click at [194, 187] on div at bounding box center [197, 186] width 17 height 15
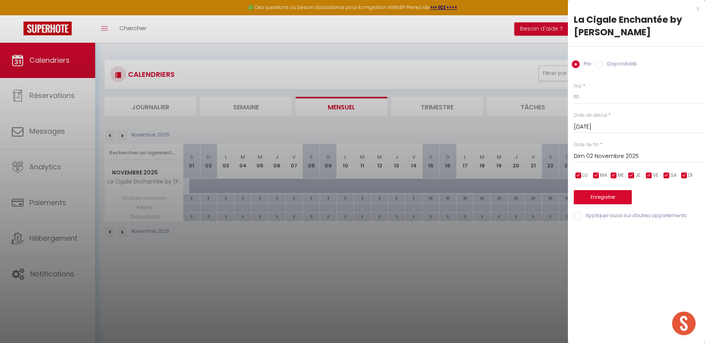
click at [637, 156] on input "Dim 02 Novembre 2025" at bounding box center [639, 156] width 131 height 10
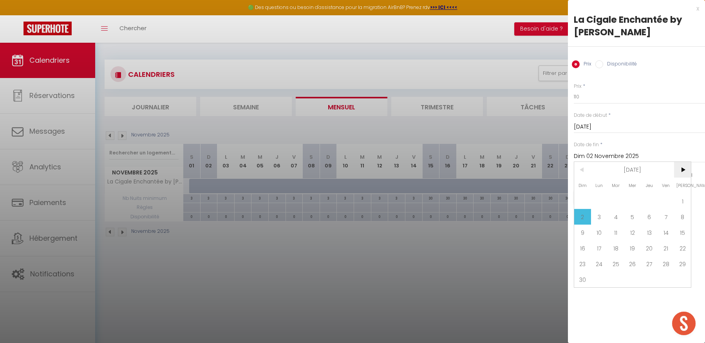
click at [682, 171] on span ">" at bounding box center [682, 170] width 17 height 16
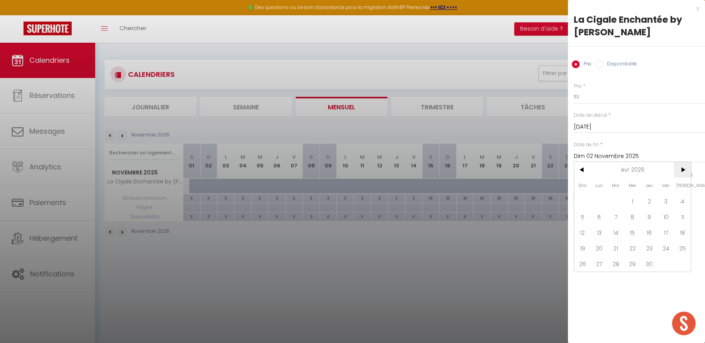
click at [682, 171] on span ">" at bounding box center [682, 170] width 17 height 16
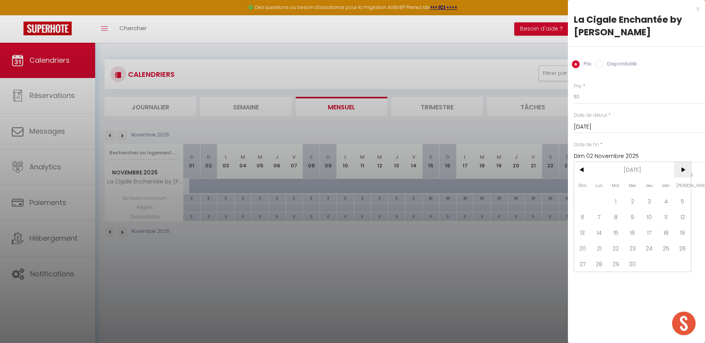
click at [682, 171] on span ">" at bounding box center [682, 170] width 17 height 16
click at [644, 261] on span "31" at bounding box center [648, 264] width 17 height 16
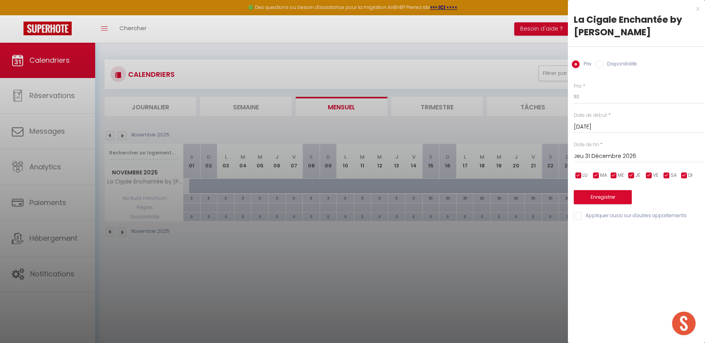
click at [602, 64] on input "Disponibilité" at bounding box center [599, 64] width 8 height 8
click at [603, 201] on button "Enregistrer" at bounding box center [603, 198] width 58 height 14
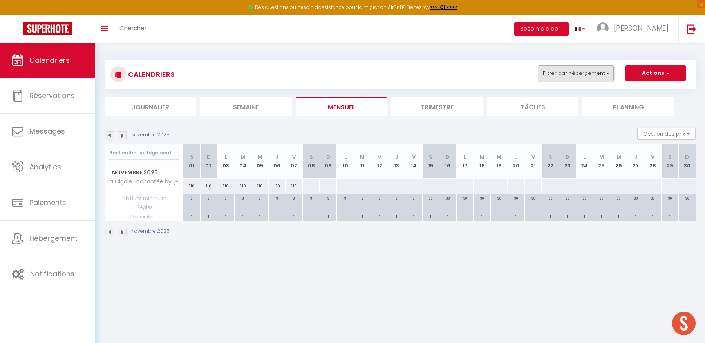
click at [559, 74] on button "Filtrer par hébergement" at bounding box center [575, 73] width 75 height 16
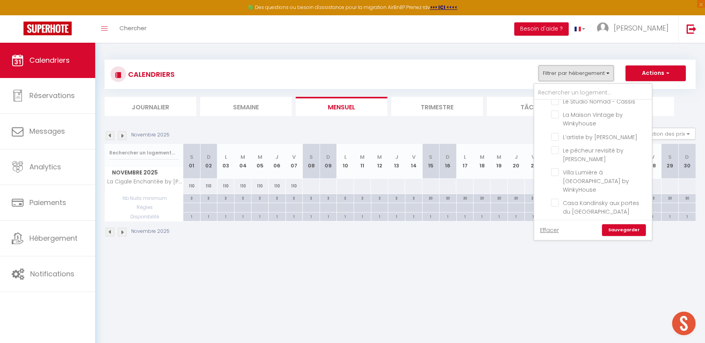
scroll to position [69, 0]
click at [552, 150] on input "Le pêcheur revisité by [PERSON_NAME]" at bounding box center [600, 149] width 98 height 8
click at [624, 231] on link "Sauvegarder" at bounding box center [624, 230] width 44 height 12
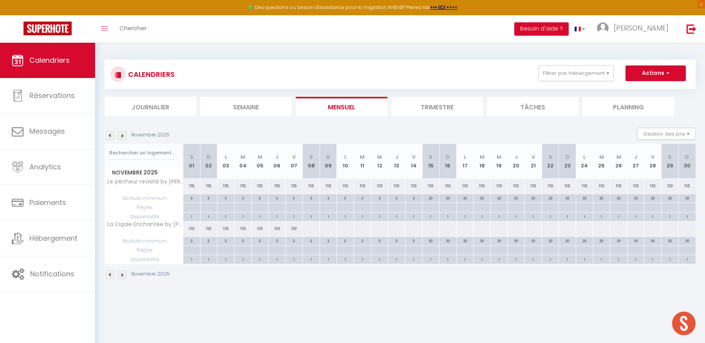
scroll to position [2, 0]
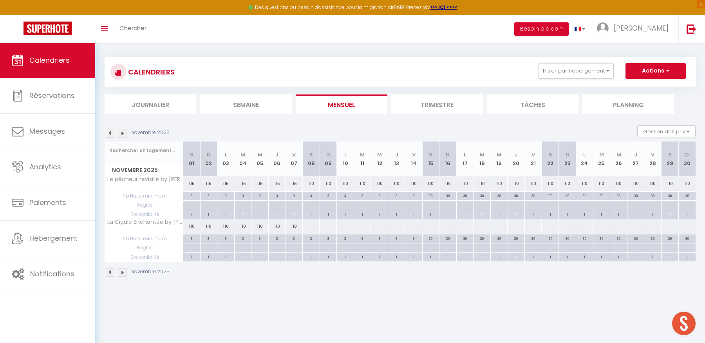
click at [121, 132] on img at bounding box center [122, 133] width 9 height 9
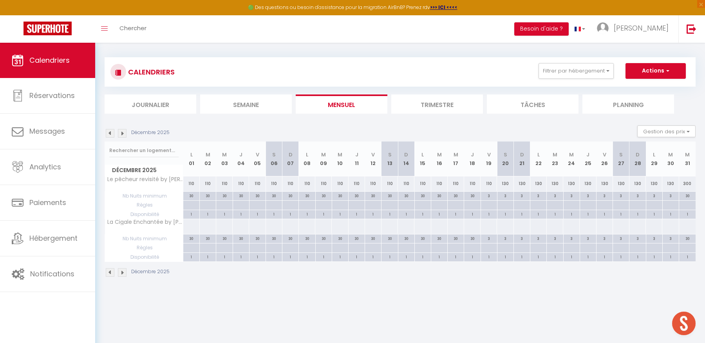
click at [110, 133] on img at bounding box center [110, 133] width 9 height 9
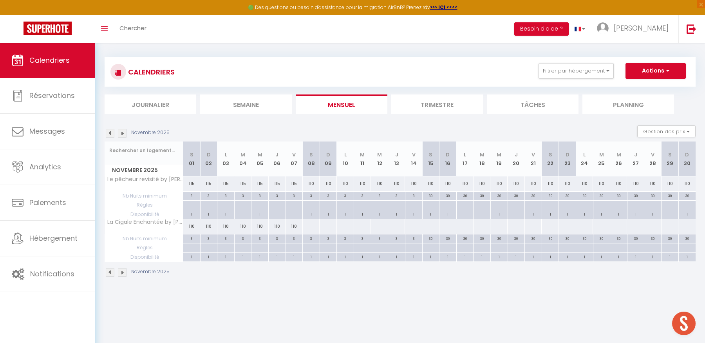
click at [123, 133] on img at bounding box center [122, 133] width 9 height 9
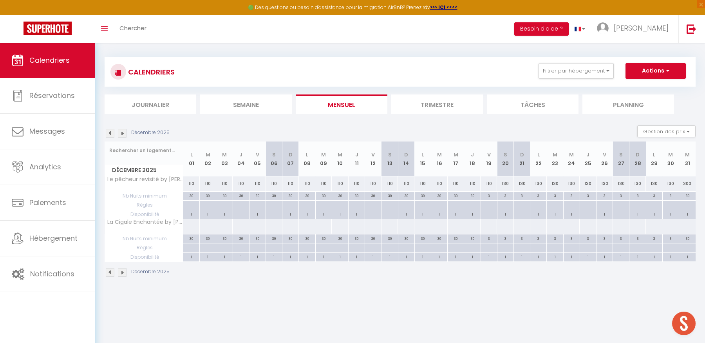
click at [110, 133] on img at bounding box center [110, 133] width 9 height 9
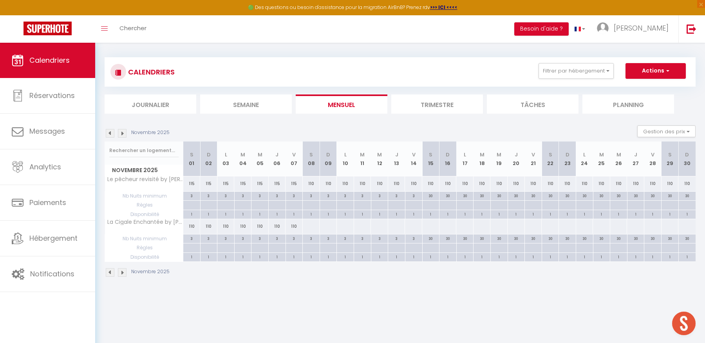
click at [308, 225] on div at bounding box center [311, 226] width 18 height 14
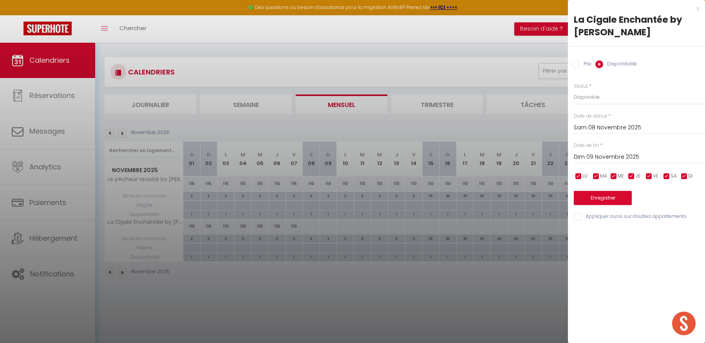
click at [599, 155] on input "Dim 09 Novembre 2025" at bounding box center [639, 157] width 131 height 10
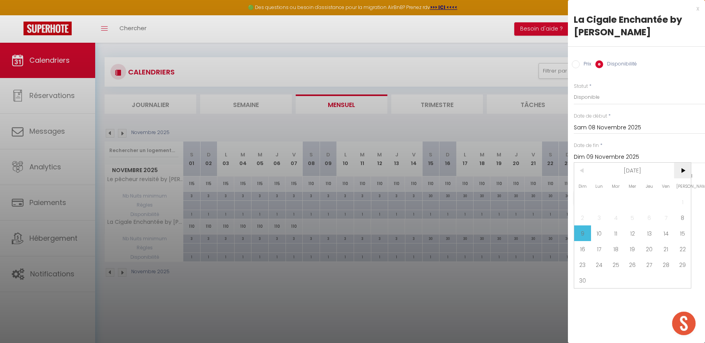
click at [682, 167] on span ">" at bounding box center [682, 170] width 17 height 16
click at [683, 231] on span "20" at bounding box center [682, 233] width 17 height 16
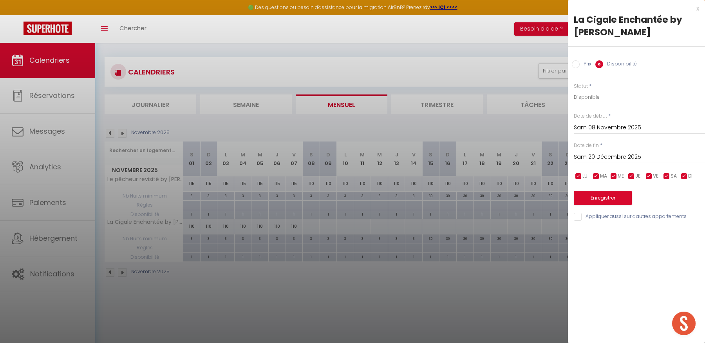
drag, startPoint x: 577, startPoint y: 65, endPoint x: 581, endPoint y: 73, distance: 8.4
click at [577, 66] on input "Prix" at bounding box center [576, 64] width 8 height 8
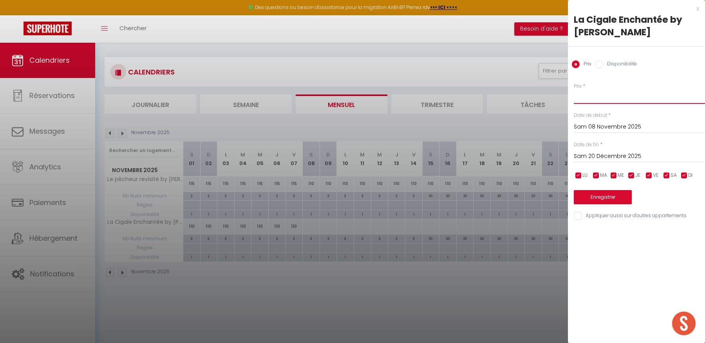
click at [595, 99] on input "Prix" at bounding box center [639, 97] width 131 height 14
click at [604, 198] on button "Enregistrer" at bounding box center [603, 197] width 58 height 14
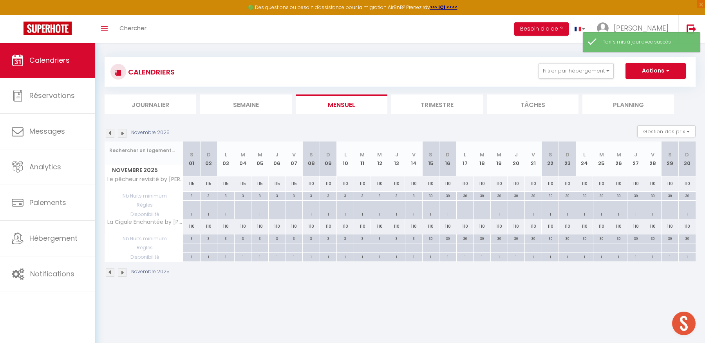
click at [122, 133] on img at bounding box center [122, 133] width 9 height 9
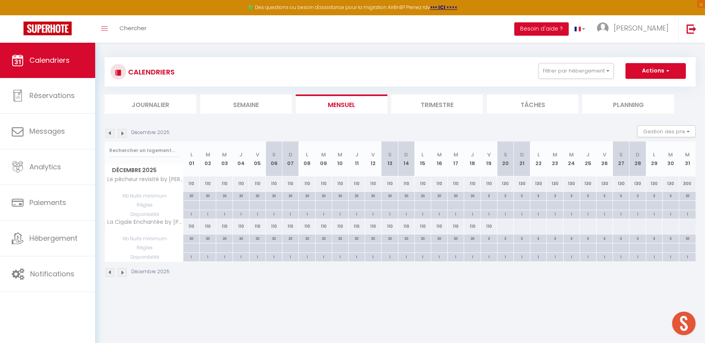
click at [503, 228] on div at bounding box center [504, 226] width 17 height 14
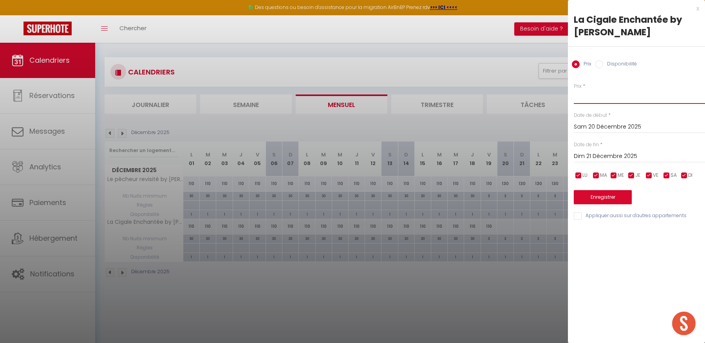
click at [595, 99] on input "Prix" at bounding box center [639, 97] width 131 height 14
click at [638, 159] on input "Dim 21 Décembre 2025" at bounding box center [639, 156] width 131 height 10
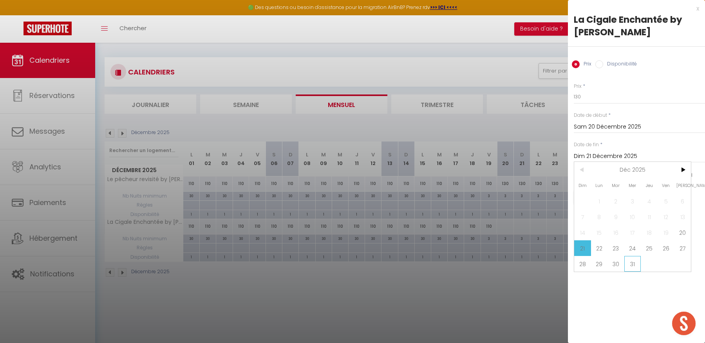
click at [633, 263] on span "31" at bounding box center [632, 264] width 17 height 16
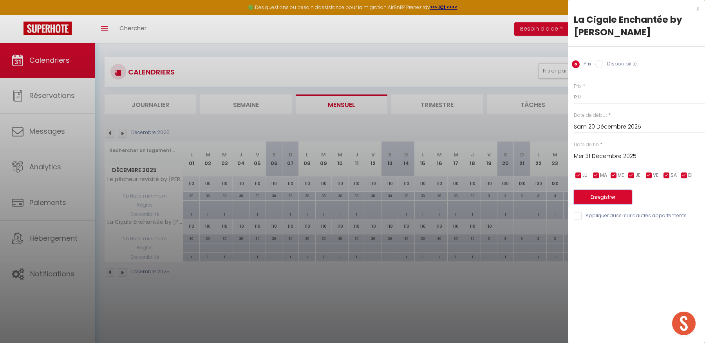
click at [602, 195] on button "Enregistrer" at bounding box center [603, 197] width 58 height 14
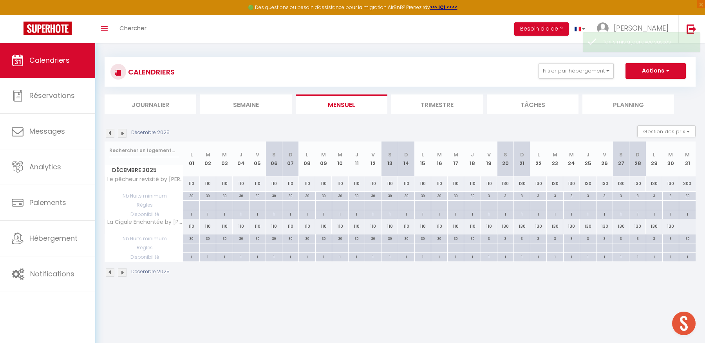
click at [124, 132] on img at bounding box center [122, 133] width 9 height 9
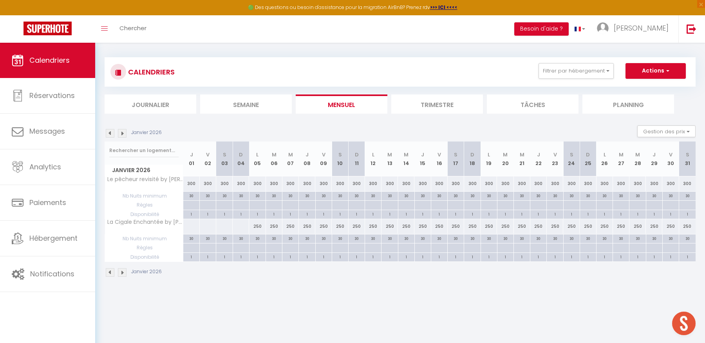
click at [111, 133] on img at bounding box center [110, 133] width 9 height 9
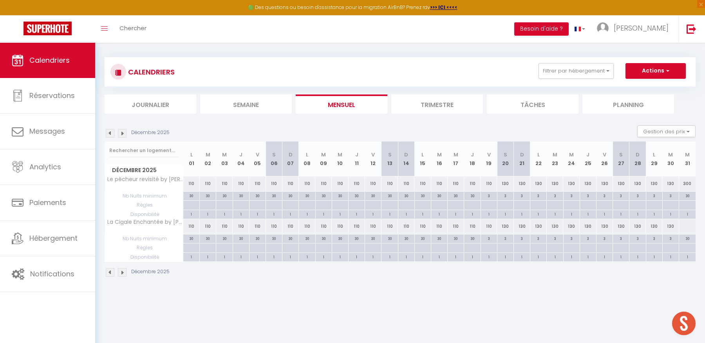
scroll to position [0, 0]
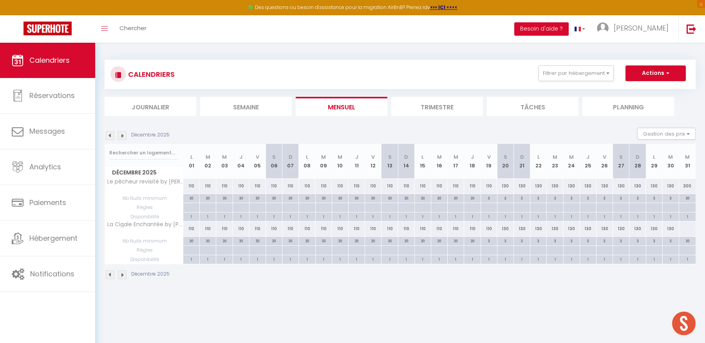
click at [687, 230] on div at bounding box center [686, 228] width 17 height 14
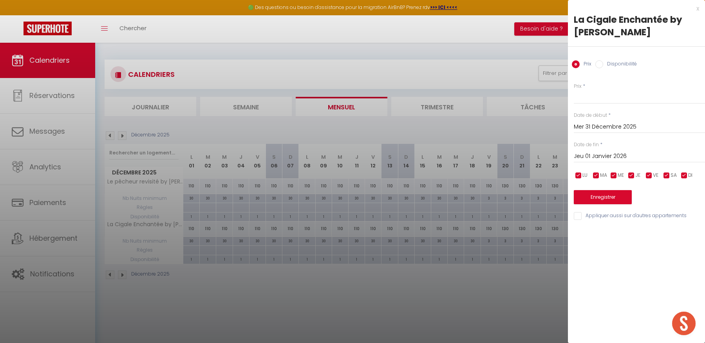
click at [641, 155] on input "Jeu 01 Janvier 2026" at bounding box center [639, 156] width 131 height 10
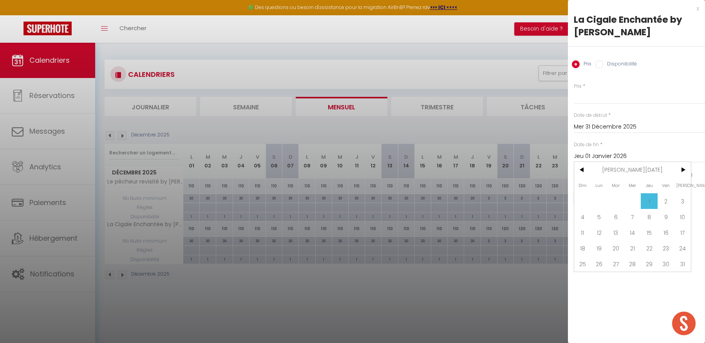
drag, startPoint x: 688, startPoint y: 264, endPoint x: 653, endPoint y: 224, distance: 53.0
click at [686, 263] on span "31" at bounding box center [682, 264] width 17 height 16
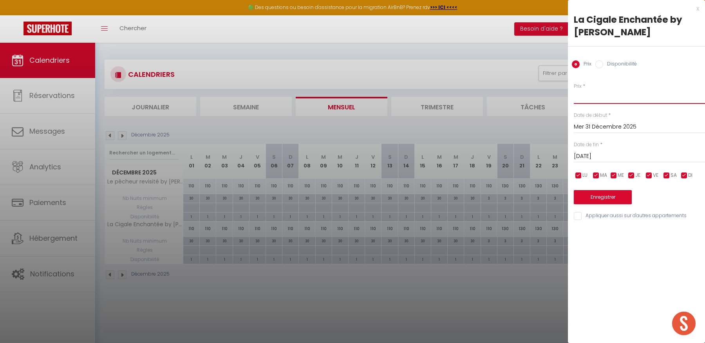
click at [596, 97] on input "Prix" at bounding box center [639, 97] width 131 height 14
click at [621, 200] on button "Enregistrer" at bounding box center [603, 197] width 58 height 14
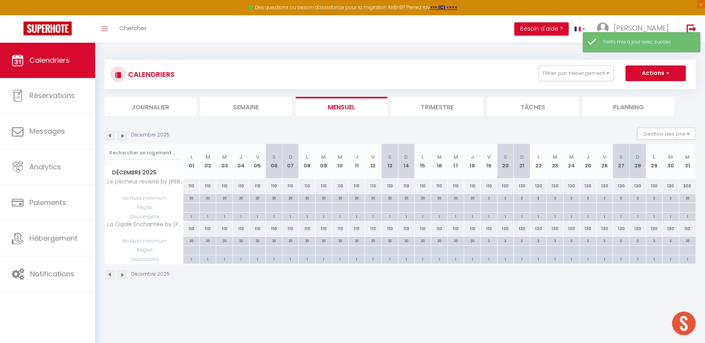
click at [684, 179] on div "300" at bounding box center [687, 186] width 16 height 14
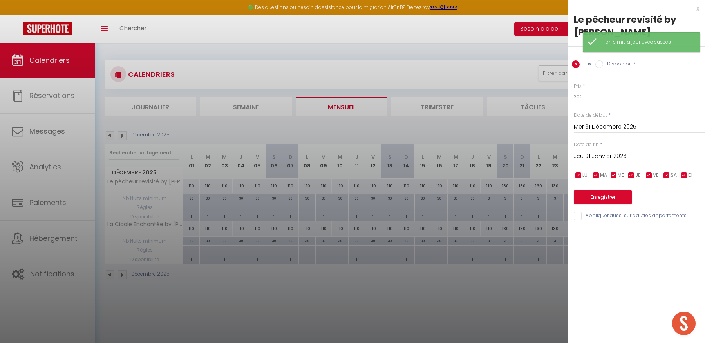
click at [662, 157] on input "Jeu 01 Janvier 2026" at bounding box center [639, 156] width 131 height 10
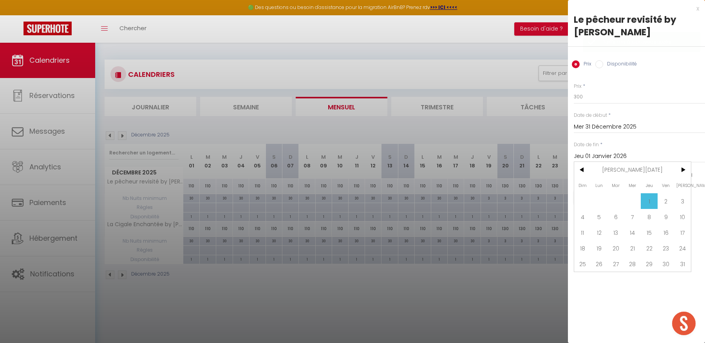
click at [685, 263] on span "31" at bounding box center [682, 264] width 17 height 16
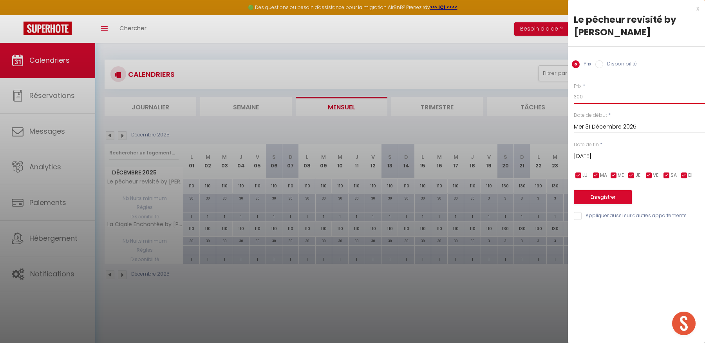
drag, startPoint x: 589, startPoint y: 97, endPoint x: 562, endPoint y: 96, distance: 27.0
click at [562, 96] on body "🟢 Des questions ou besoin d'assistance pour la migration AirBnB? Prenez rdv >>>…" at bounding box center [352, 214] width 705 height 343
click at [593, 198] on button "Enregistrer" at bounding box center [603, 197] width 58 height 14
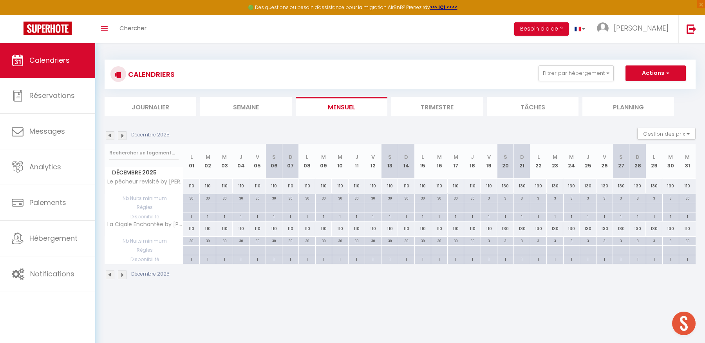
click at [123, 133] on img at bounding box center [122, 135] width 9 height 9
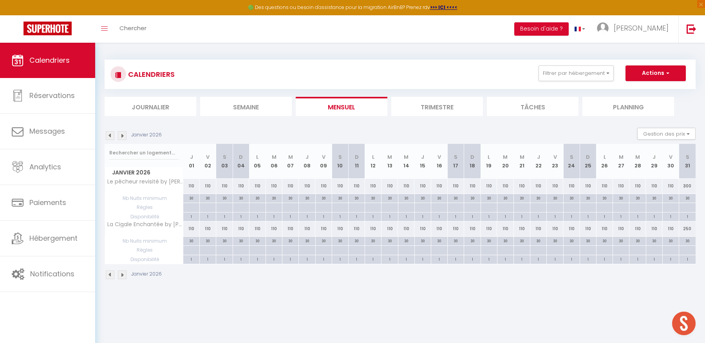
click at [123, 133] on img at bounding box center [122, 135] width 9 height 9
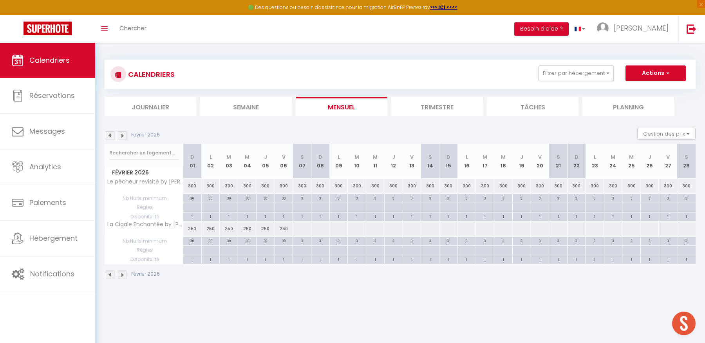
click at [306, 229] on div at bounding box center [301, 228] width 19 height 14
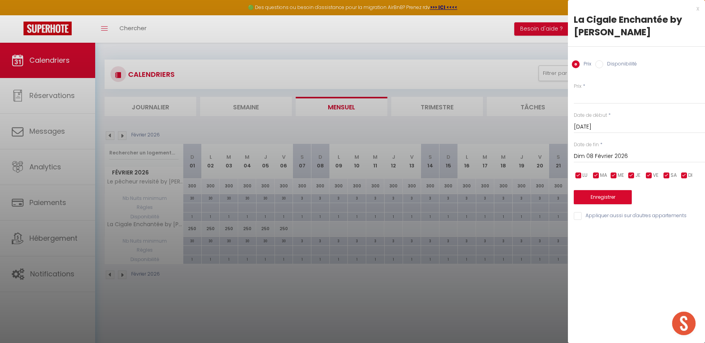
click at [635, 157] on input "Dim 08 Février 2026" at bounding box center [639, 156] width 131 height 10
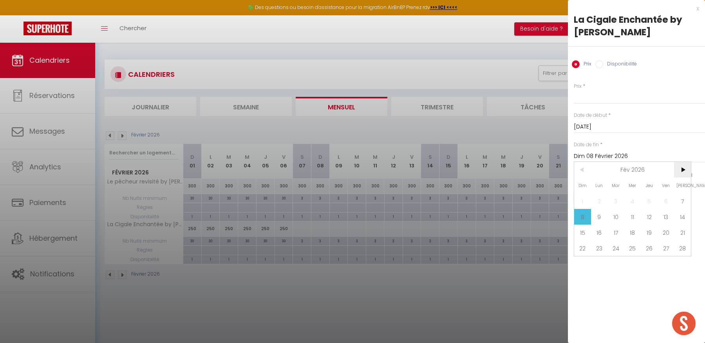
click at [682, 177] on span ">" at bounding box center [682, 170] width 17 height 16
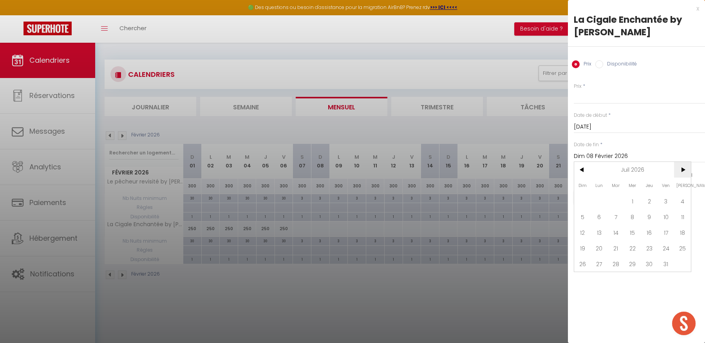
click at [682, 177] on span ">" at bounding box center [682, 170] width 17 height 16
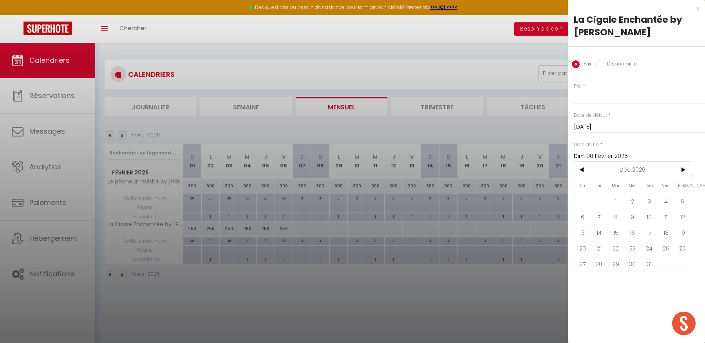
drag, startPoint x: 654, startPoint y: 263, endPoint x: 652, endPoint y: 260, distance: 4.4
click at [654, 263] on span "31" at bounding box center [648, 264] width 17 height 16
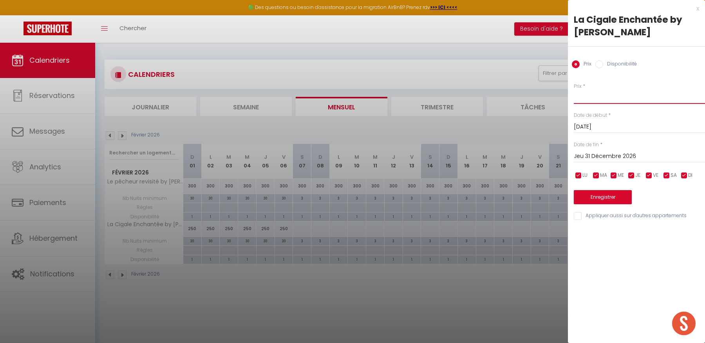
click at [599, 99] on input "Prix" at bounding box center [639, 97] width 131 height 14
click at [611, 196] on button "Enregistrer" at bounding box center [603, 197] width 58 height 14
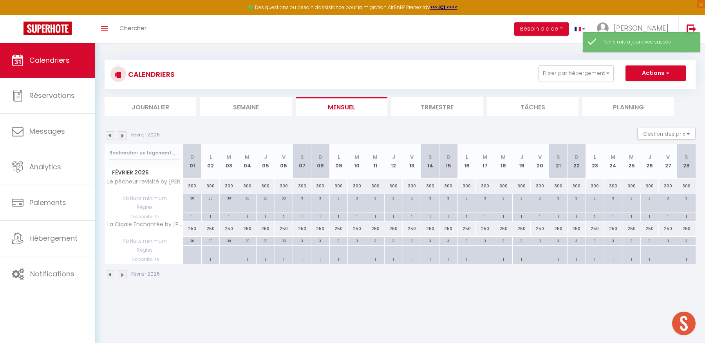
click at [122, 136] on img at bounding box center [122, 135] width 9 height 9
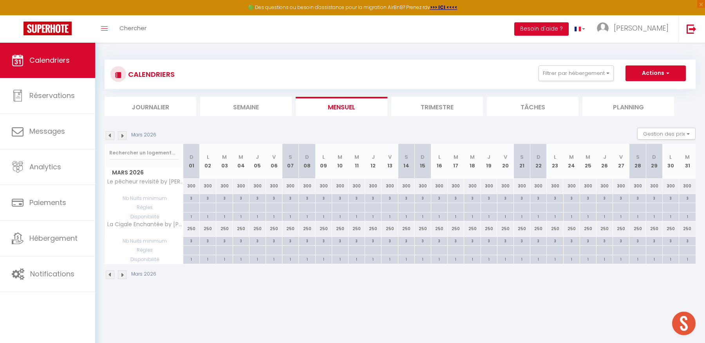
click at [109, 135] on img at bounding box center [110, 135] width 9 height 9
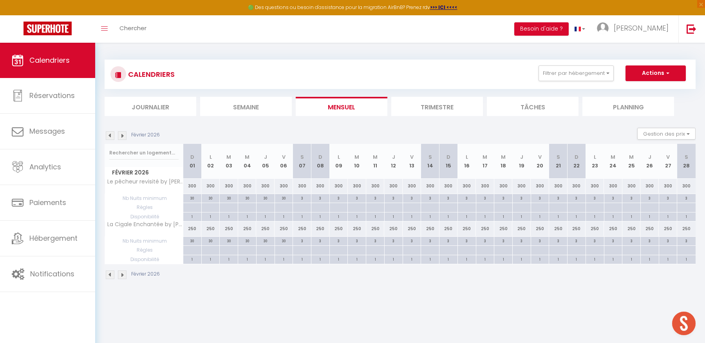
click at [109, 135] on img at bounding box center [110, 135] width 9 height 9
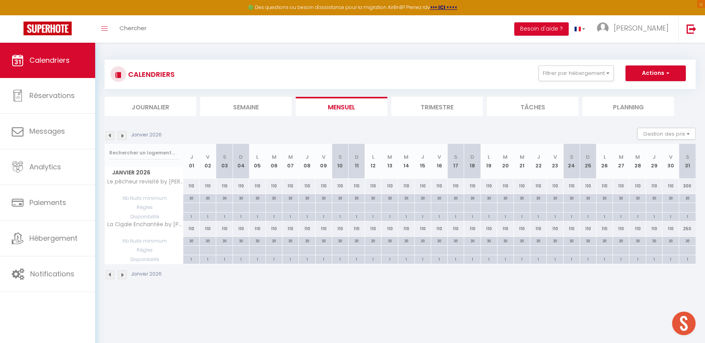
click at [109, 135] on img at bounding box center [110, 135] width 9 height 9
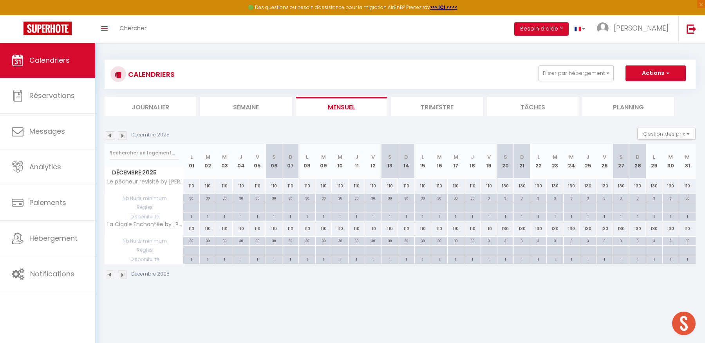
click at [109, 135] on img at bounding box center [110, 135] width 9 height 9
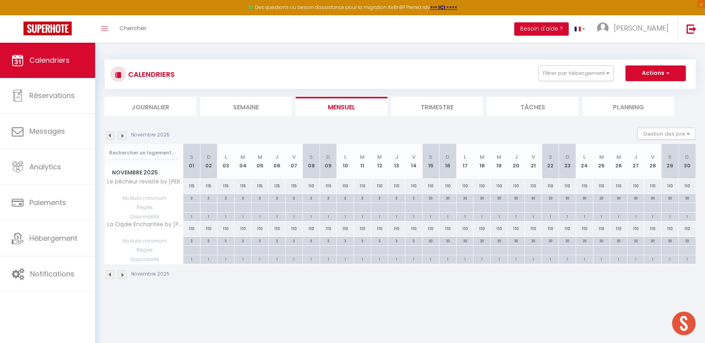
click at [109, 135] on img at bounding box center [110, 135] width 9 height 9
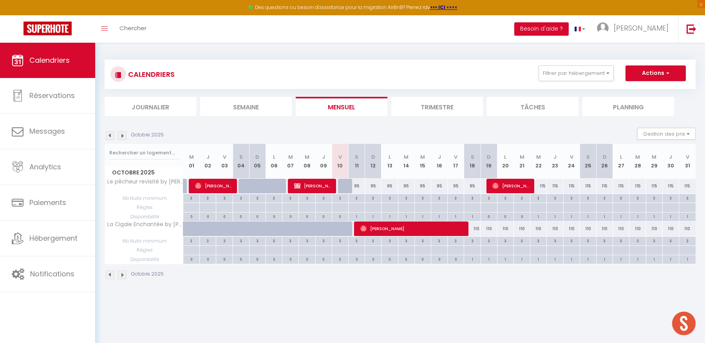
scroll to position [4, 0]
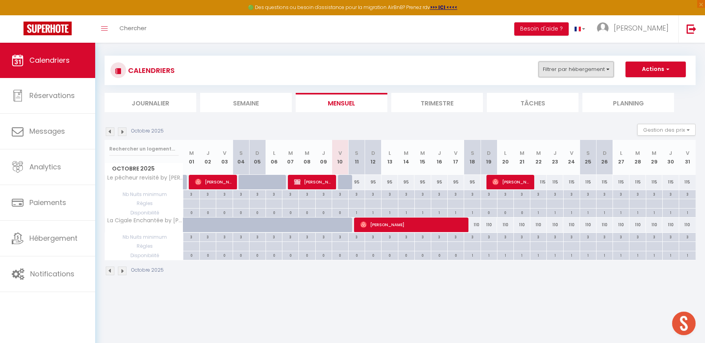
click at [597, 71] on button "Filtrer par hébergement" at bounding box center [575, 69] width 75 height 16
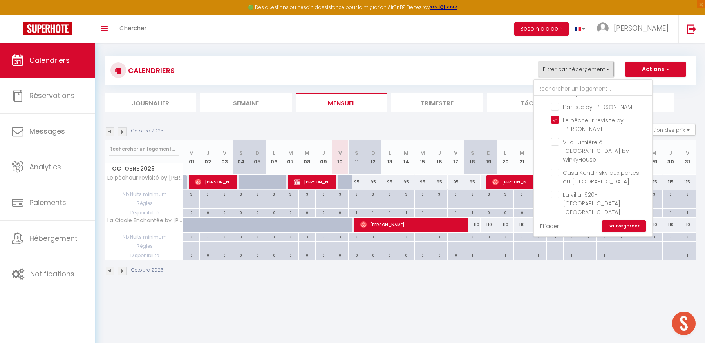
scroll to position [95, 0]
click at [555, 168] on input "Casa Kandinsky aux portes du [GEOGRAPHIC_DATA]" at bounding box center [600, 172] width 98 height 8
click at [557, 182] on input "La maison du pêcheur by Winkyhouse" at bounding box center [600, 186] width 98 height 8
click at [627, 227] on link "Sauvegarder" at bounding box center [624, 226] width 44 height 12
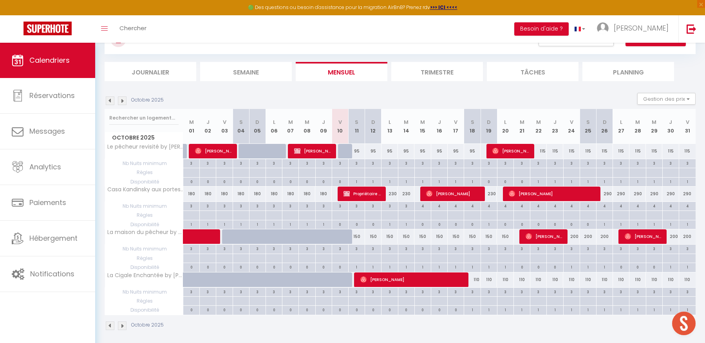
scroll to position [43, 0]
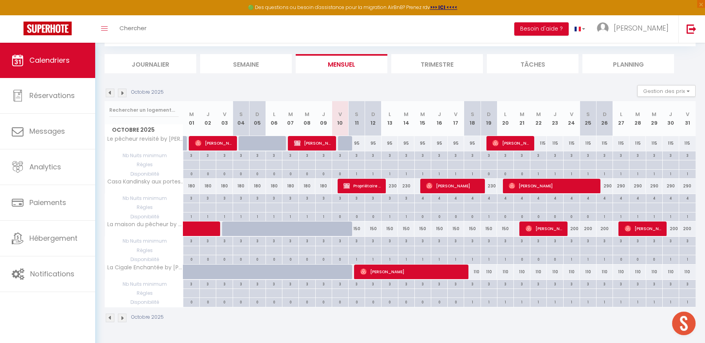
click at [607, 184] on div "290" at bounding box center [604, 186] width 16 height 14
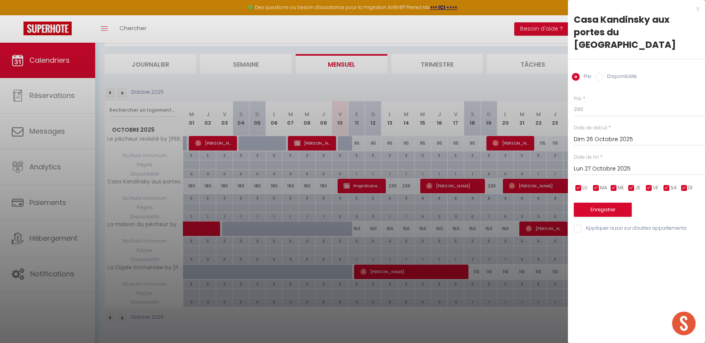
click at [630, 164] on input "Lun 27 Octobre 2025" at bounding box center [639, 169] width 131 height 10
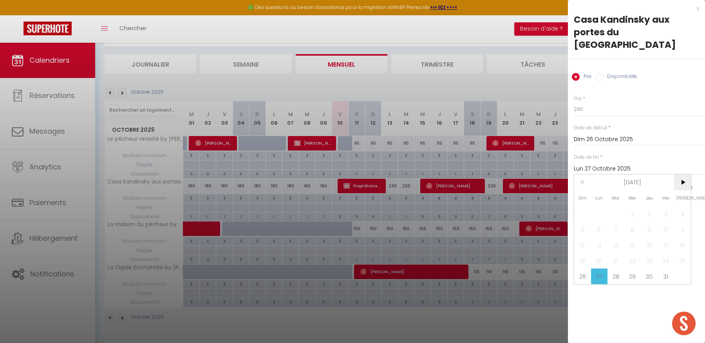
click at [684, 174] on span ">" at bounding box center [682, 182] width 17 height 16
drag, startPoint x: 685, startPoint y: 220, endPoint x: 644, endPoint y: 170, distance: 64.2
click at [685, 221] on span "8" at bounding box center [682, 229] width 17 height 16
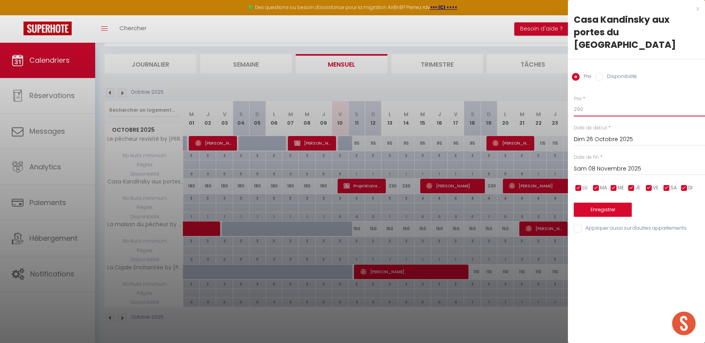
drag, startPoint x: 585, startPoint y: 98, endPoint x: 560, endPoint y: 97, distance: 24.7
click at [560, 97] on body "🟢 Des questions ou besoin d'assistance pour la migration AirBnB? Prenez rdv >>>…" at bounding box center [352, 171] width 705 height 343
click at [606, 202] on button "Enregistrer" at bounding box center [603, 209] width 58 height 14
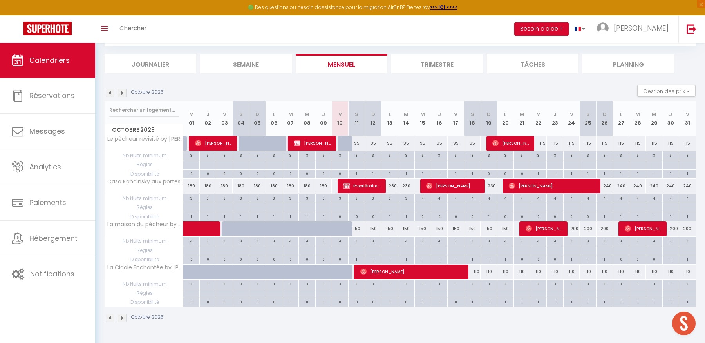
click at [126, 93] on img at bounding box center [122, 92] width 9 height 9
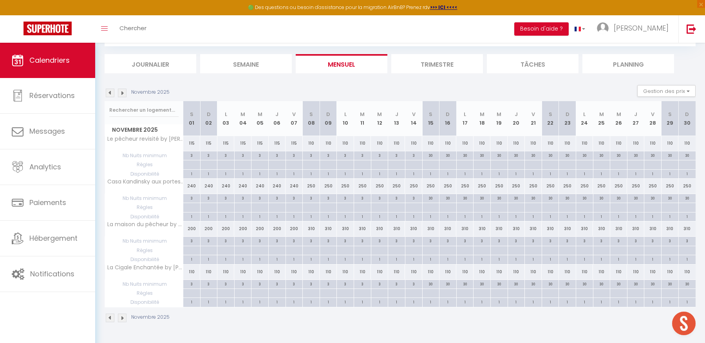
click at [312, 229] on div "310" at bounding box center [311, 228] width 17 height 14
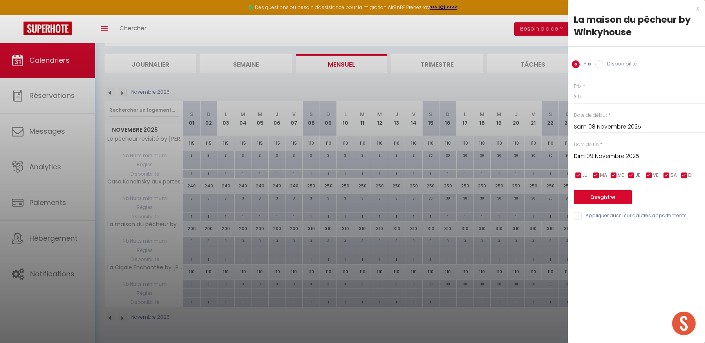
click at [588, 156] on input "Dim 09 Novembre 2025" at bounding box center [639, 156] width 131 height 10
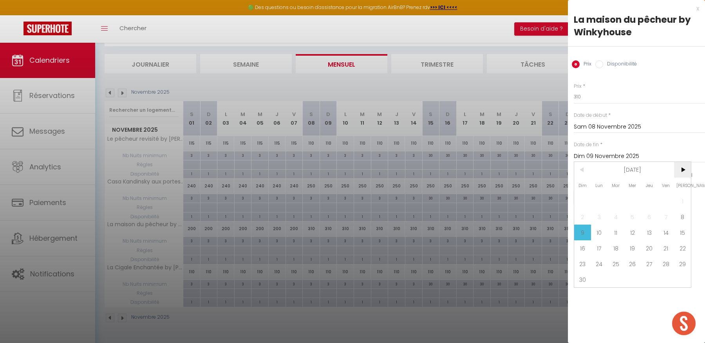
click at [680, 166] on span ">" at bounding box center [682, 170] width 17 height 16
click at [678, 229] on span "20" at bounding box center [682, 232] width 17 height 16
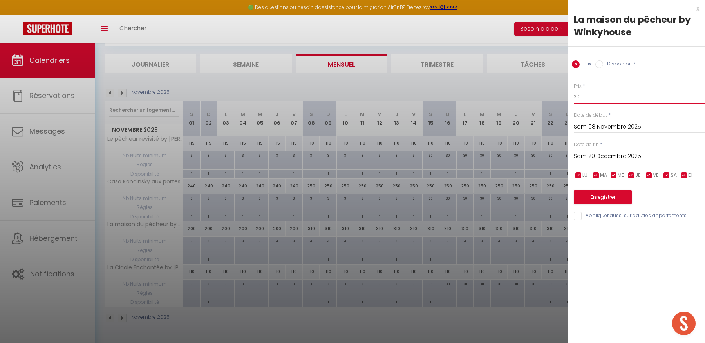
drag, startPoint x: 585, startPoint y: 96, endPoint x: 560, endPoint y: 94, distance: 25.5
click at [561, 94] on body "🟢 Des questions ou besoin d'assistance pour la migration AirBnB? Prenez rdv >>>…" at bounding box center [352, 171] width 705 height 343
click at [594, 201] on button "Enregistrer" at bounding box center [603, 197] width 58 height 14
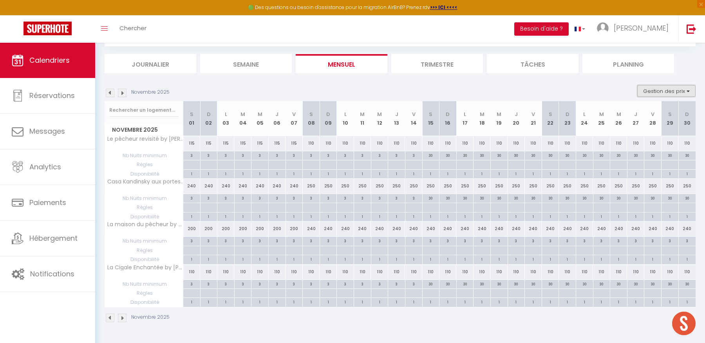
click at [655, 89] on button "Gestion des prix" at bounding box center [666, 91] width 58 height 12
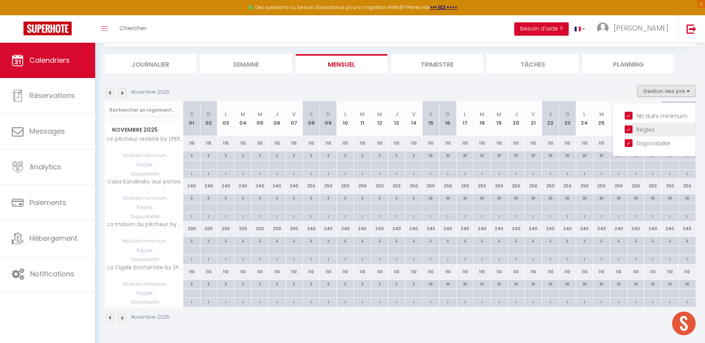
drag, startPoint x: 631, startPoint y: 127, endPoint x: 629, endPoint y: 123, distance: 4.2
click at [631, 127] on input "Règles" at bounding box center [659, 129] width 70 height 8
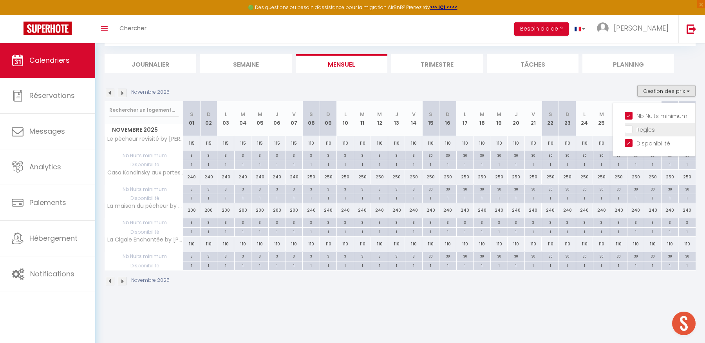
drag, startPoint x: 629, startPoint y: 115, endPoint x: 632, endPoint y: 127, distance: 11.8
click at [629, 116] on input "Nb Nuits minimum" at bounding box center [659, 115] width 70 height 8
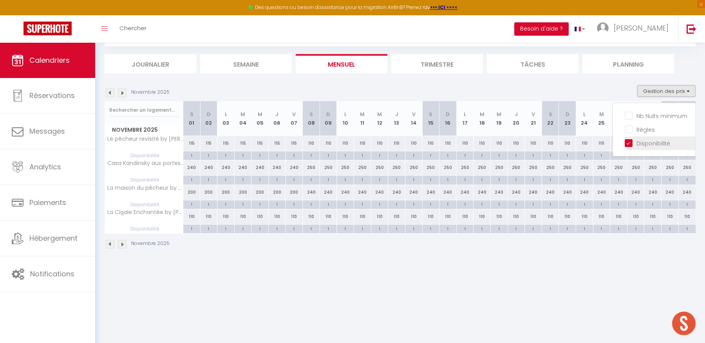
click at [630, 143] on input "Disponibilité" at bounding box center [659, 143] width 70 height 8
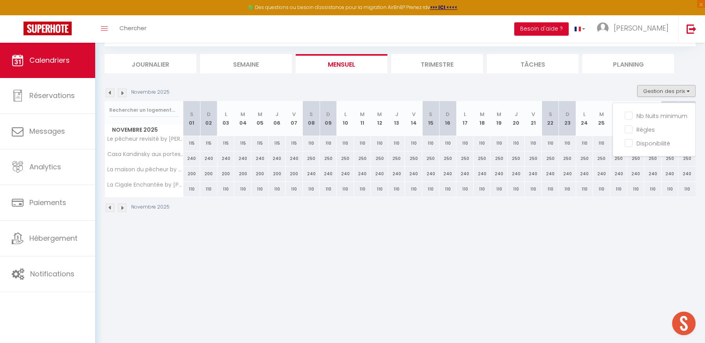
scroll to position [0, 0]
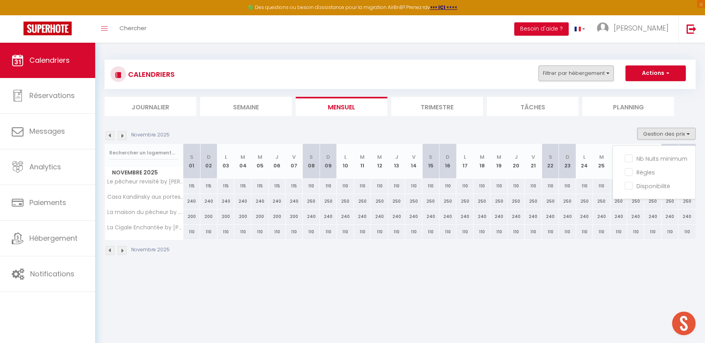
drag, startPoint x: 687, startPoint y: 109, endPoint x: 584, endPoint y: 79, distance: 107.6
click at [686, 109] on ul "Journalier [GEOGRAPHIC_DATA] Mensuel Trimestre Tâches Planning" at bounding box center [400, 106] width 591 height 19
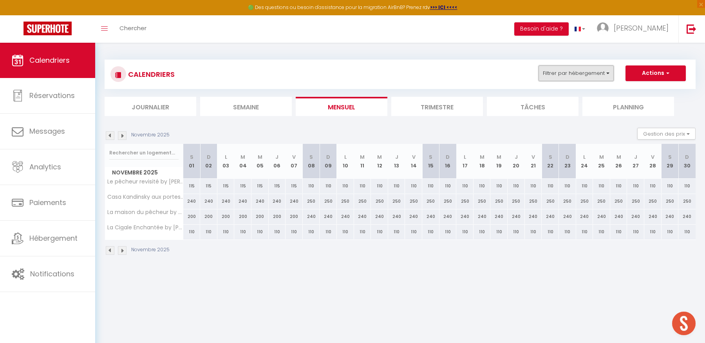
click at [575, 75] on button "Filtrer par hébergement" at bounding box center [575, 73] width 75 height 16
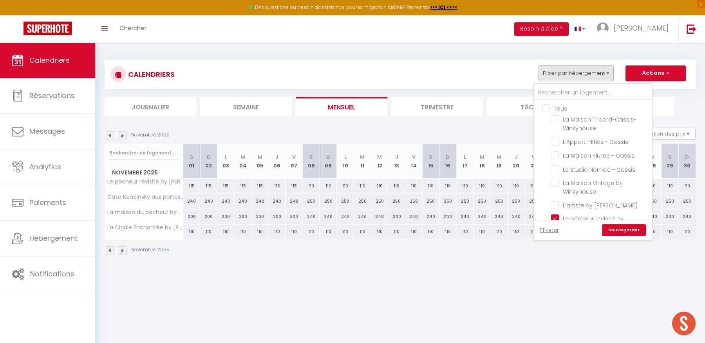
click at [547, 106] on input "Tous" at bounding box center [600, 108] width 117 height 8
drag, startPoint x: 547, startPoint y: 106, endPoint x: 552, endPoint y: 97, distance: 10.5
click at [547, 106] on input "Tous" at bounding box center [600, 108] width 117 height 8
click at [554, 94] on input "text" at bounding box center [592, 93] width 117 height 14
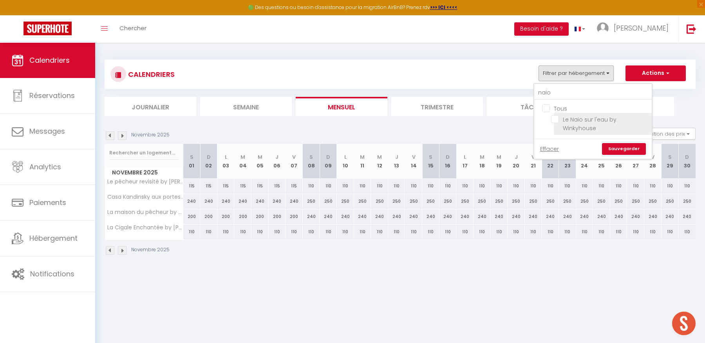
click at [556, 120] on input "Le Naio sur l'eau by Winkyhouse" at bounding box center [600, 119] width 98 height 8
click at [622, 149] on link "Sauvegarder" at bounding box center [624, 149] width 44 height 12
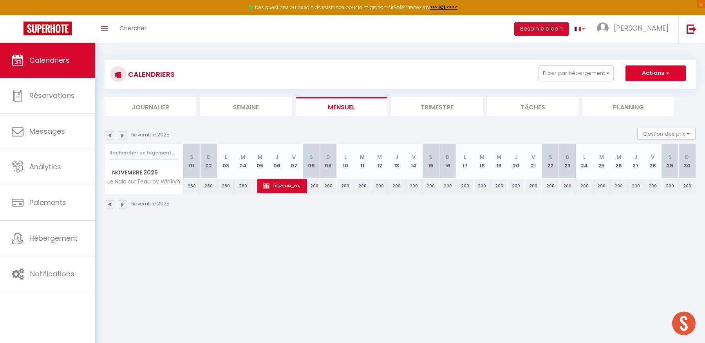
click at [114, 135] on img at bounding box center [110, 135] width 9 height 9
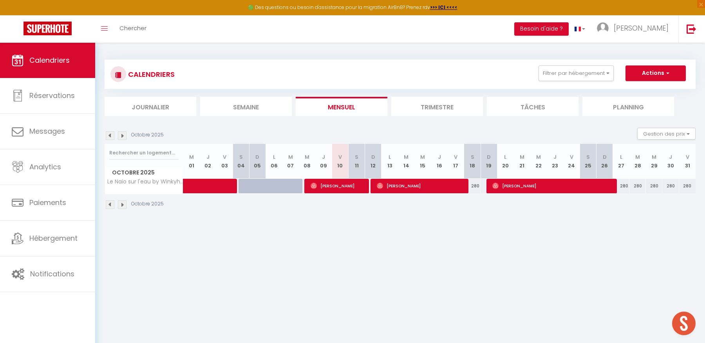
click at [114, 135] on img at bounding box center [110, 135] width 9 height 9
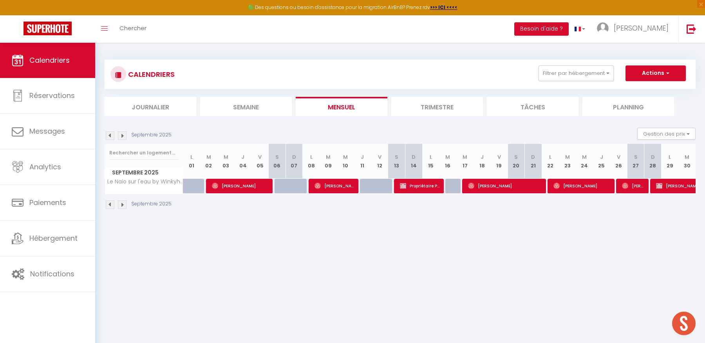
click at [114, 135] on img at bounding box center [110, 135] width 9 height 9
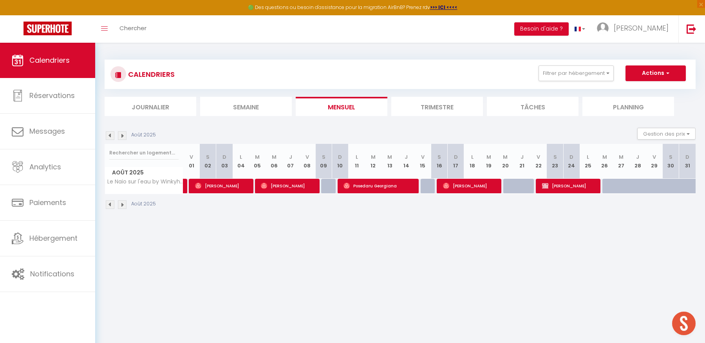
click at [121, 134] on img at bounding box center [122, 135] width 9 height 9
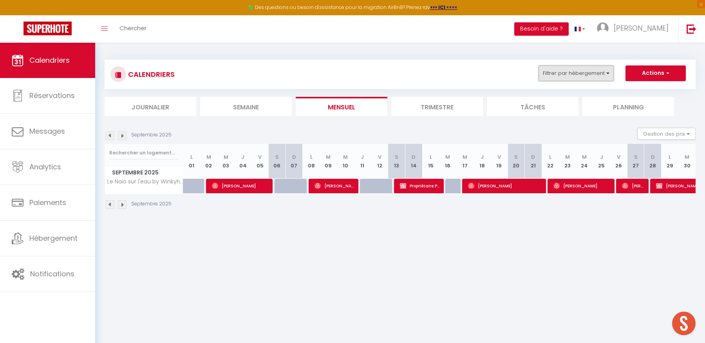
click at [570, 73] on button "Filtrer par hébergement" at bounding box center [575, 73] width 75 height 16
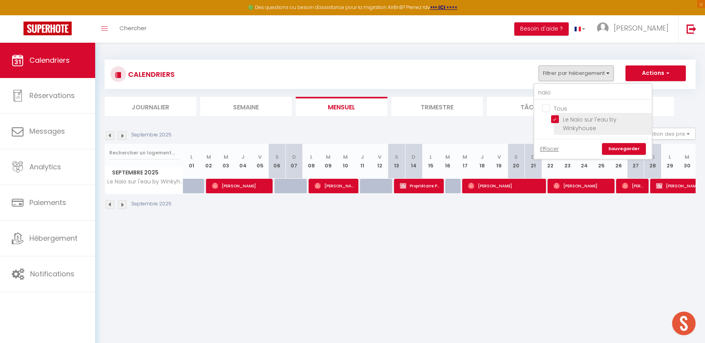
click at [555, 116] on input "Le Naio sur l'eau by Winkyhouse" at bounding box center [600, 119] width 98 height 8
click at [544, 107] on input "Tous" at bounding box center [600, 108] width 117 height 8
click at [555, 92] on input "naio" at bounding box center [592, 93] width 117 height 14
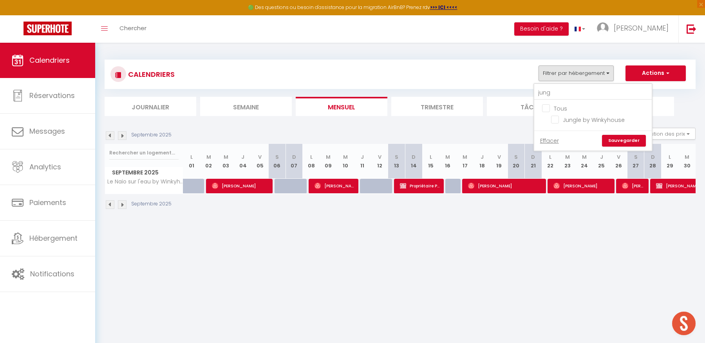
drag, startPoint x: 555, startPoint y: 119, endPoint x: 557, endPoint y: 97, distance: 22.4
click at [555, 119] on input "Jungle by Winkyhouse" at bounding box center [600, 119] width 98 height 8
click at [557, 91] on input "jung" at bounding box center [592, 93] width 117 height 14
click at [555, 122] on input "RED RED ONE by Winkyhouse" at bounding box center [600, 119] width 98 height 8
click at [640, 139] on link "Sauvegarder" at bounding box center [624, 141] width 44 height 12
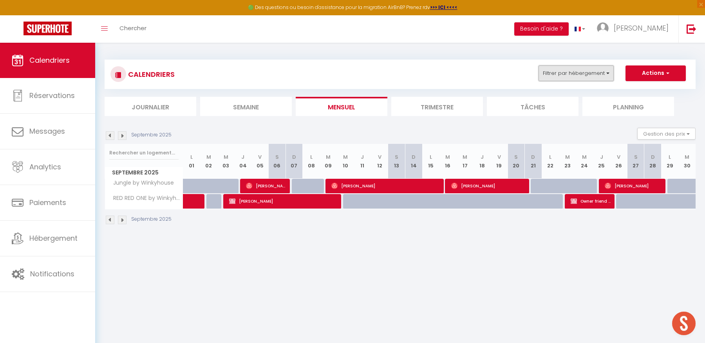
click at [585, 72] on button "Filtrer par hébergement" at bounding box center [575, 73] width 75 height 16
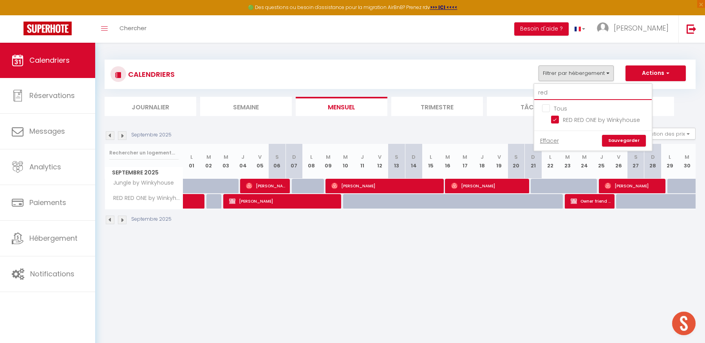
drag, startPoint x: 552, startPoint y: 90, endPoint x: 567, endPoint y: 93, distance: 15.8
click at [552, 90] on input "red" at bounding box center [592, 93] width 117 height 14
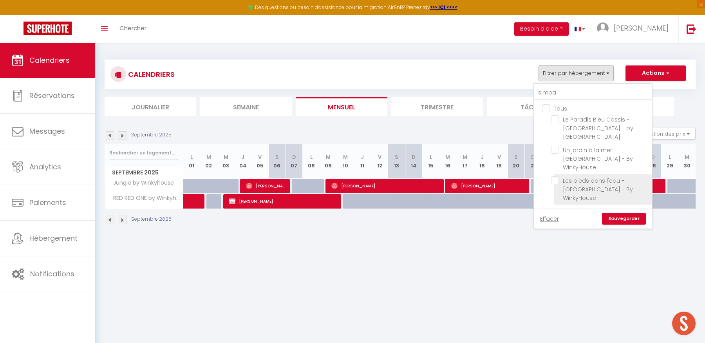
drag, startPoint x: 556, startPoint y: 166, endPoint x: 579, endPoint y: 169, distance: 22.9
click at [557, 176] on input "Les pieds dans l'eau - [GEOGRAPHIC_DATA] - By WinkyHouse" at bounding box center [600, 180] width 98 height 8
click at [620, 213] on link "Sauvegarder" at bounding box center [624, 219] width 44 height 12
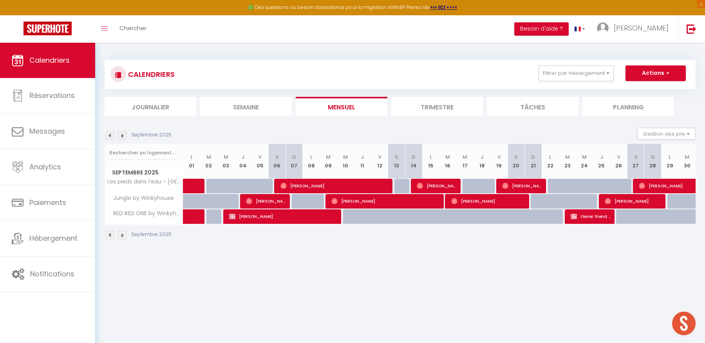
click at [123, 135] on img at bounding box center [122, 135] width 9 height 9
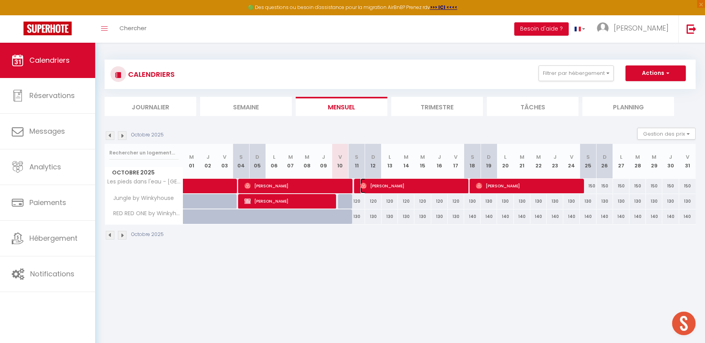
click at [373, 187] on span "[PERSON_NAME]" at bounding box center [412, 185] width 104 height 15
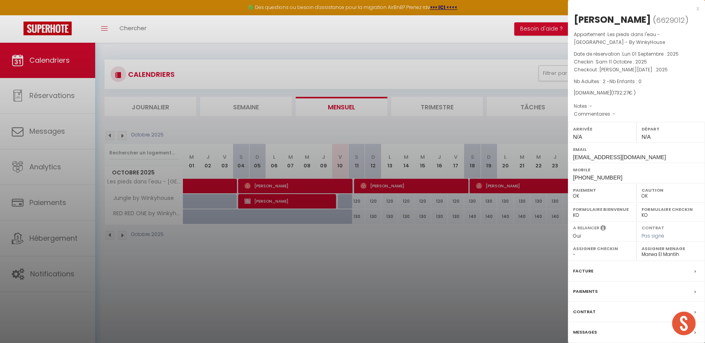
click at [586, 286] on div "Paiements" at bounding box center [636, 291] width 137 height 20
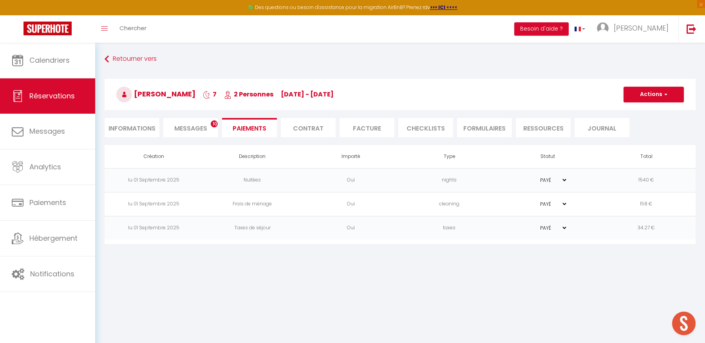
click at [200, 128] on span "Messages" at bounding box center [190, 128] width 33 height 9
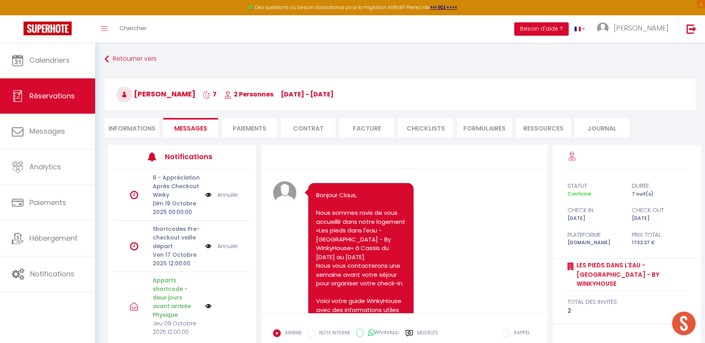
scroll to position [2809, 0]
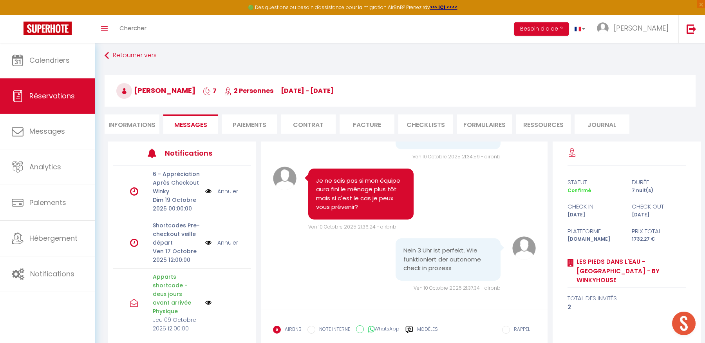
click at [416, 325] on div "Modèles" at bounding box center [421, 333] width 32 height 16
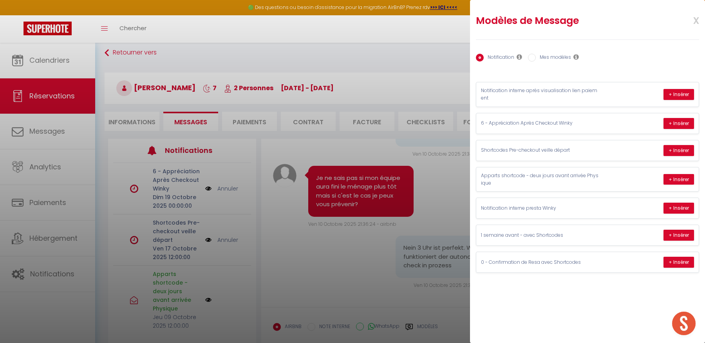
click at [536, 56] on label "Mes modèles" at bounding box center [553, 58] width 35 height 9
click at [535, 56] on input "Mes modèles" at bounding box center [532, 58] width 8 height 8
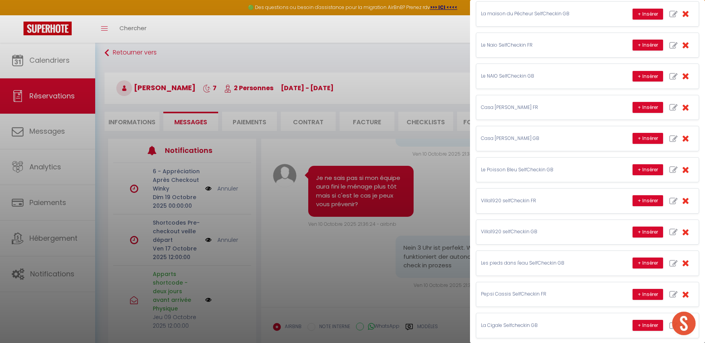
scroll to position [503, 0]
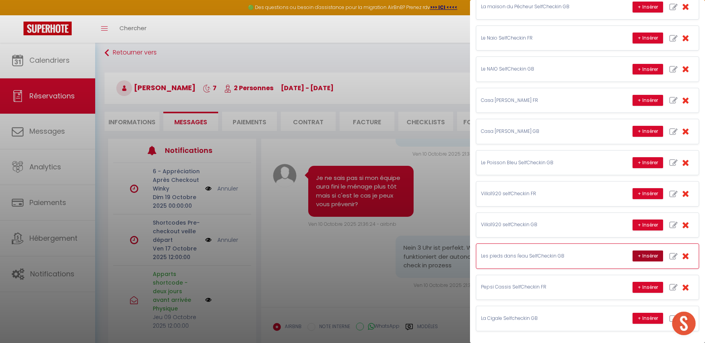
click at [640, 254] on button "+ Insérer" at bounding box center [647, 255] width 31 height 11
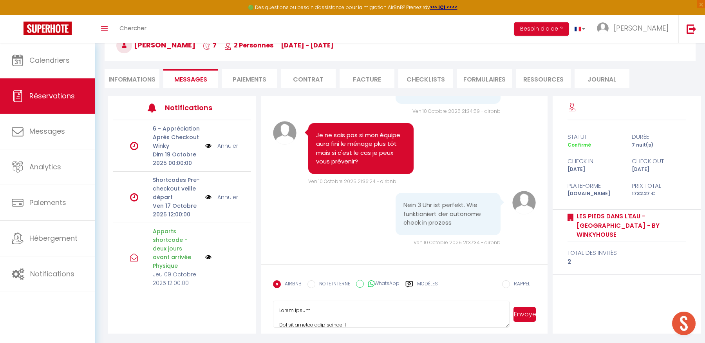
click at [530, 314] on button "Envoyer" at bounding box center [524, 314] width 22 height 15
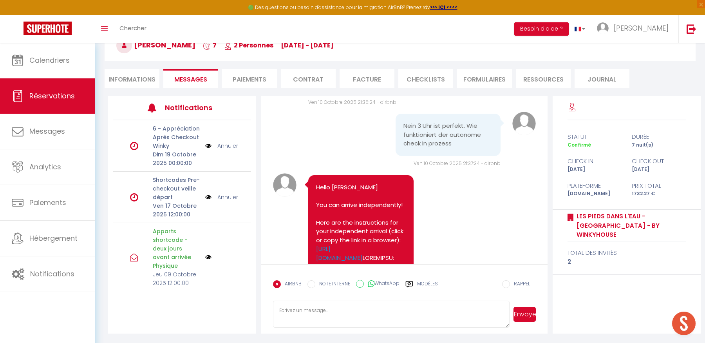
click at [429, 283] on label "Modèles" at bounding box center [427, 287] width 21 height 14
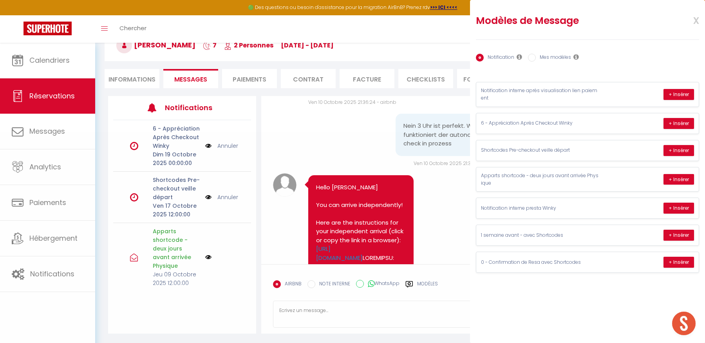
scroll to position [0, 0]
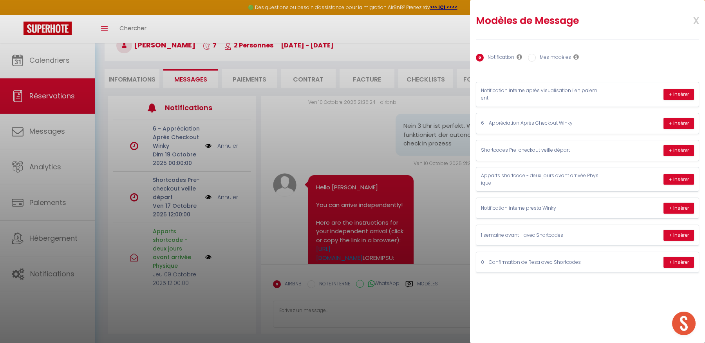
click at [533, 57] on input "Mes modèles" at bounding box center [532, 58] width 8 height 8
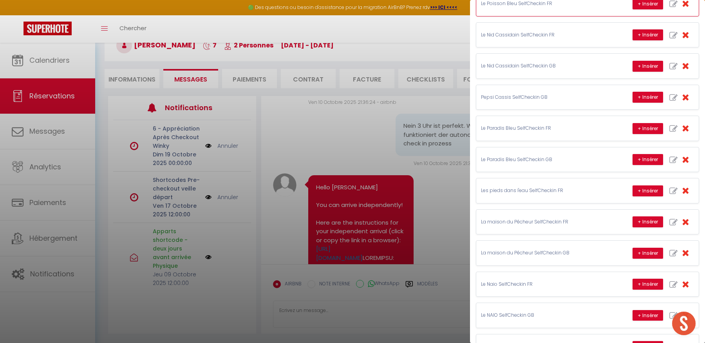
scroll to position [258, 0]
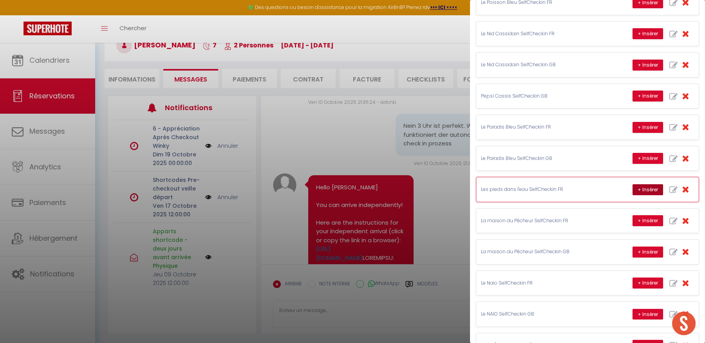
click at [647, 190] on button "+ Insérer" at bounding box center [647, 189] width 31 height 11
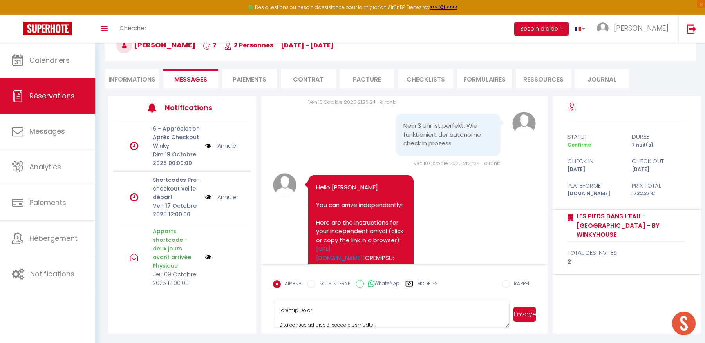
click at [527, 313] on button "Envoyer" at bounding box center [524, 314] width 22 height 15
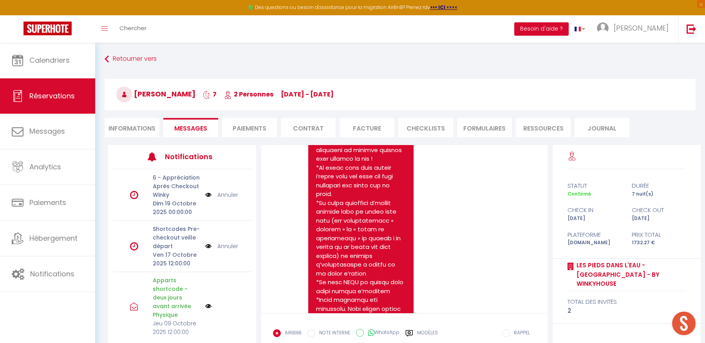
scroll to position [3976, 0]
click at [364, 120] on link "[URL][DOMAIN_NAME]" at bounding box center [346, 111] width 60 height 17
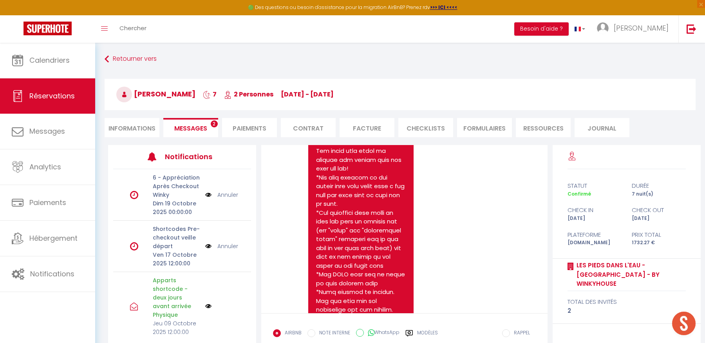
scroll to position [4930, 0]
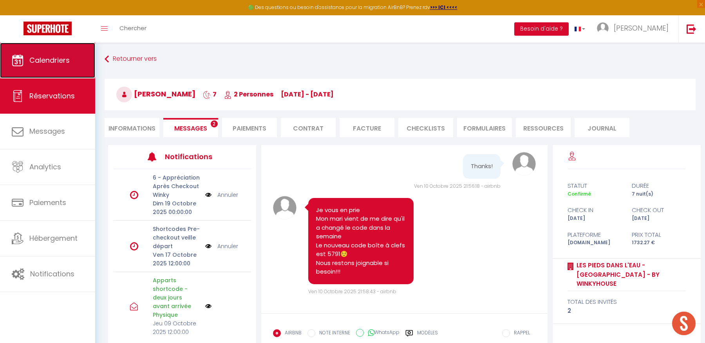
click at [66, 64] on span "Calendriers" at bounding box center [49, 60] width 40 height 10
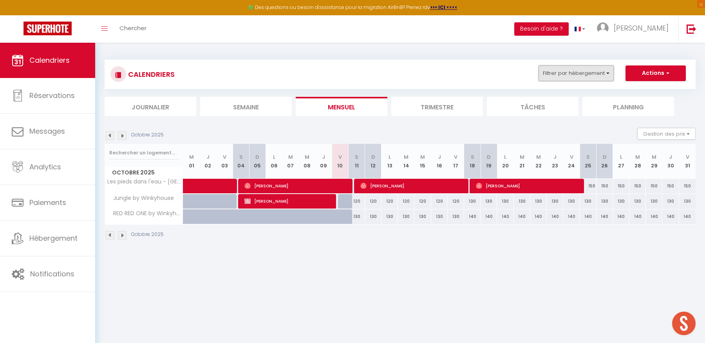
click at [583, 78] on button "Filtrer par hébergement" at bounding box center [575, 73] width 75 height 16
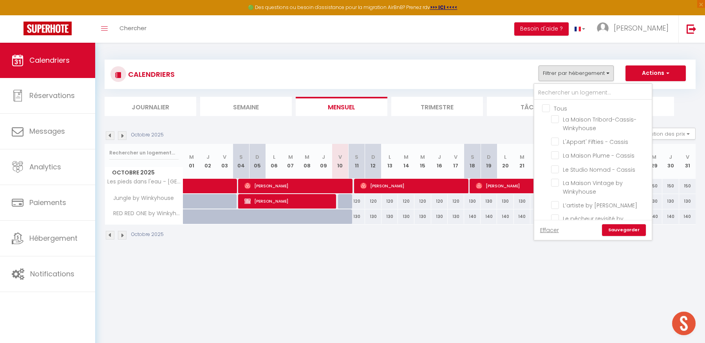
click at [548, 108] on input "Tous" at bounding box center [600, 108] width 117 height 8
click at [557, 94] on input "text" at bounding box center [592, 93] width 117 height 14
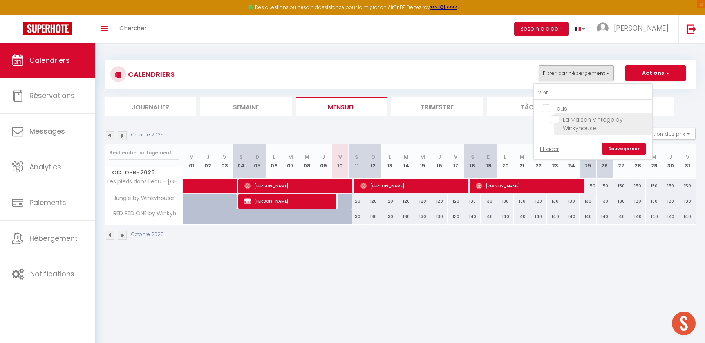
click at [556, 119] on input "La Maison Vintage by Winkyhouse" at bounding box center [600, 119] width 98 height 8
click at [621, 149] on link "Sauvegarder" at bounding box center [624, 149] width 44 height 12
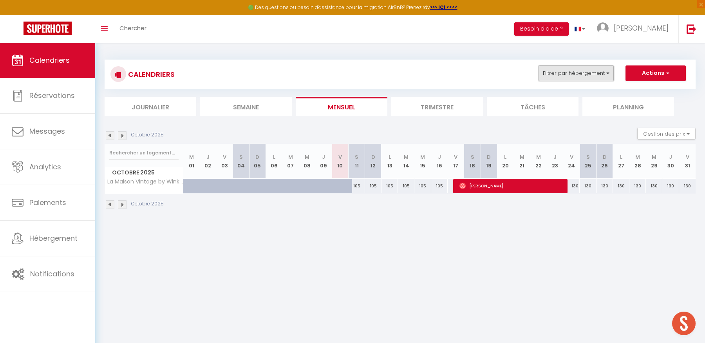
click at [565, 74] on button "Filtrer par hébergement" at bounding box center [575, 73] width 75 height 16
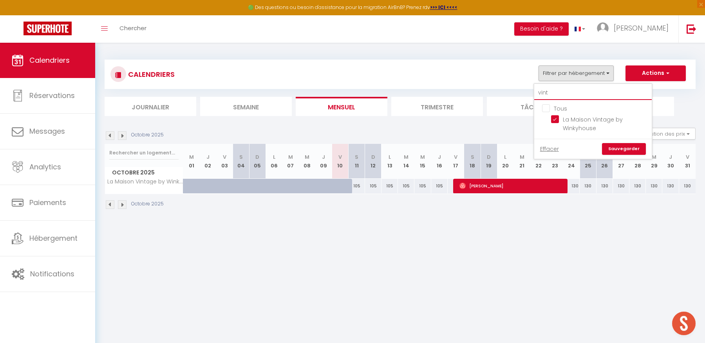
drag, startPoint x: 560, startPoint y: 92, endPoint x: 535, endPoint y: 92, distance: 24.7
click at [535, 92] on input "vint" at bounding box center [592, 93] width 117 height 14
click at [553, 118] on input "Cap Winky à Cassis - Winkyhouse" at bounding box center [600, 119] width 98 height 8
click at [622, 152] on link "Sauvegarder" at bounding box center [624, 149] width 44 height 12
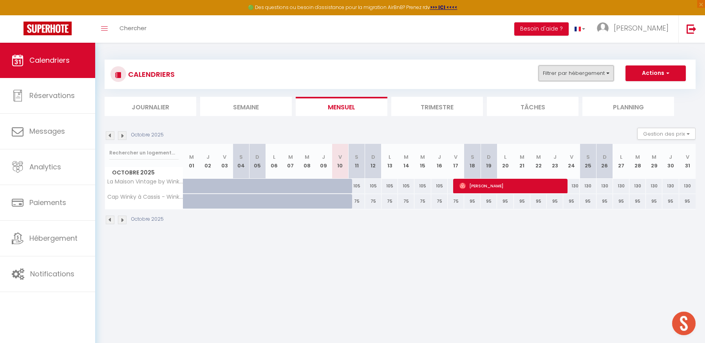
click at [575, 77] on button "Filtrer par hébergement" at bounding box center [575, 73] width 75 height 16
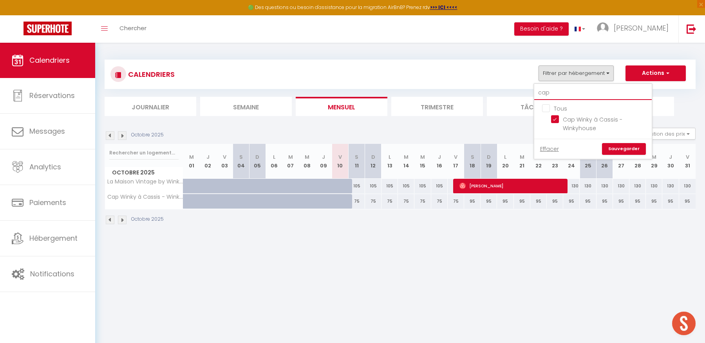
click at [557, 94] on input "cap" at bounding box center [592, 93] width 117 height 14
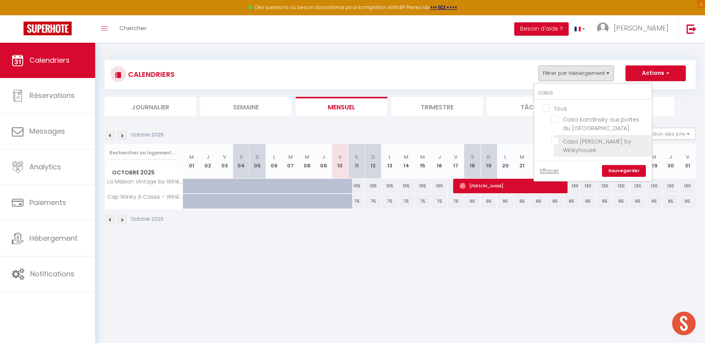
click at [555, 143] on input "Casa [PERSON_NAME] by Winkyhouse" at bounding box center [600, 141] width 98 height 8
click at [626, 174] on link "Sauvegarder" at bounding box center [624, 171] width 44 height 12
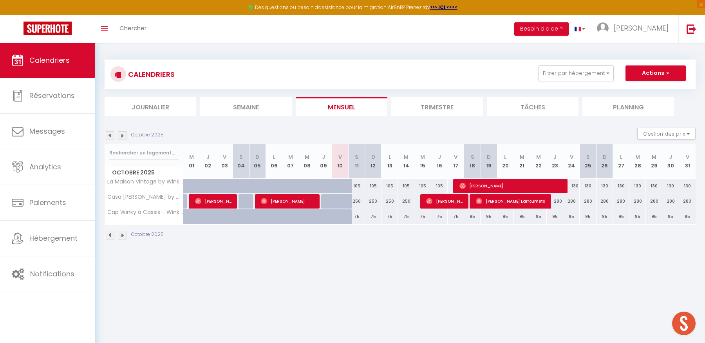
click at [107, 135] on img at bounding box center [110, 135] width 9 height 9
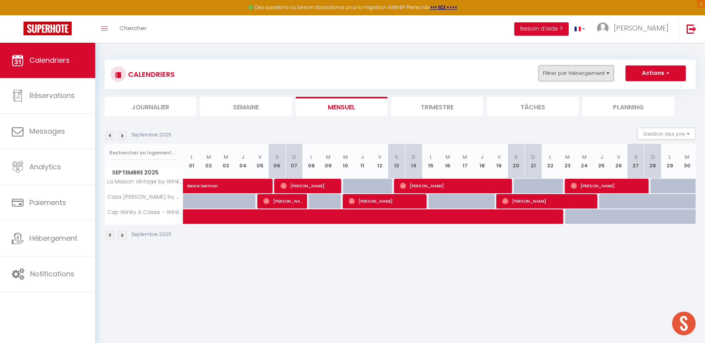
click at [559, 70] on button "Filtrer par hébergement" at bounding box center [575, 73] width 75 height 16
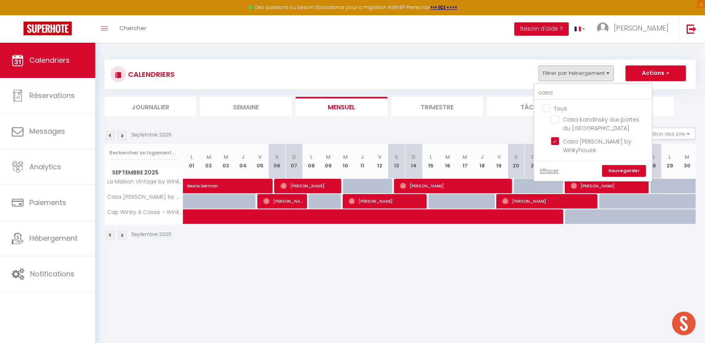
click at [547, 108] on input "Tous" at bounding box center [600, 108] width 117 height 8
checkbox input "true"
drag, startPoint x: 547, startPoint y: 108, endPoint x: 550, endPoint y: 103, distance: 6.3
click at [547, 108] on input "Tous" at bounding box center [600, 108] width 117 height 8
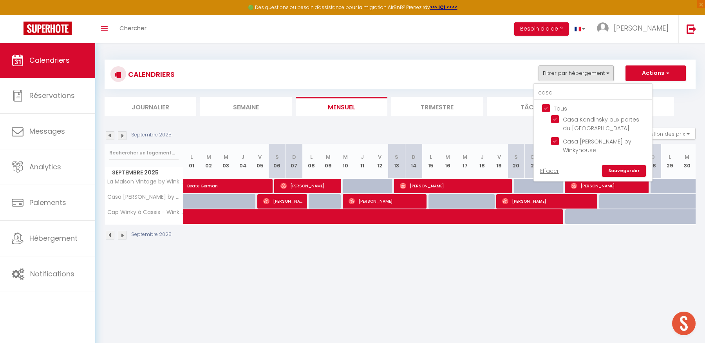
checkbox input "false"
click at [558, 94] on input "casa" at bounding box center [592, 93] width 117 height 14
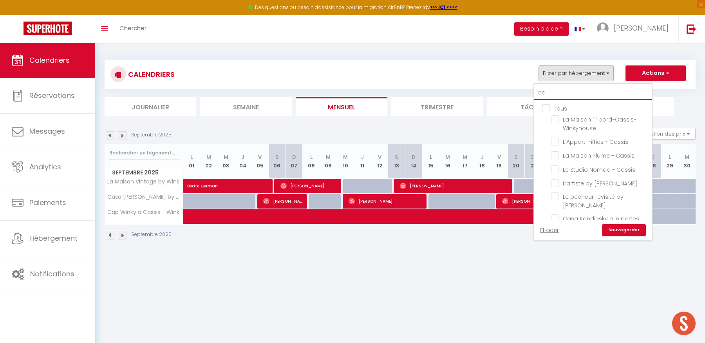
type input "c"
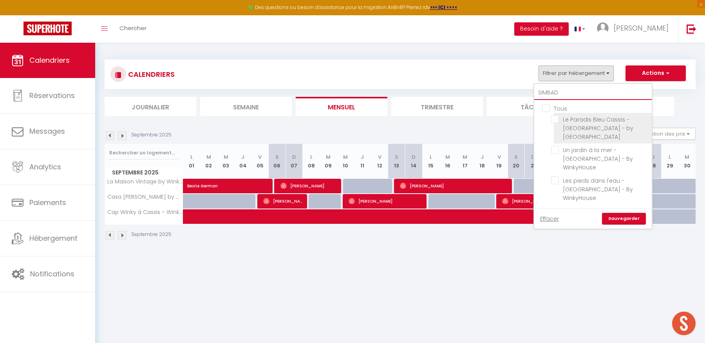
type input "SIMBAD"
click at [556, 119] on input "Le Paradis Bleu Cassis - [GEOGRAPHIC_DATA] - by [GEOGRAPHIC_DATA]" at bounding box center [600, 119] width 98 height 8
checkbox input "true"
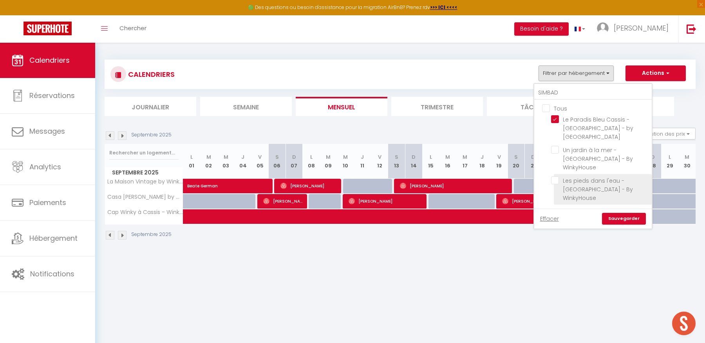
drag, startPoint x: 554, startPoint y: 139, endPoint x: 557, endPoint y: 158, distance: 19.3
click at [554, 146] on input "Un jardin à la mer - [GEOGRAPHIC_DATA] - By WinkyHouse" at bounding box center [600, 150] width 98 height 8
checkbox input "true"
click at [556, 176] on input "Les pieds dans l'eau - [GEOGRAPHIC_DATA] - By WinkyHouse" at bounding box center [600, 180] width 98 height 8
checkbox input "true"
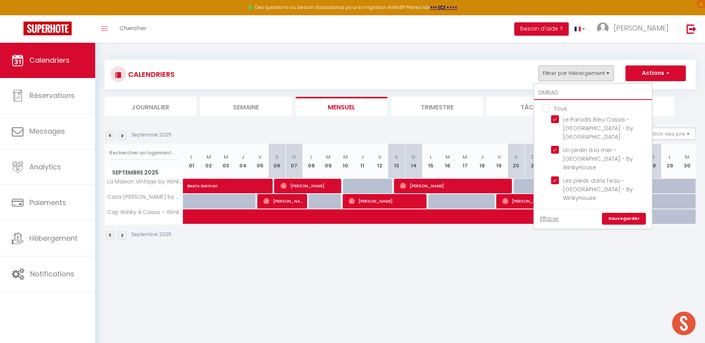
click at [563, 89] on input "SIMBAD" at bounding box center [592, 93] width 117 height 14
type input "SI"
checkbox input "false"
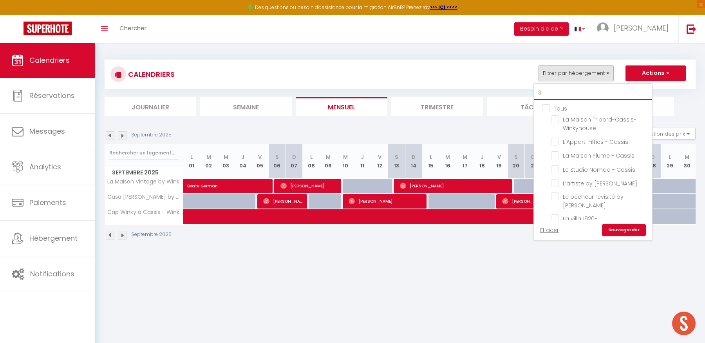
type input "S"
checkbox input "false"
checkbox input "true"
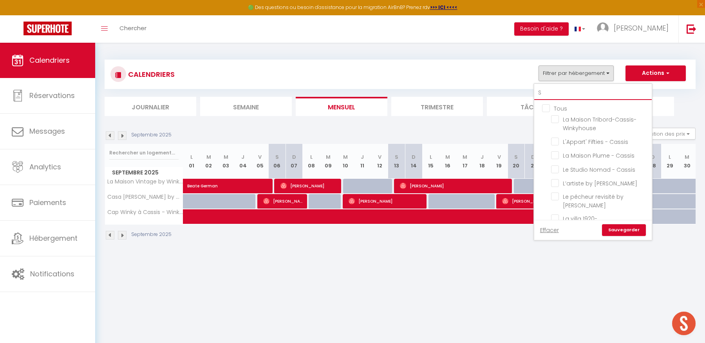
checkbox input "true"
type input "P"
checkbox input "true"
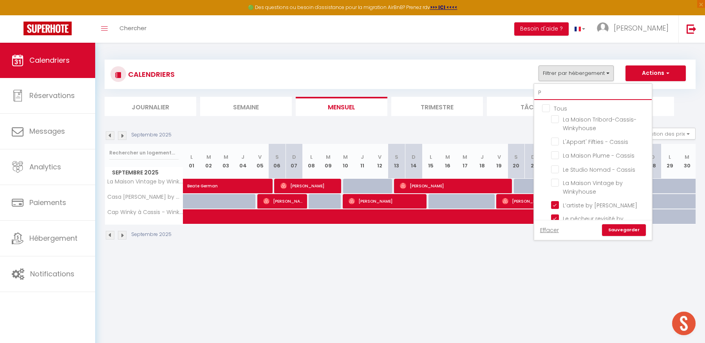
checkbox input "false"
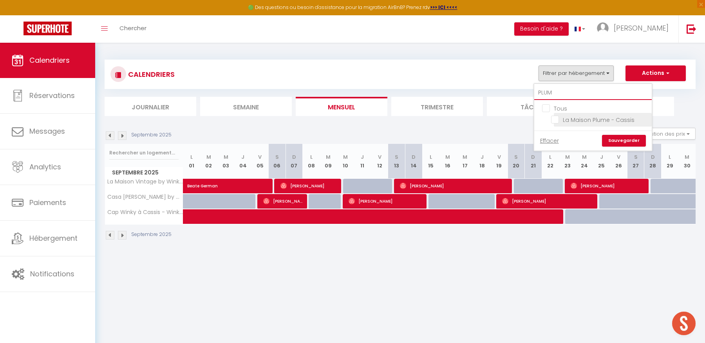
type input "PLUM"
click at [554, 117] on input "La Maison Plume - Cassis" at bounding box center [600, 119] width 98 height 8
checkbox input "true"
click at [560, 93] on input "PLUM" at bounding box center [592, 93] width 117 height 14
type input "P"
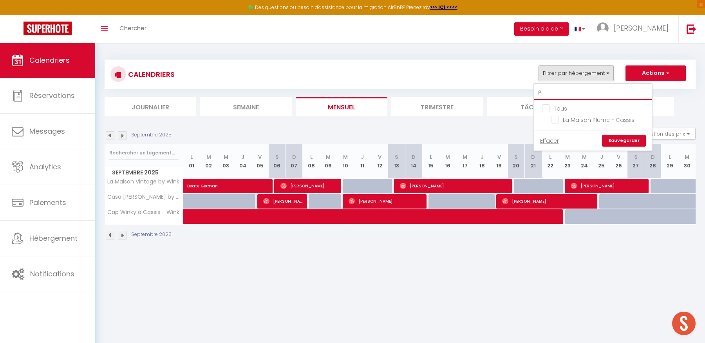
checkbox input "false"
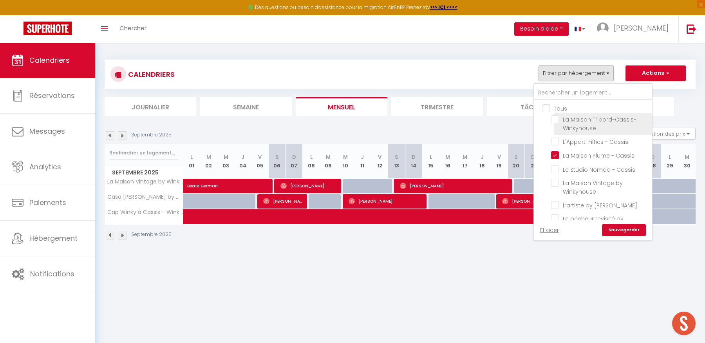
click at [555, 121] on input "La Maison Tribord-Cassis-Winkyhouse" at bounding box center [600, 119] width 98 height 8
checkbox input "true"
drag, startPoint x: 555, startPoint y: 142, endPoint x: 549, endPoint y: 137, distance: 7.8
click at [555, 142] on input "L'Appart' Fifties - Cassis" at bounding box center [600, 141] width 98 height 8
checkbox input "true"
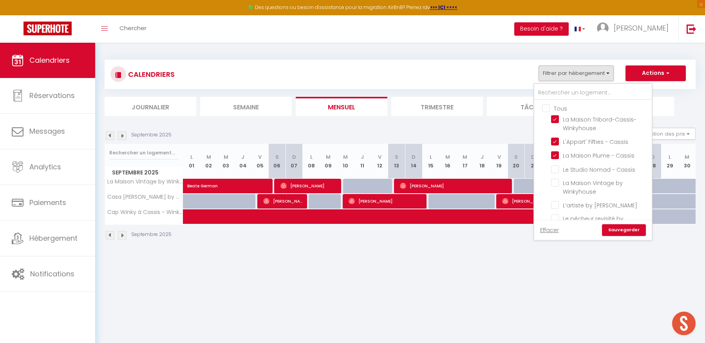
click at [630, 231] on link "Sauvegarder" at bounding box center [624, 230] width 44 height 12
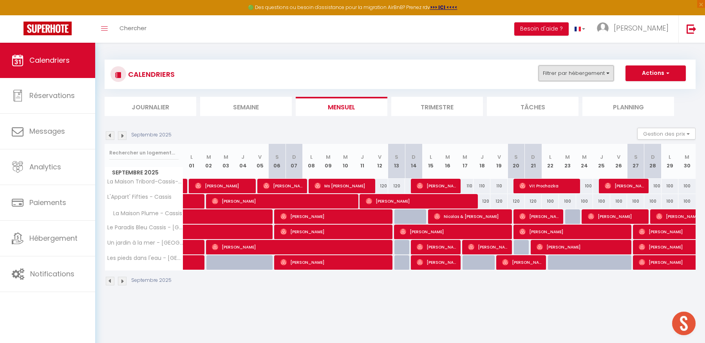
click at [556, 74] on button "Filtrer par hébergement" at bounding box center [575, 73] width 75 height 16
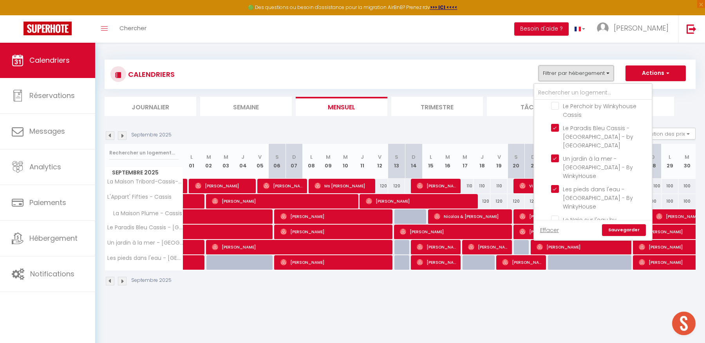
scroll to position [249, 0]
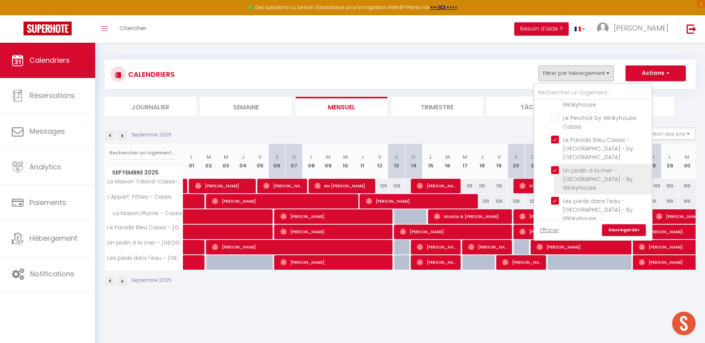
drag, startPoint x: 554, startPoint y: 118, endPoint x: 559, endPoint y: 150, distance: 32.6
click at [554, 135] on input "Le Paradis Bleu Cassis - [GEOGRAPHIC_DATA] - by [GEOGRAPHIC_DATA]" at bounding box center [600, 139] width 98 height 8
checkbox input "false"
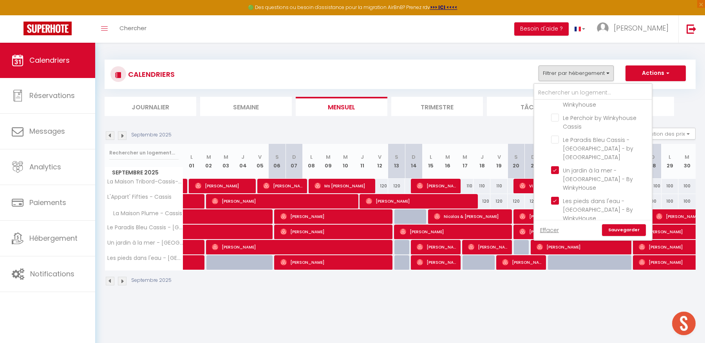
click at [614, 229] on link "Sauvegarder" at bounding box center [624, 230] width 44 height 12
